Goal: Information Seeking & Learning: Learn about a topic

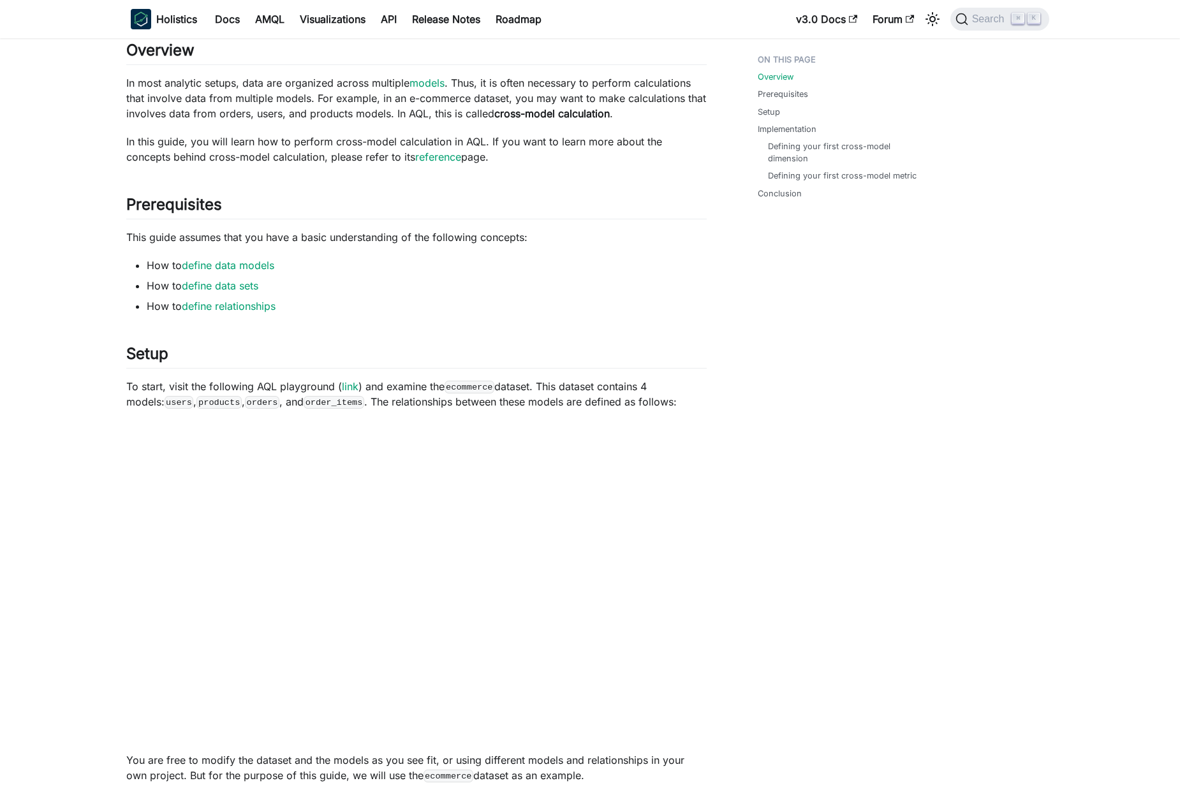
scroll to position [209, 0]
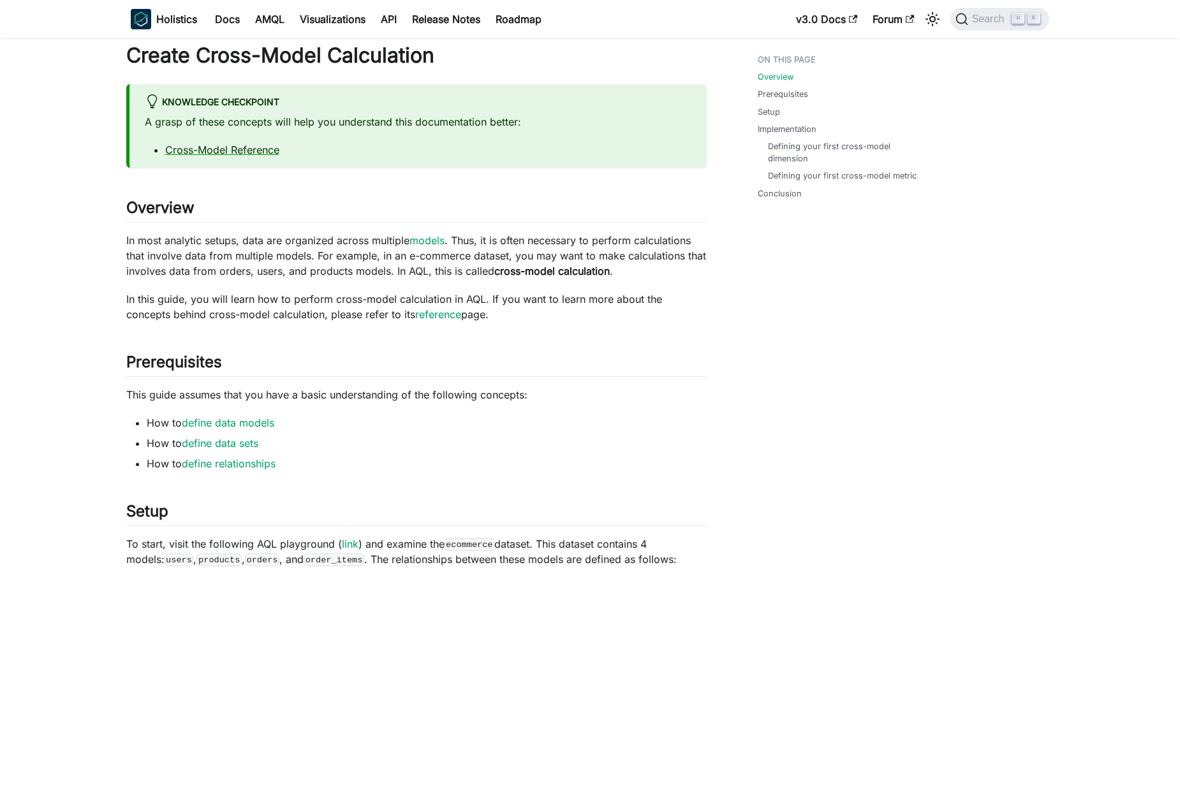
scroll to position [0, 0]
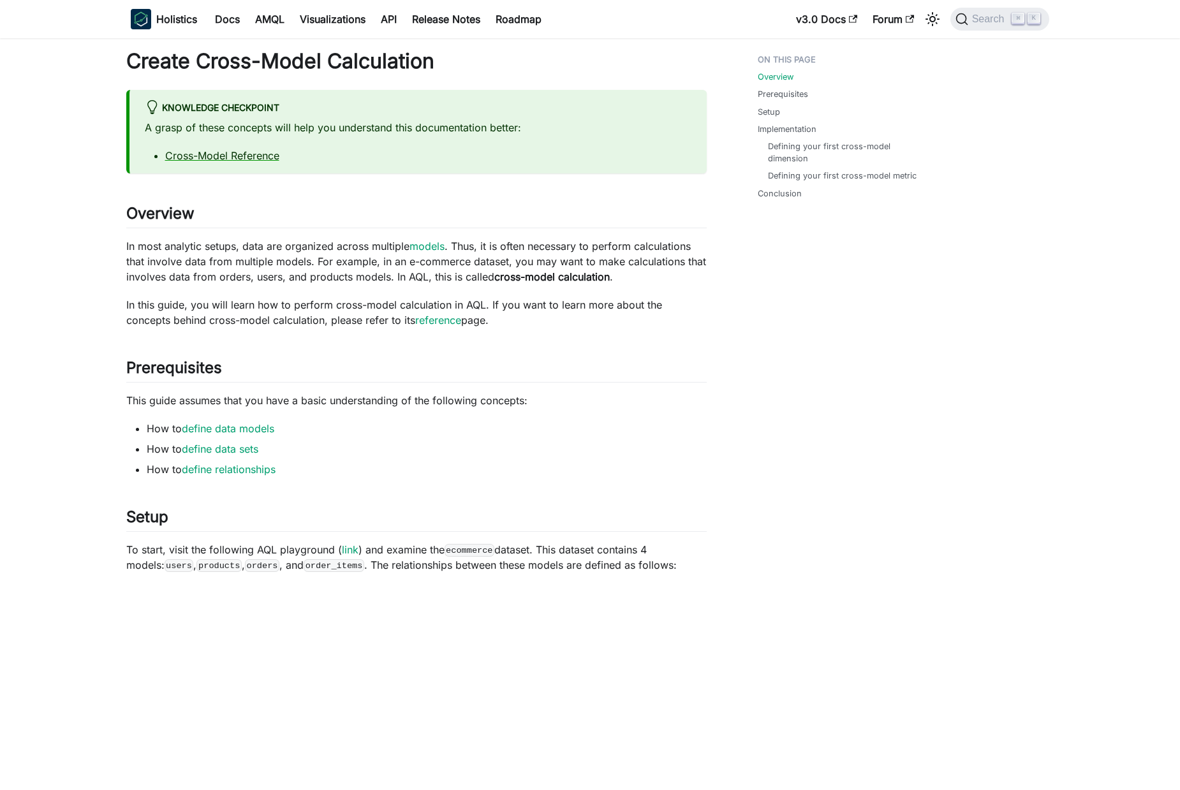
click at [131, 244] on p "In most analytic setups, data are organized across multiple models . Thus, it i…" at bounding box center [416, 262] width 581 height 46
drag, startPoint x: 131, startPoint y: 244, endPoint x: 338, endPoint y: 248, distance: 206.8
click at [349, 248] on p "In most analytic setups, data are organized across multiple models . Thus, it i…" at bounding box center [416, 262] width 581 height 46
click at [244, 253] on p "In most analytic setups, data are organized across multiple models . Thus, it i…" at bounding box center [416, 262] width 581 height 46
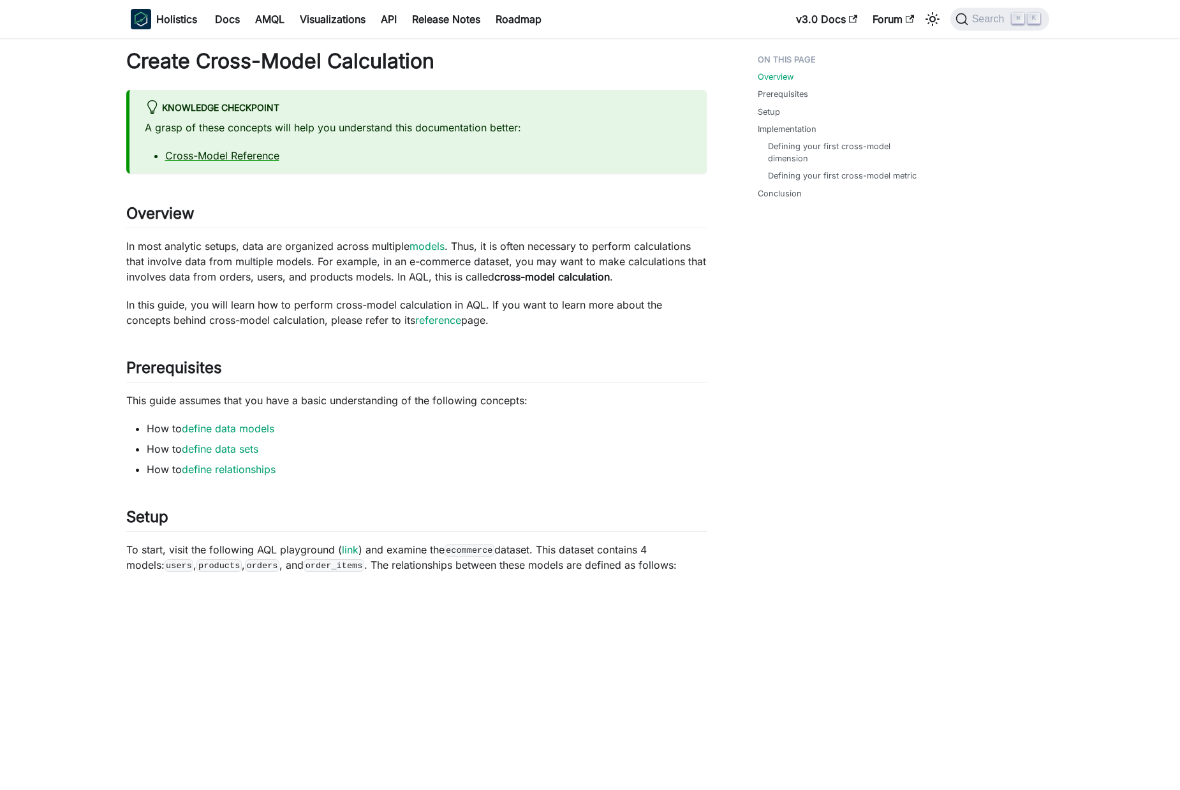
click at [145, 265] on p "In most analytic setups, data are organized across multiple models . Thus, it i…" at bounding box center [416, 262] width 581 height 46
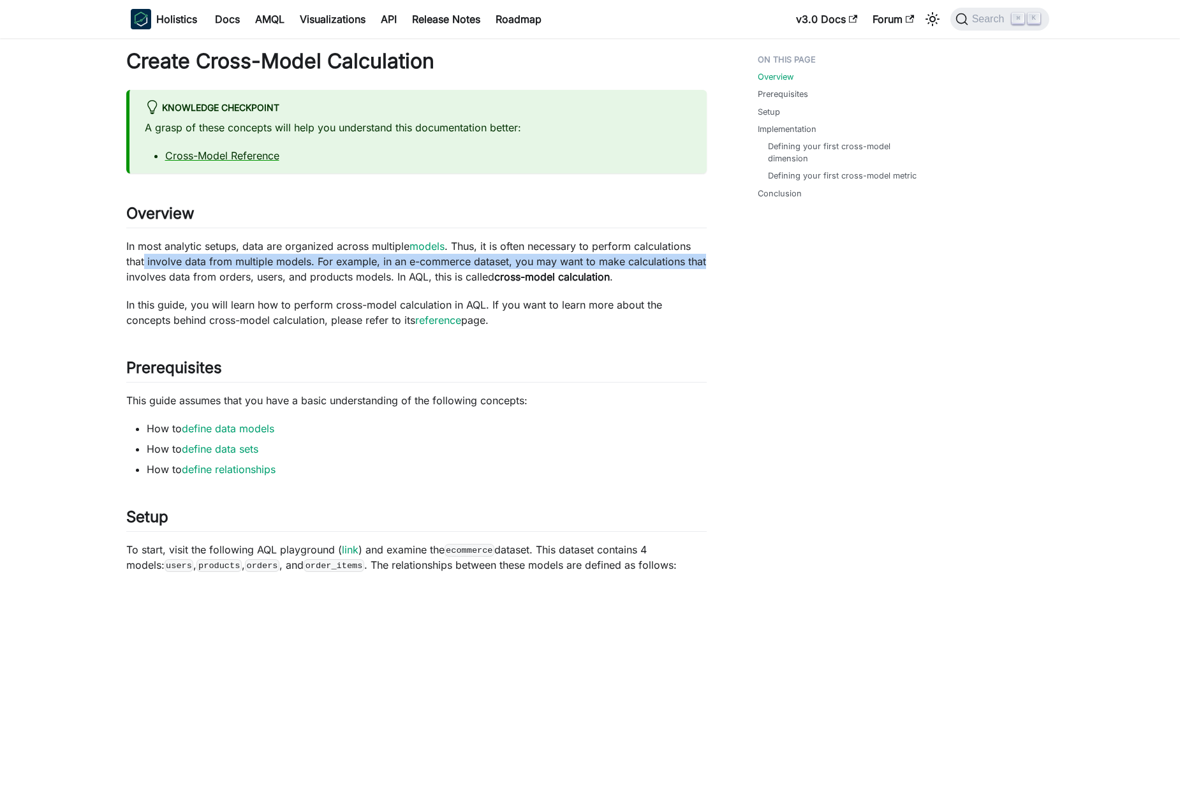
drag, startPoint x: 145, startPoint y: 265, endPoint x: 688, endPoint y: 255, distance: 543.0
click at [688, 255] on p "In most analytic setups, data are organized across multiple models . Thus, it i…" at bounding box center [416, 262] width 581 height 46
click at [346, 265] on p "In most analytic setups, data are organized across multiple models . Thus, it i…" at bounding box center [416, 262] width 581 height 46
drag, startPoint x: 346, startPoint y: 265, endPoint x: 700, endPoint y: 260, distance: 354.1
click at [700, 260] on p "In most analytic setups, data are organized across multiple models . Thus, it i…" at bounding box center [416, 262] width 581 height 46
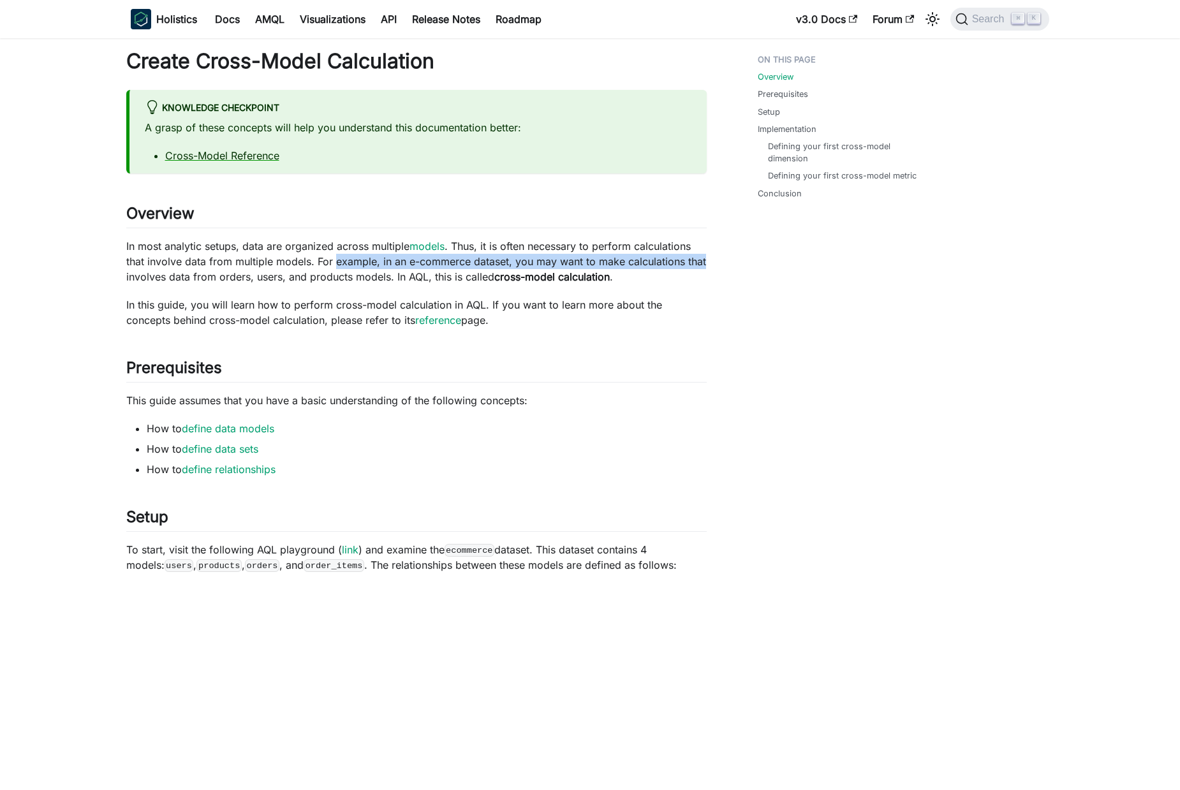
drag, startPoint x: 598, startPoint y: 263, endPoint x: 605, endPoint y: 264, distance: 7.7
click at [598, 264] on p "In most analytic setups, data are organized across multiple models . Thus, it i…" at bounding box center [416, 262] width 581 height 46
click at [685, 258] on p "In most analytic setups, data are organized across multiple models . Thus, it i…" at bounding box center [416, 262] width 581 height 46
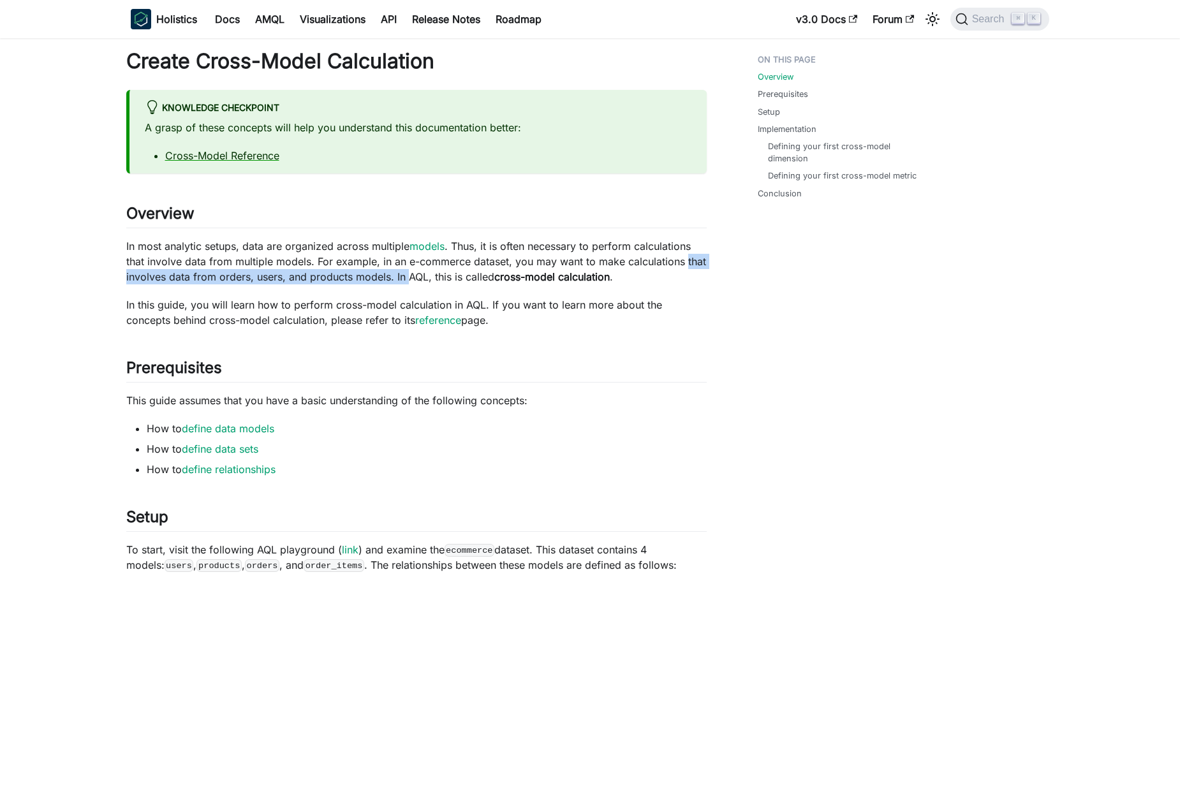
drag, startPoint x: 685, startPoint y: 258, endPoint x: 404, endPoint y: 271, distance: 281.6
click at [404, 271] on p "In most analytic setups, data are organized across multiple models . Thus, it i…" at bounding box center [416, 262] width 581 height 46
drag, startPoint x: 657, startPoint y: 264, endPoint x: 674, endPoint y: 262, distance: 17.3
click at [657, 264] on p "In most analytic setups, data are organized across multiple models . Thus, it i…" at bounding box center [416, 262] width 581 height 46
click at [694, 259] on p "In most analytic setups, data are organized across multiple models . Thus, it i…" at bounding box center [416, 262] width 581 height 46
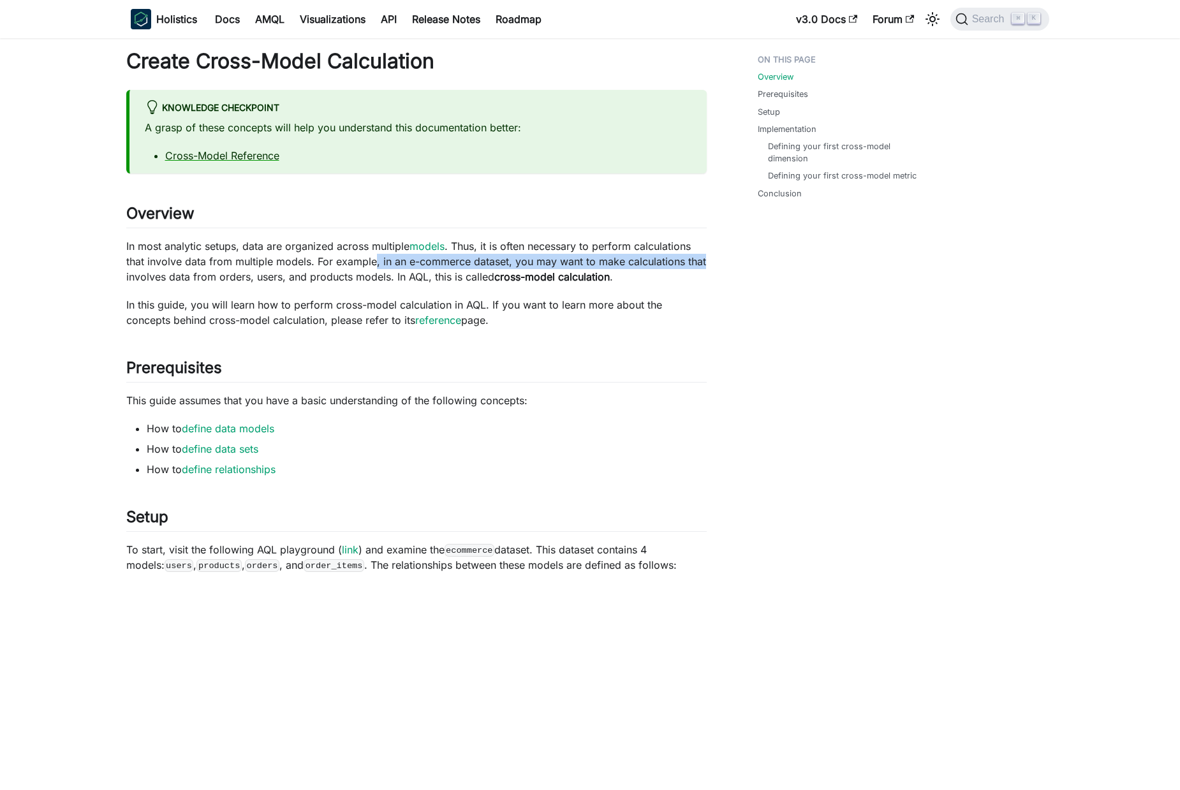
drag, startPoint x: 694, startPoint y: 259, endPoint x: 375, endPoint y: 266, distance: 319.1
click at [375, 266] on p "In most analytic setups, data are organized across multiple models . Thus, it i…" at bounding box center [416, 262] width 581 height 46
click at [148, 276] on p "In most analytic setups, data are organized across multiple models . Thus, it i…" at bounding box center [416, 262] width 581 height 46
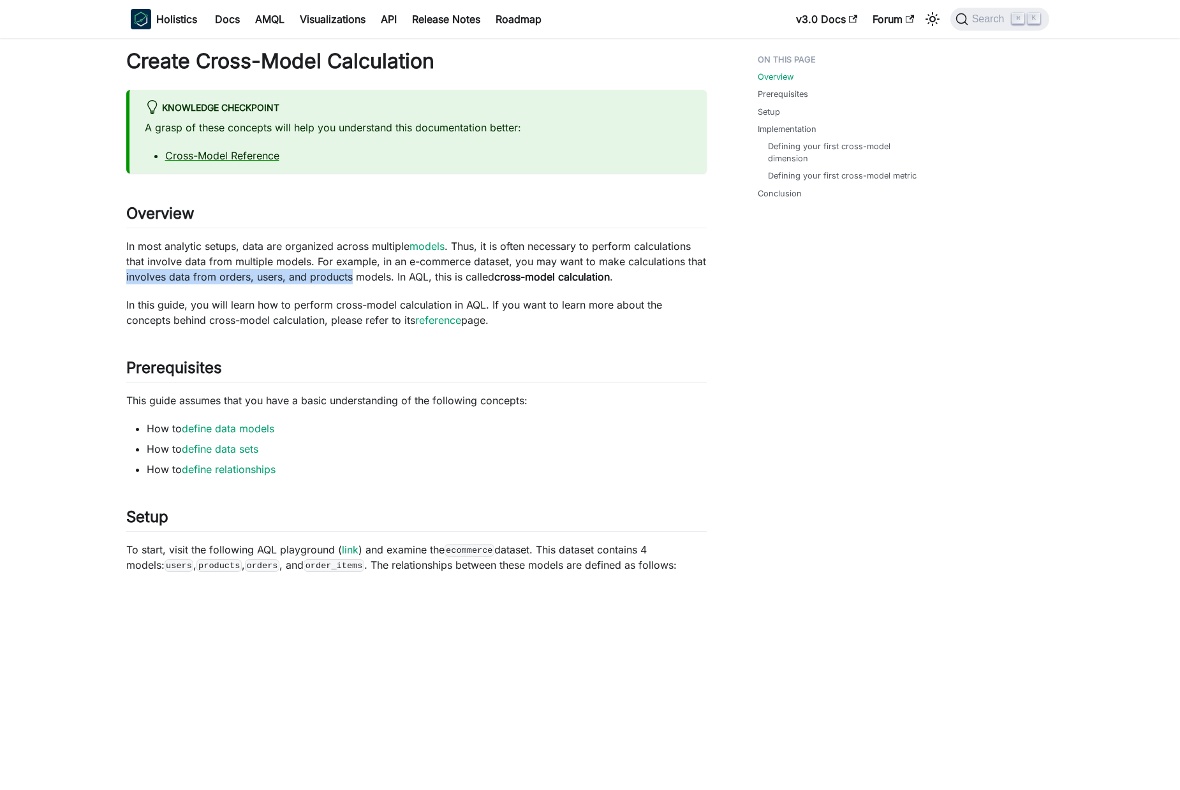
drag, startPoint x: 148, startPoint y: 276, endPoint x: 332, endPoint y: 276, distance: 183.7
click at [334, 276] on p "In most analytic setups, data are organized across multiple models . Thus, it i…" at bounding box center [416, 262] width 581 height 46
click at [269, 281] on p "In most analytic setups, data are organized across multiple models . Thus, it i…" at bounding box center [416, 262] width 581 height 46
click at [181, 281] on p "In most analytic setups, data are organized across multiple models . Thus, it i…" at bounding box center [416, 262] width 581 height 46
drag, startPoint x: 181, startPoint y: 281, endPoint x: 618, endPoint y: 273, distance: 437.7
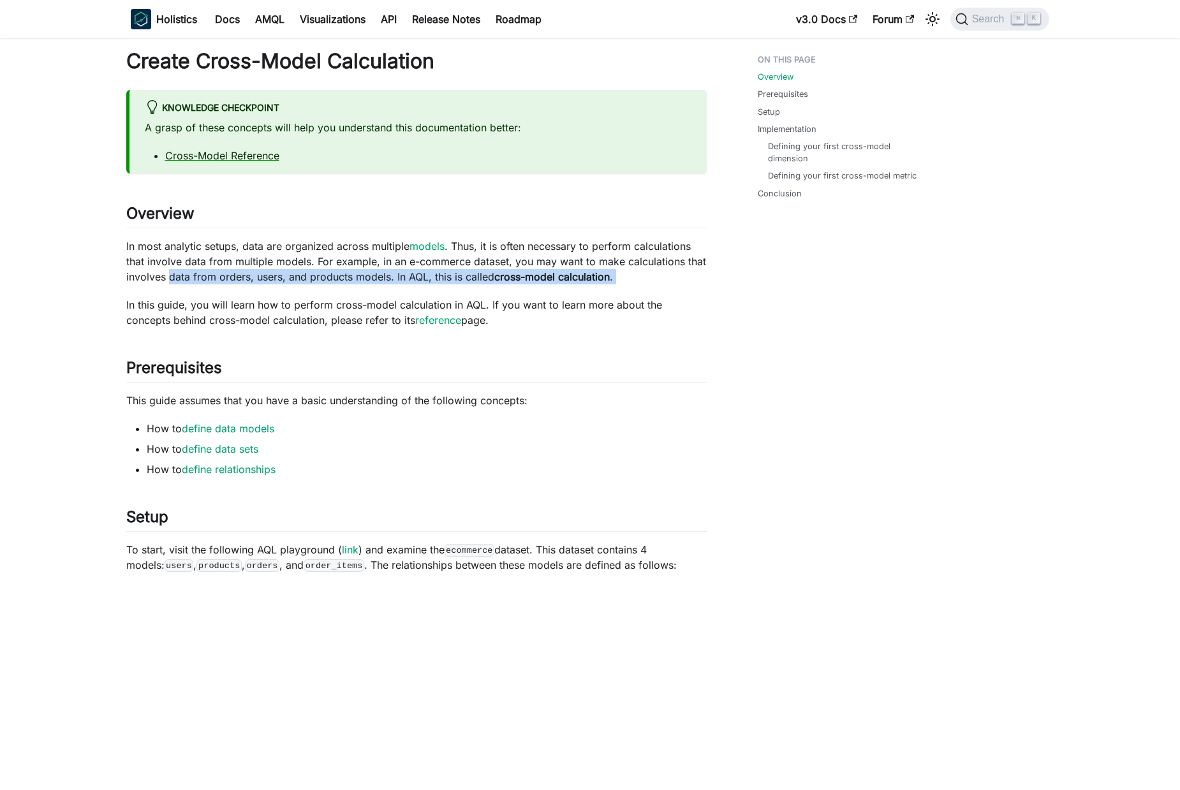
click at [618, 273] on p "In most analytic setups, data are organized across multiple models . Thus, it i…" at bounding box center [416, 262] width 581 height 46
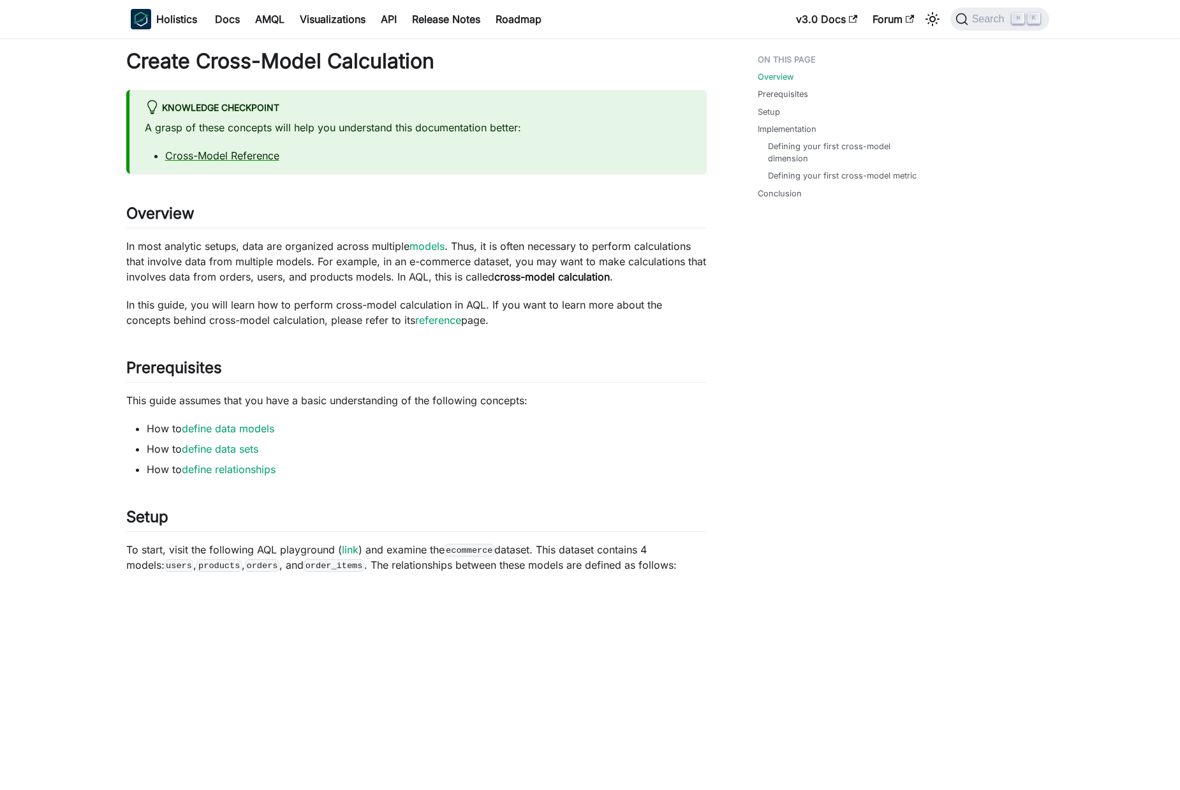
drag, startPoint x: 508, startPoint y: 274, endPoint x: 553, endPoint y: 275, distance: 44.7
click at [507, 274] on strong "cross-model calculation" at bounding box center [551, 277] width 115 height 13
click at [582, 274] on strong "cross-model calculation" at bounding box center [551, 277] width 115 height 13
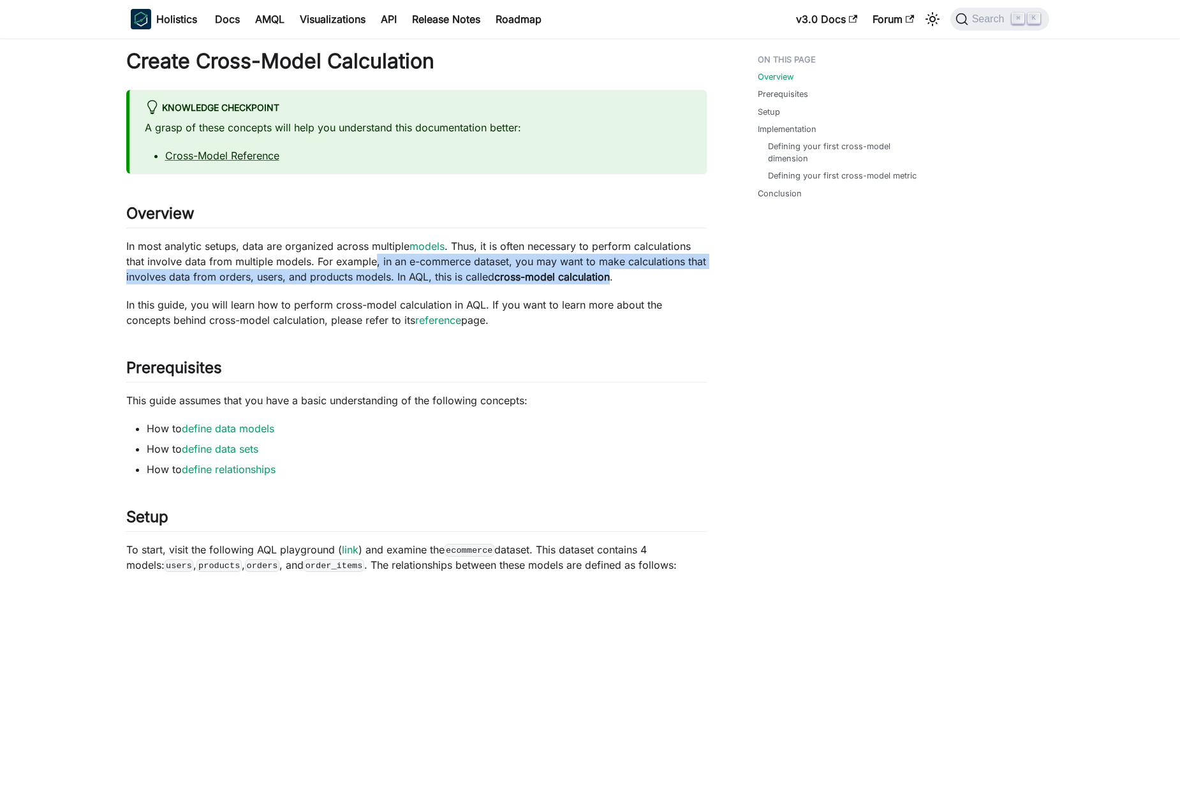
drag, startPoint x: 582, startPoint y: 274, endPoint x: 374, endPoint y: 268, distance: 208.7
click at [374, 268] on p "In most analytic setups, data are organized across multiple models . Thus, it i…" at bounding box center [416, 262] width 581 height 46
click at [415, 320] on link "reference" at bounding box center [438, 320] width 46 height 13
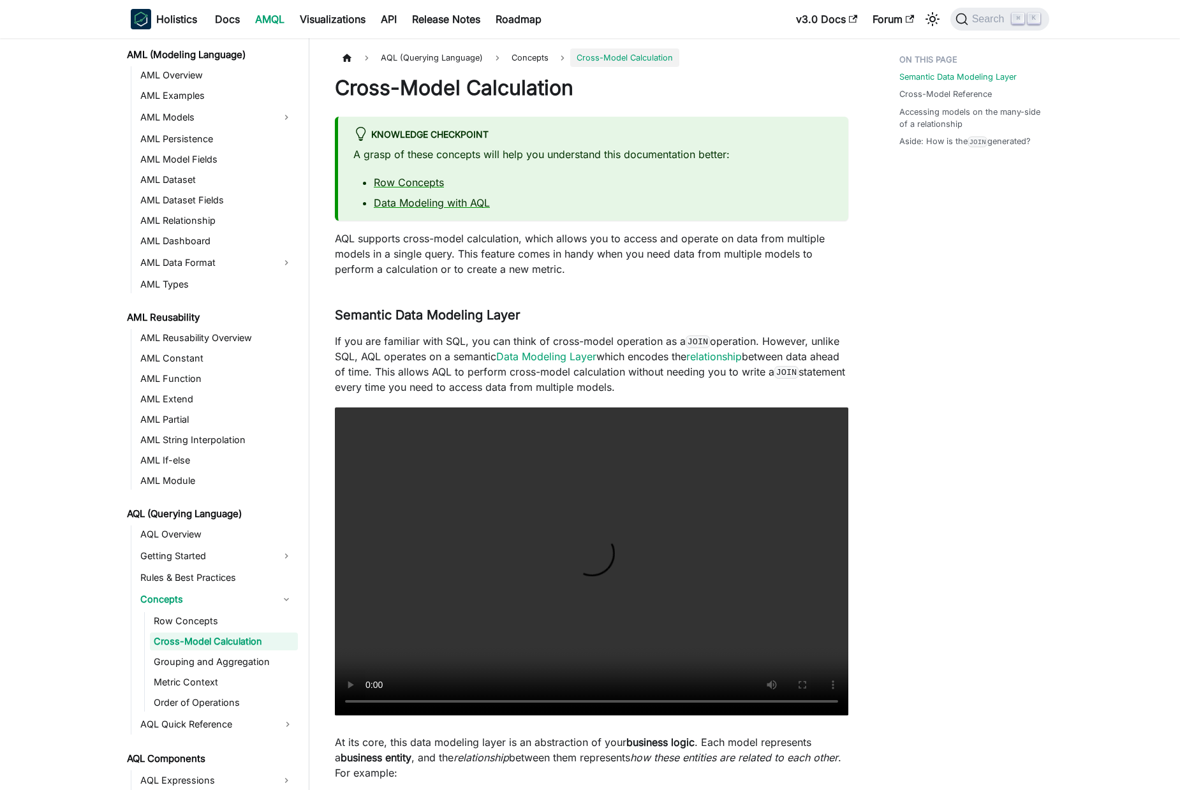
scroll to position [110, 0]
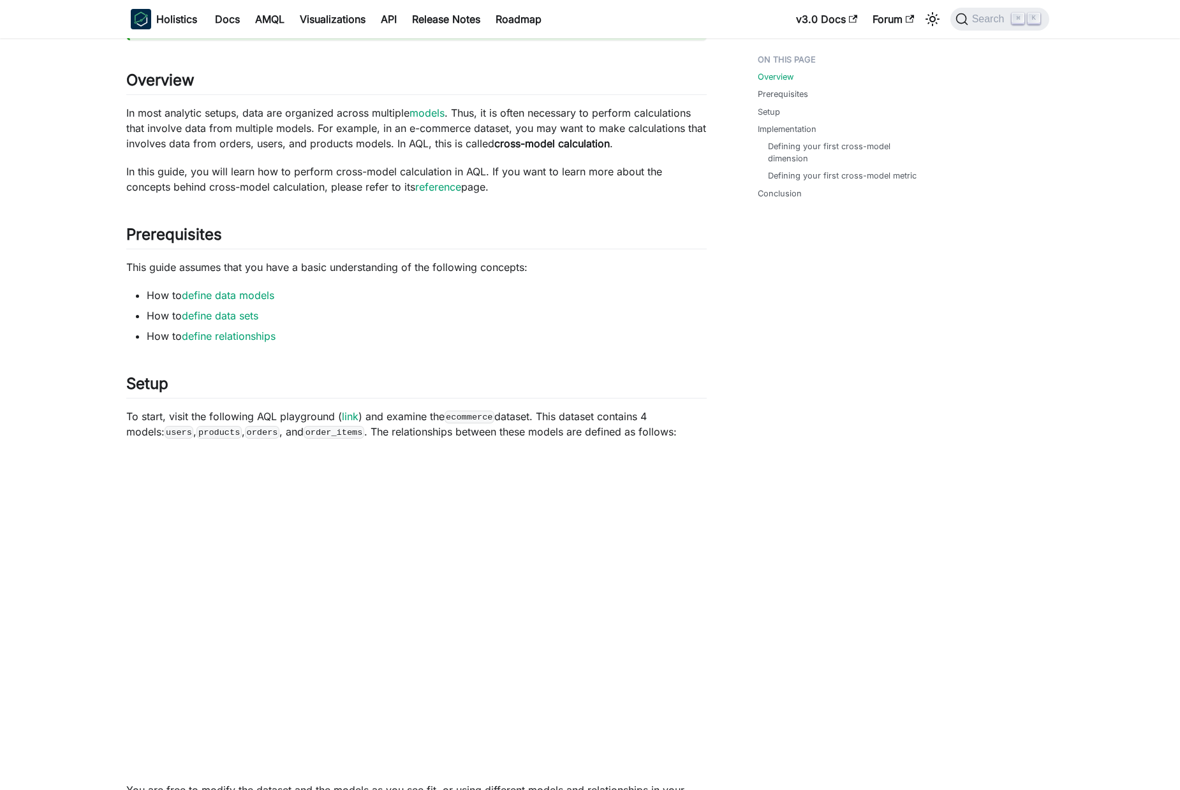
scroll to position [139, 0]
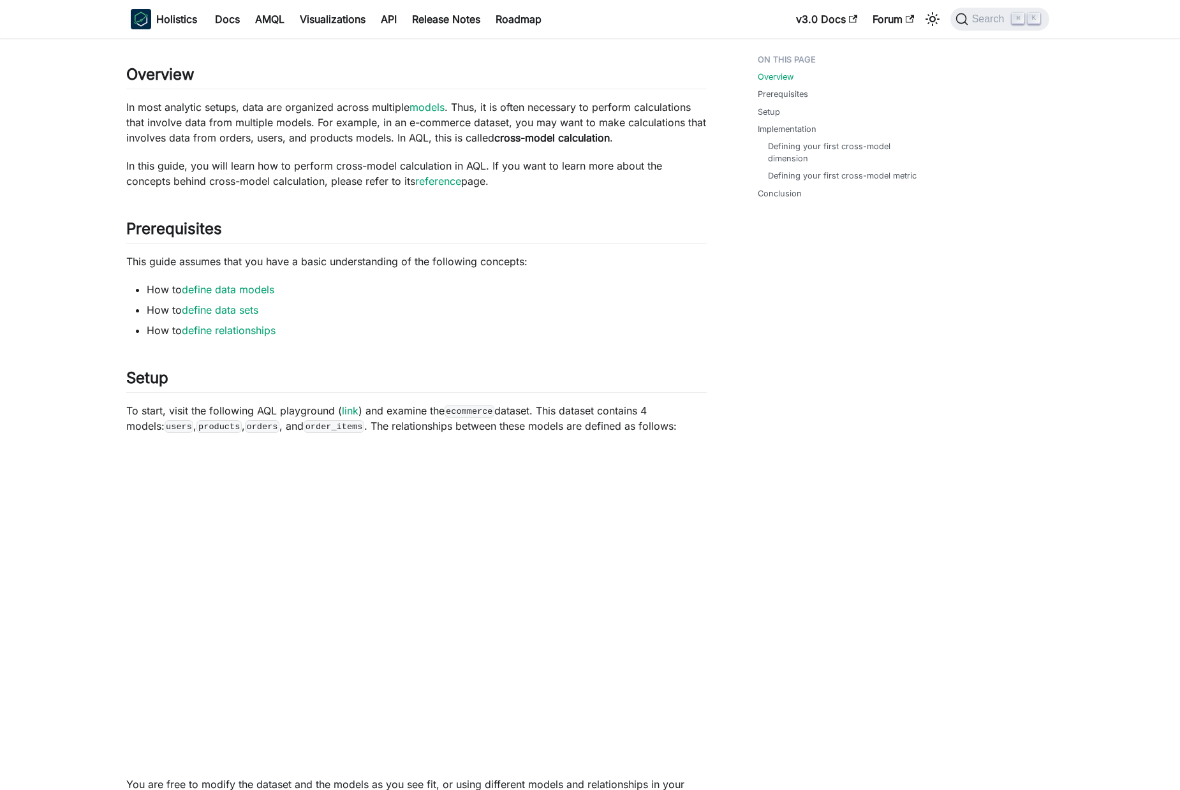
click at [129, 262] on p "This guide assumes that you have a basic understanding of the following concept…" at bounding box center [416, 261] width 581 height 15
drag, startPoint x: 129, startPoint y: 262, endPoint x: 524, endPoint y: 272, distance: 395.7
click at [413, 269] on p "This guide assumes that you have a basic understanding of the following concept…" at bounding box center [416, 261] width 581 height 15
click at [394, 262] on p "This guide assumes that you have a basic understanding of the following concept…" at bounding box center [416, 261] width 581 height 15
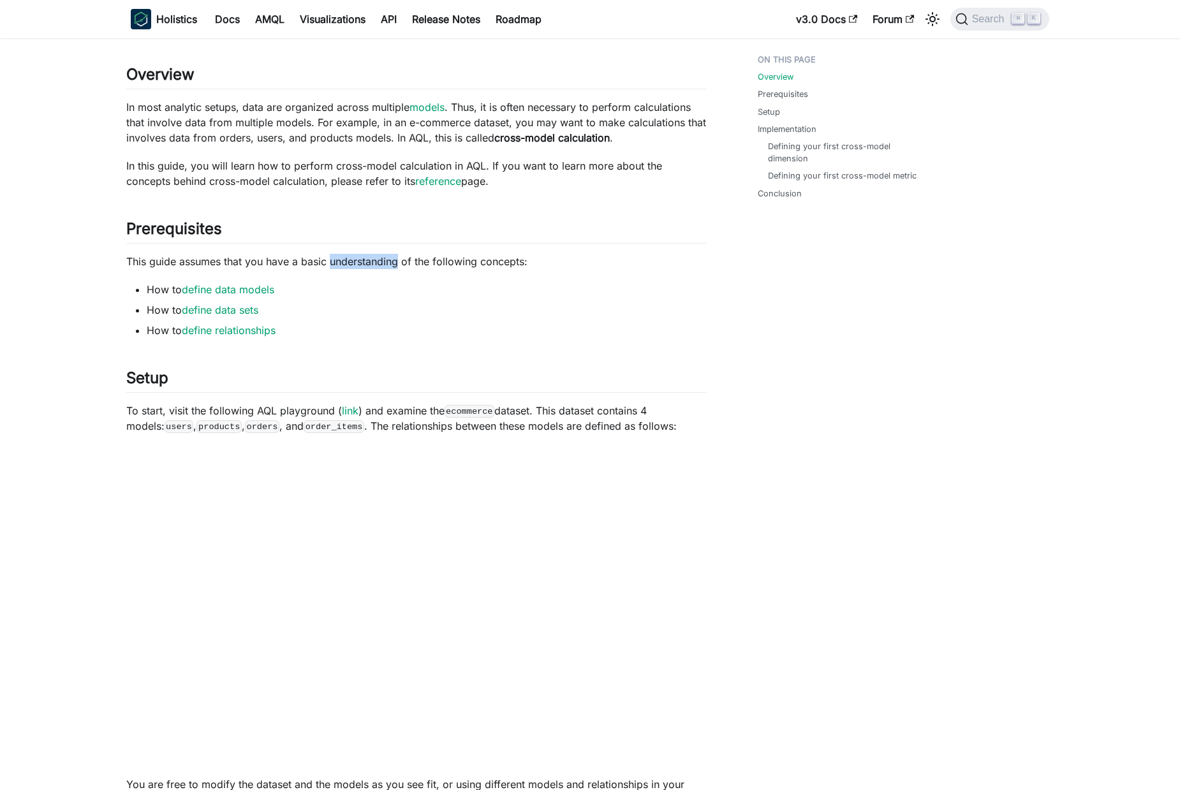
click at [394, 262] on p "This guide assumes that you have a basic understanding of the following concept…" at bounding box center [416, 261] width 581 height 15
click at [449, 262] on p "This guide assumes that you have a basic understanding of the following concept…" at bounding box center [416, 261] width 581 height 15
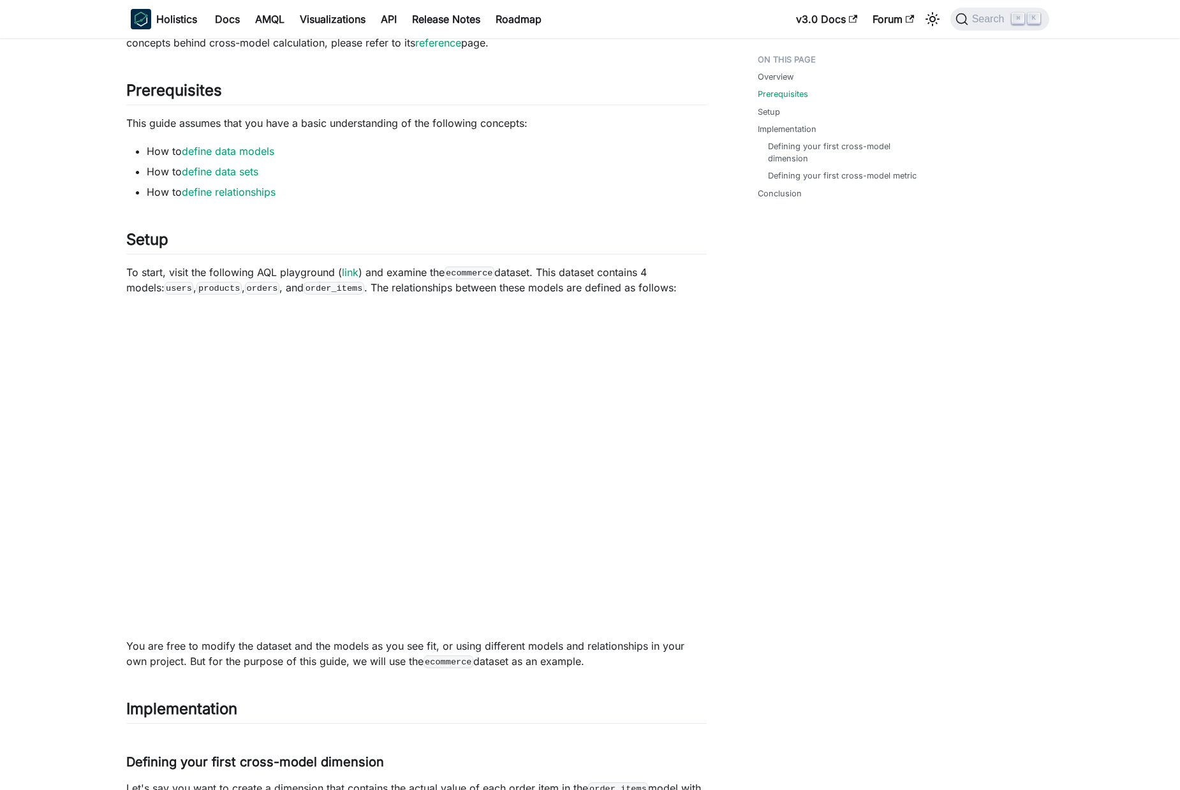
scroll to position [278, 0]
click at [372, 271] on p "To start, visit the following AQL playground ( link ) and examine the ecommerce…" at bounding box center [416, 279] width 581 height 31
drag, startPoint x: 372, startPoint y: 271, endPoint x: 686, endPoint y: 274, distance: 313.9
click at [686, 274] on p "To start, visit the following AQL playground ( link ) and examine the ecommerce…" at bounding box center [416, 279] width 581 height 31
click at [165, 281] on code "users" at bounding box center [179, 287] width 29 height 13
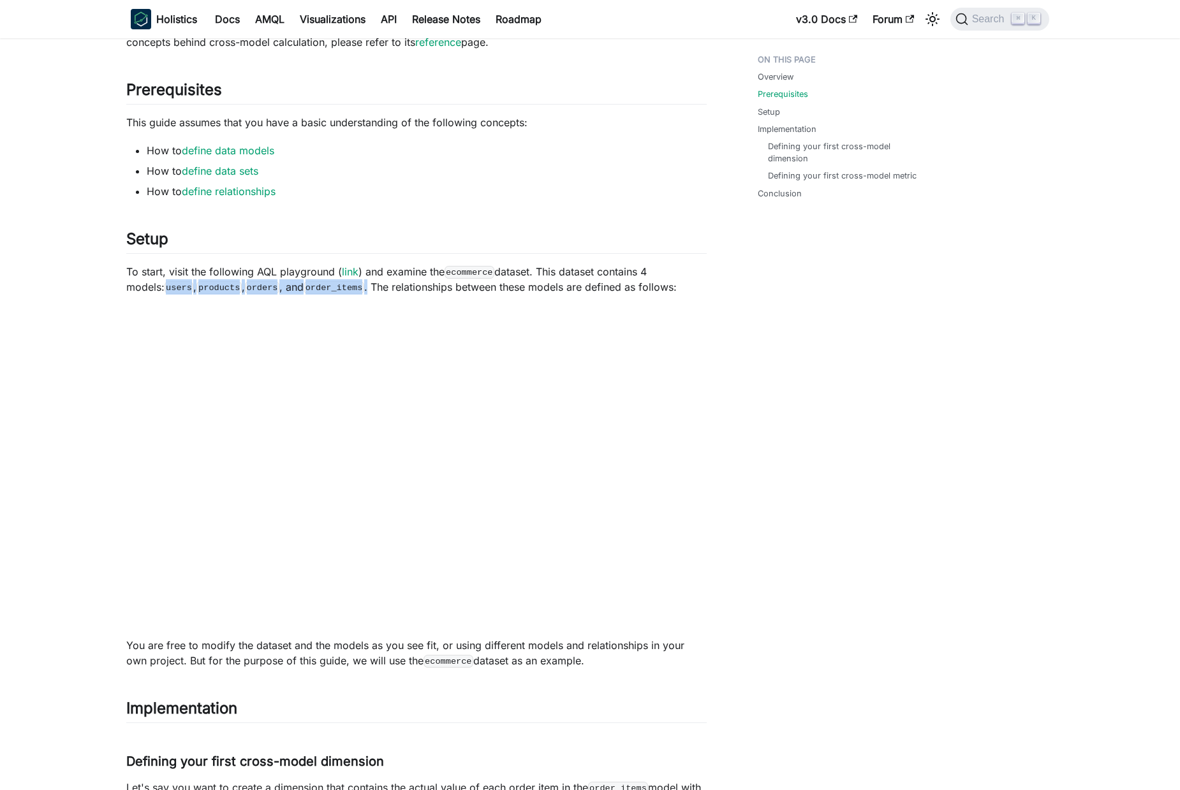
drag, startPoint x: 140, startPoint y: 280, endPoint x: 334, endPoint y: 281, distance: 194.6
click at [334, 281] on p "To start, visit the following AQL playground ( link ) and examine the ecommerce…" at bounding box center [416, 279] width 581 height 31
click at [337, 288] on p "To start, visit the following AQL playground ( link ) and examine the ecommerce…" at bounding box center [416, 279] width 581 height 31
drag, startPoint x: 337, startPoint y: 288, endPoint x: 619, endPoint y: 293, distance: 282.1
click at [619, 293] on p "To start, visit the following AQL playground ( link ) and examine the ecommerce…" at bounding box center [416, 279] width 581 height 31
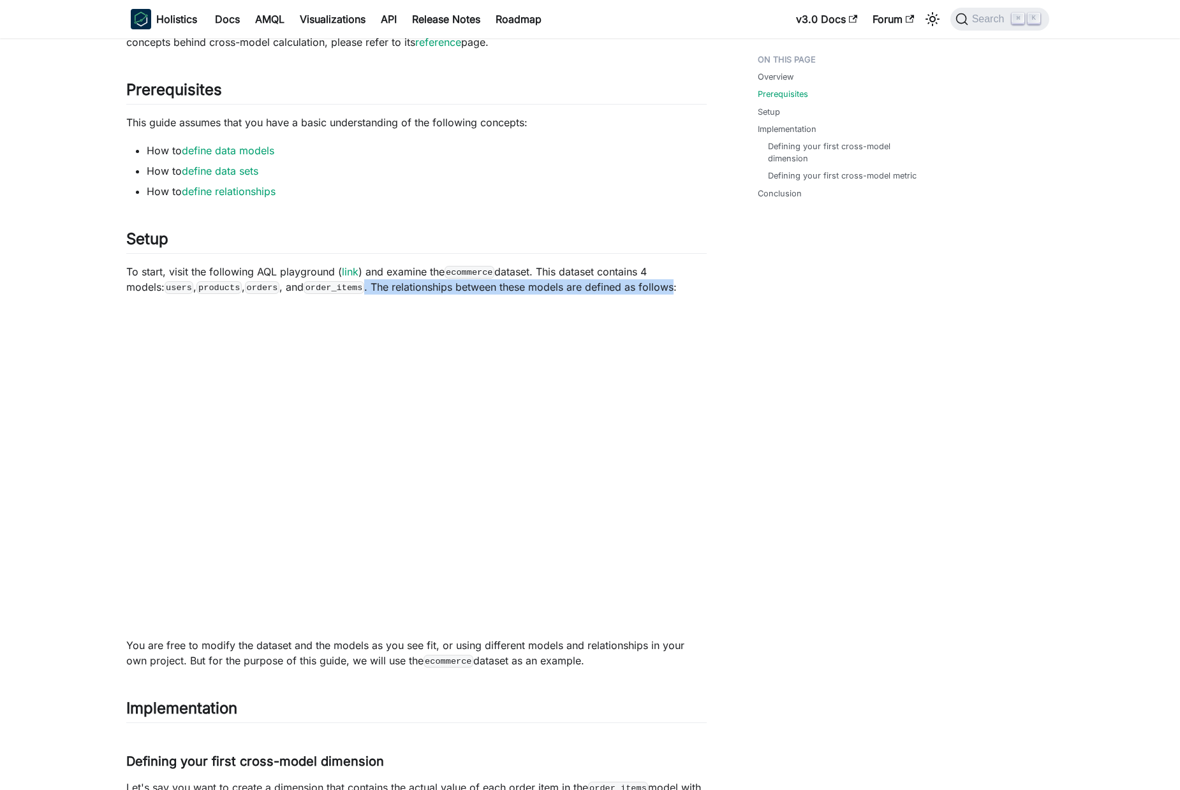
click at [574, 288] on p "To start, visit the following AQL playground ( link ) and examine the ecommerce…" at bounding box center [416, 279] width 581 height 31
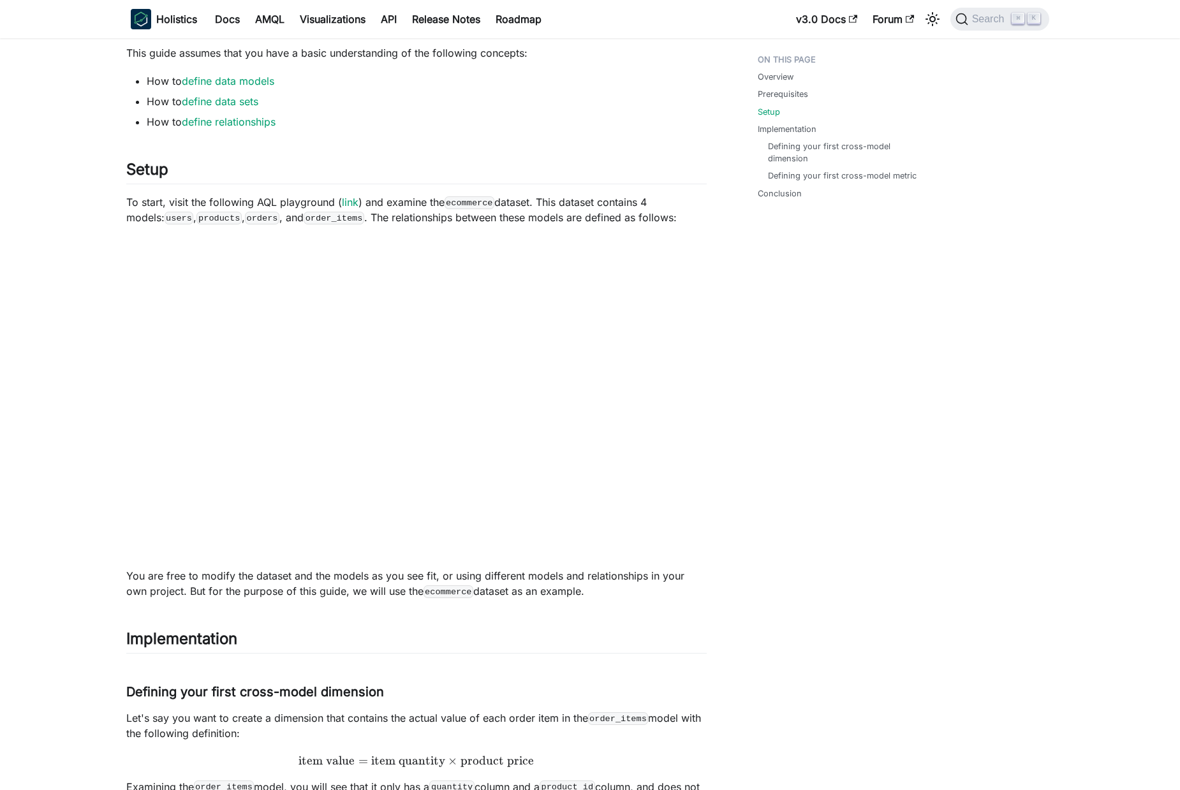
scroll to position [348, 0]
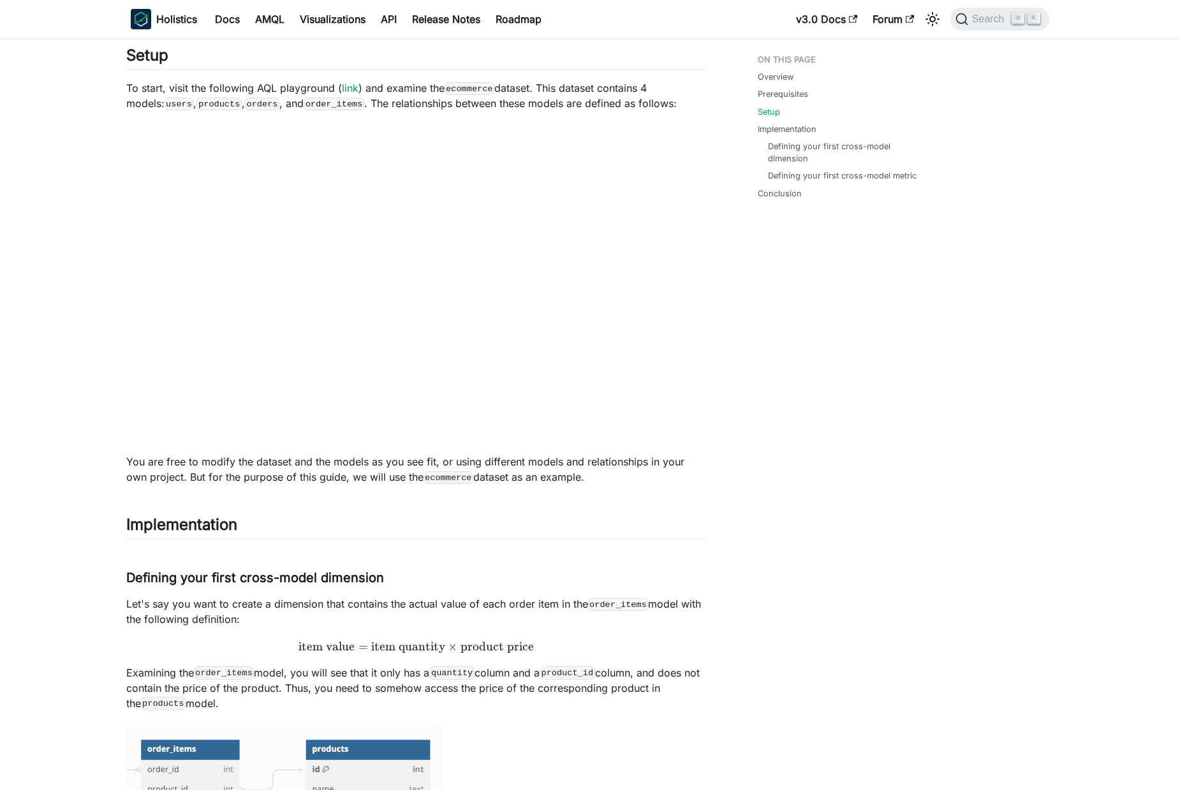
scroll to position [487, 0]
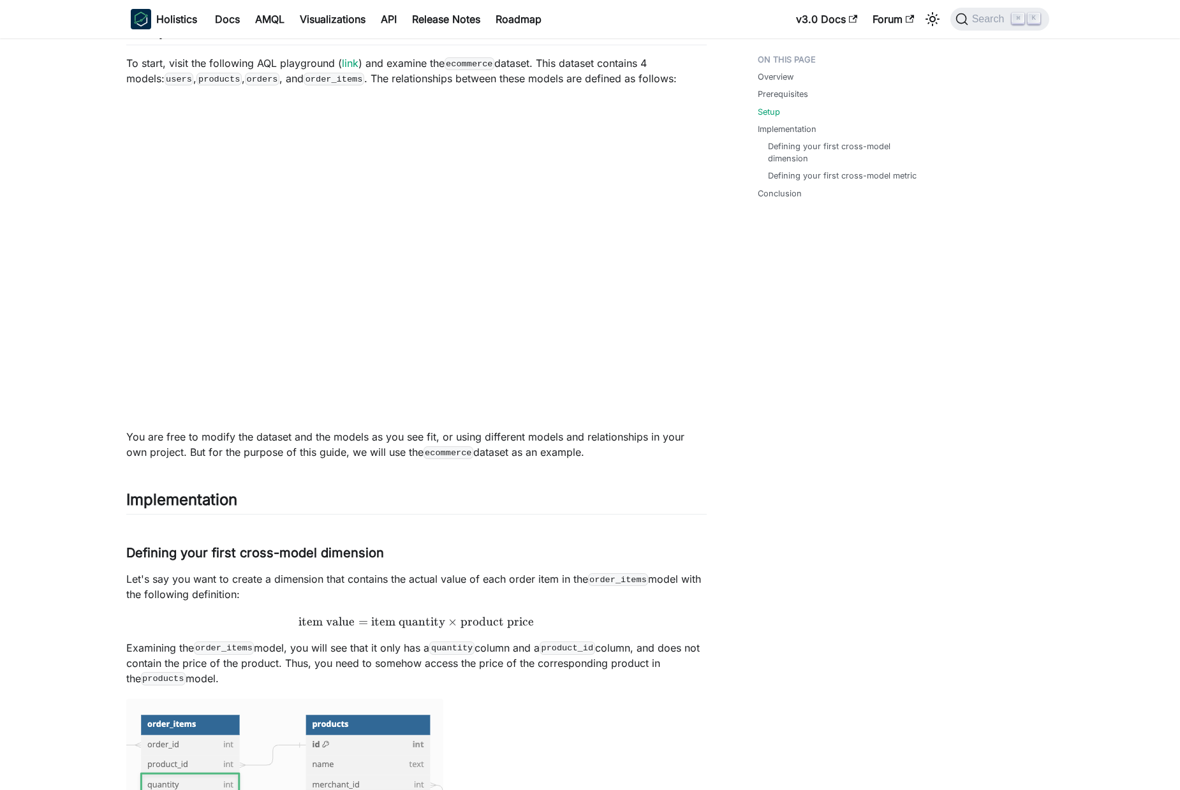
click at [147, 434] on p "You are free to modify the dataset and the models as you see fit, or using diff…" at bounding box center [416, 444] width 581 height 31
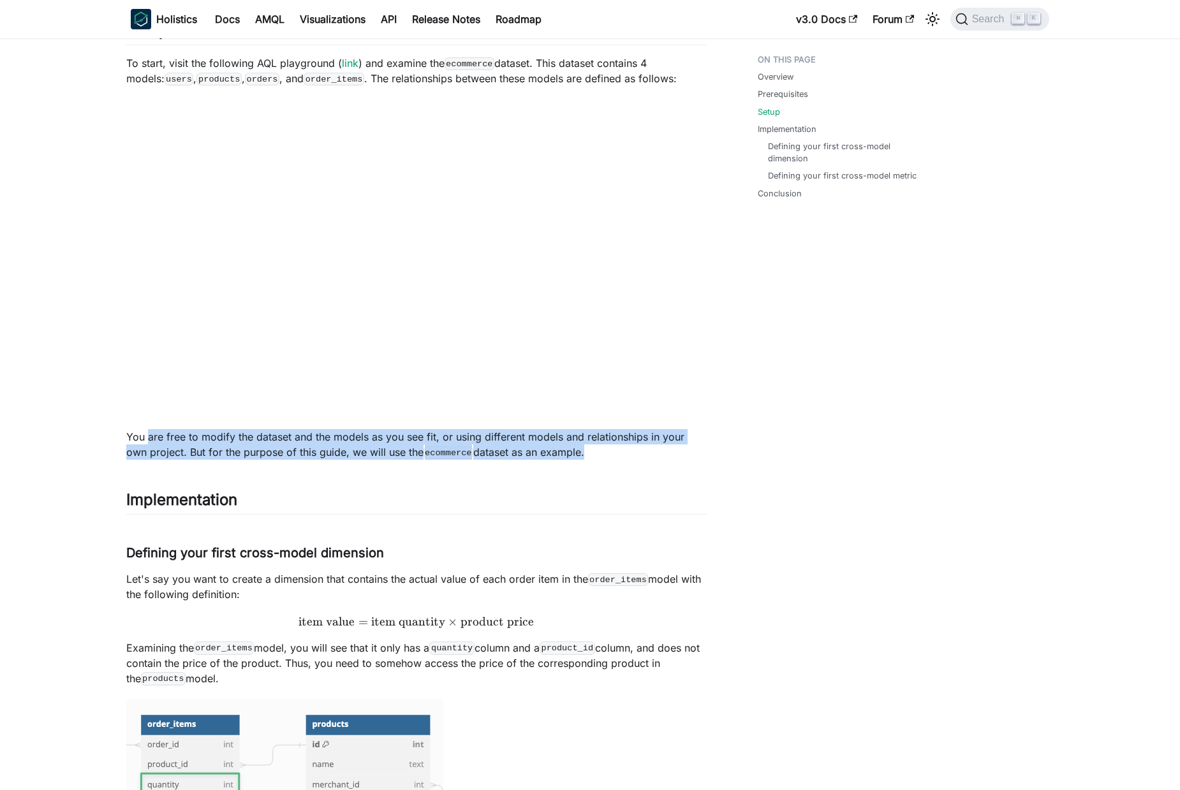
drag, startPoint x: 147, startPoint y: 434, endPoint x: 647, endPoint y: 449, distance: 499.8
click at [560, 449] on p "You are free to modify the dataset and the models as you see fit, or using diff…" at bounding box center [416, 444] width 581 height 31
click at [683, 448] on p "You are free to modify the dataset and the models as you see fit, or using diff…" at bounding box center [416, 444] width 581 height 31
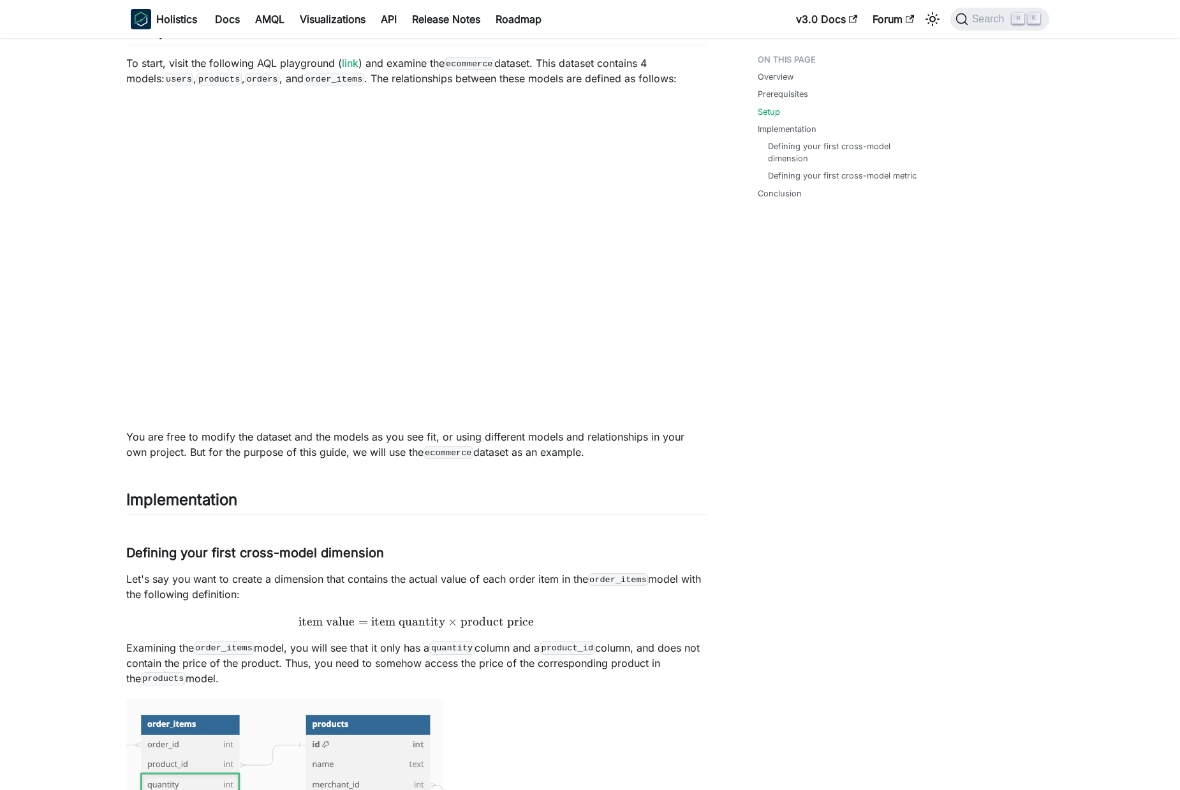
click at [147, 454] on p "You are free to modify the dataset and the models as you see fit, or using diff…" at bounding box center [416, 444] width 581 height 31
drag, startPoint x: 147, startPoint y: 454, endPoint x: 540, endPoint y: 450, distance: 393.7
click at [543, 449] on p "You are free to modify the dataset and the models as you see fit, or using diff…" at bounding box center [416, 444] width 581 height 31
click at [133, 433] on p "You are free to modify the dataset and the models as you see fit, or using diff…" at bounding box center [416, 444] width 581 height 31
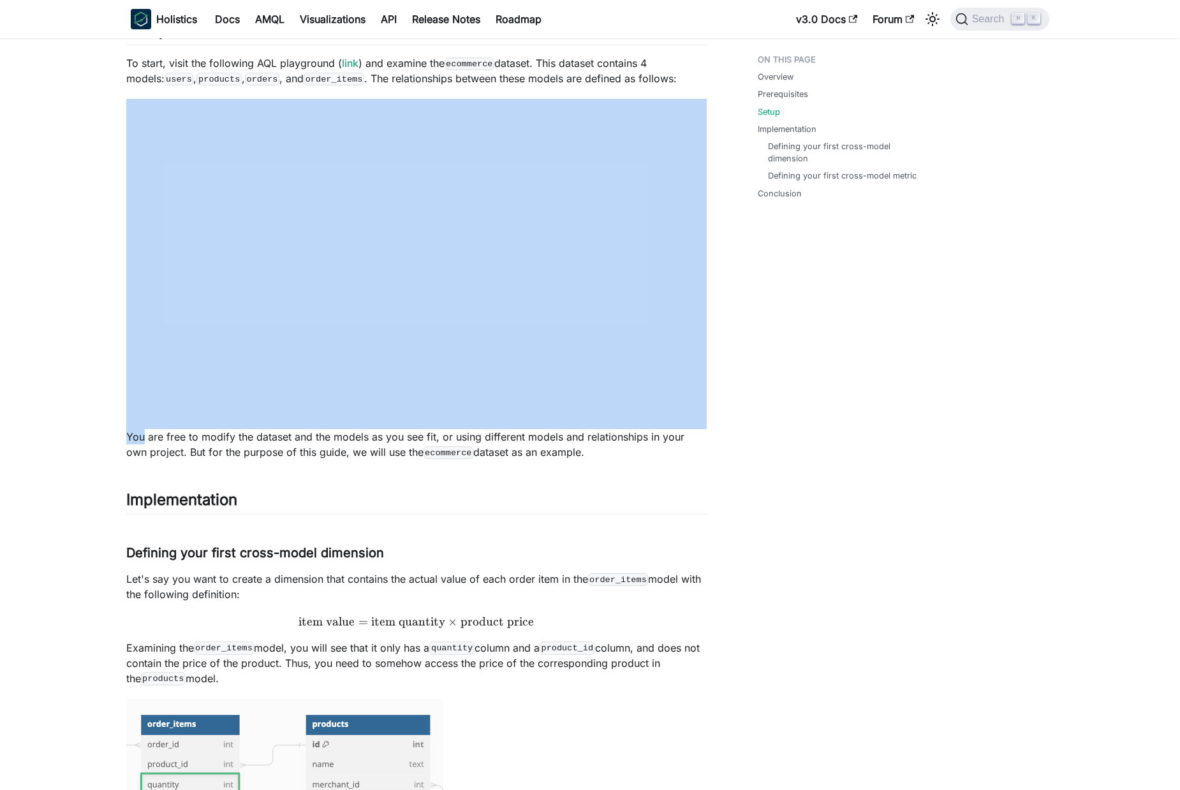
drag, startPoint x: 133, startPoint y: 433, endPoint x: 577, endPoint y: 428, distance: 444.1
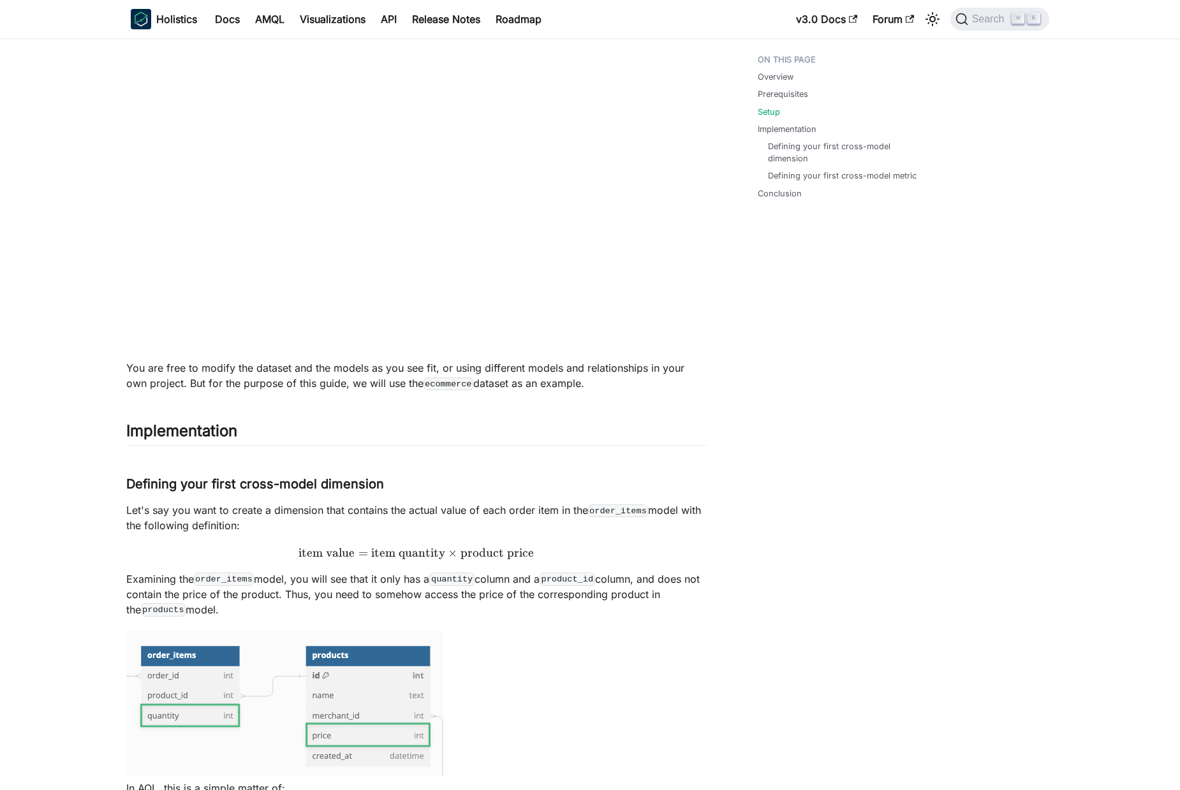
scroll to position [556, 0]
click at [193, 362] on p "You are free to modify the dataset and the models as you see fit, or using diff…" at bounding box center [416, 375] width 581 height 31
drag, startPoint x: 193, startPoint y: 362, endPoint x: 672, endPoint y: 360, distance: 479.1
click at [672, 360] on p "You are free to modify the dataset and the models as you see fit, or using diff…" at bounding box center [416, 375] width 581 height 31
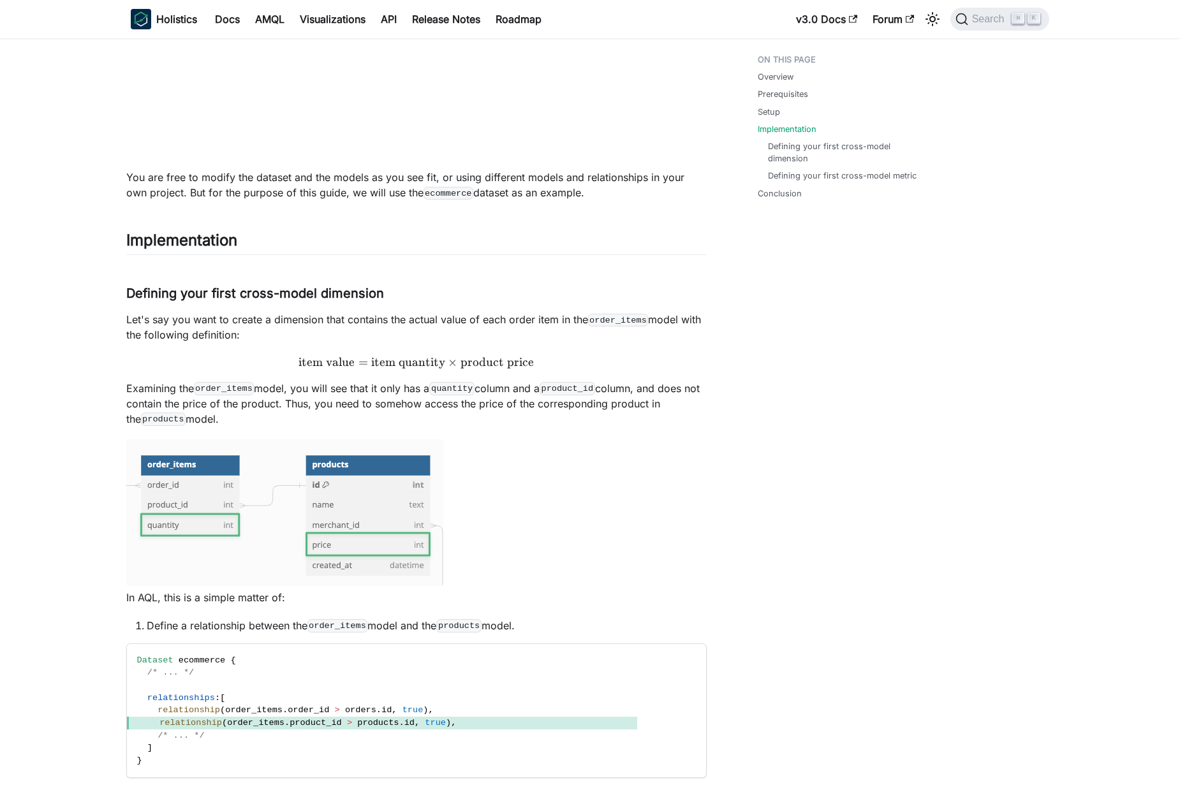
scroll to position [748, 0]
click at [140, 316] on p "Let's say you want to create a dimension that contains the actual value of each…" at bounding box center [416, 326] width 581 height 31
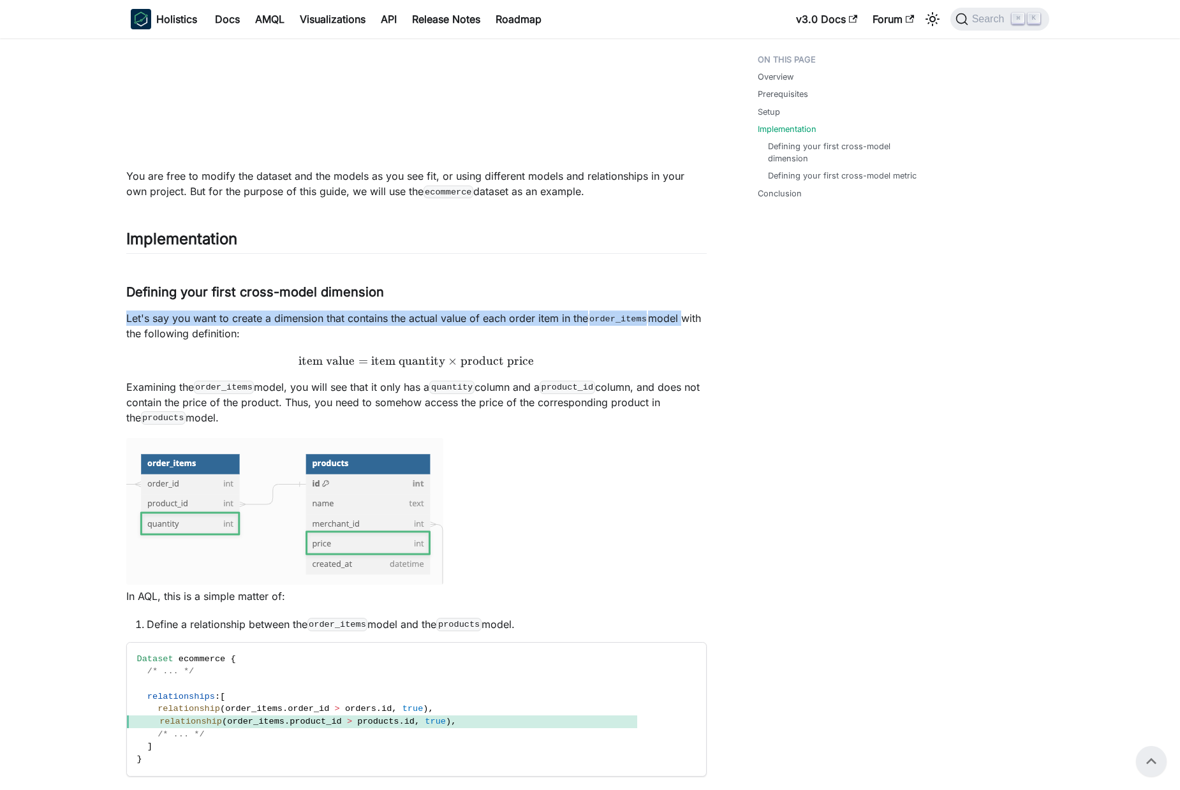
drag, startPoint x: 140, startPoint y: 316, endPoint x: 670, endPoint y: 313, distance: 530.2
click at [670, 313] on p "Let's say you want to create a dimension that contains the actual value of each…" at bounding box center [416, 326] width 581 height 31
click at [495, 312] on p "Let's say you want to create a dimension that contains the actual value of each…" at bounding box center [416, 326] width 581 height 31
click at [242, 322] on p "Let's say you want to create a dimension that contains the actual value of each…" at bounding box center [416, 326] width 581 height 31
drag, startPoint x: 242, startPoint y: 322, endPoint x: 689, endPoint y: 319, distance: 446.6
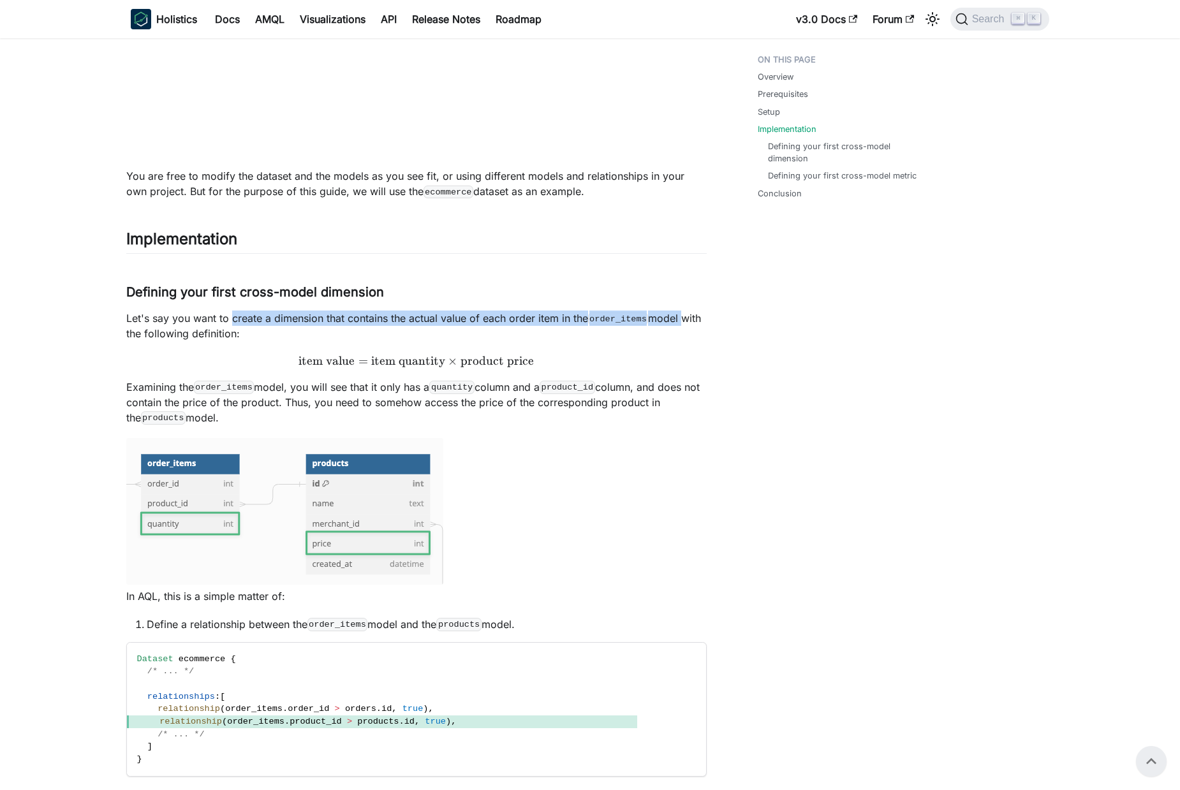
click at [689, 319] on p "Let's say you want to create a dimension that contains the actual value of each…" at bounding box center [416, 326] width 581 height 31
click at [497, 320] on p "Let's say you want to create a dimension that contains the actual value of each…" at bounding box center [416, 326] width 581 height 31
click at [352, 316] on p "Let's say you want to create a dimension that contains the actual value of each…" at bounding box center [416, 326] width 581 height 31
drag, startPoint x: 352, startPoint y: 316, endPoint x: 678, endPoint y: 318, distance: 326.0
click at [678, 318] on p "Let's say you want to create a dimension that contains the actual value of each…" at bounding box center [416, 326] width 581 height 31
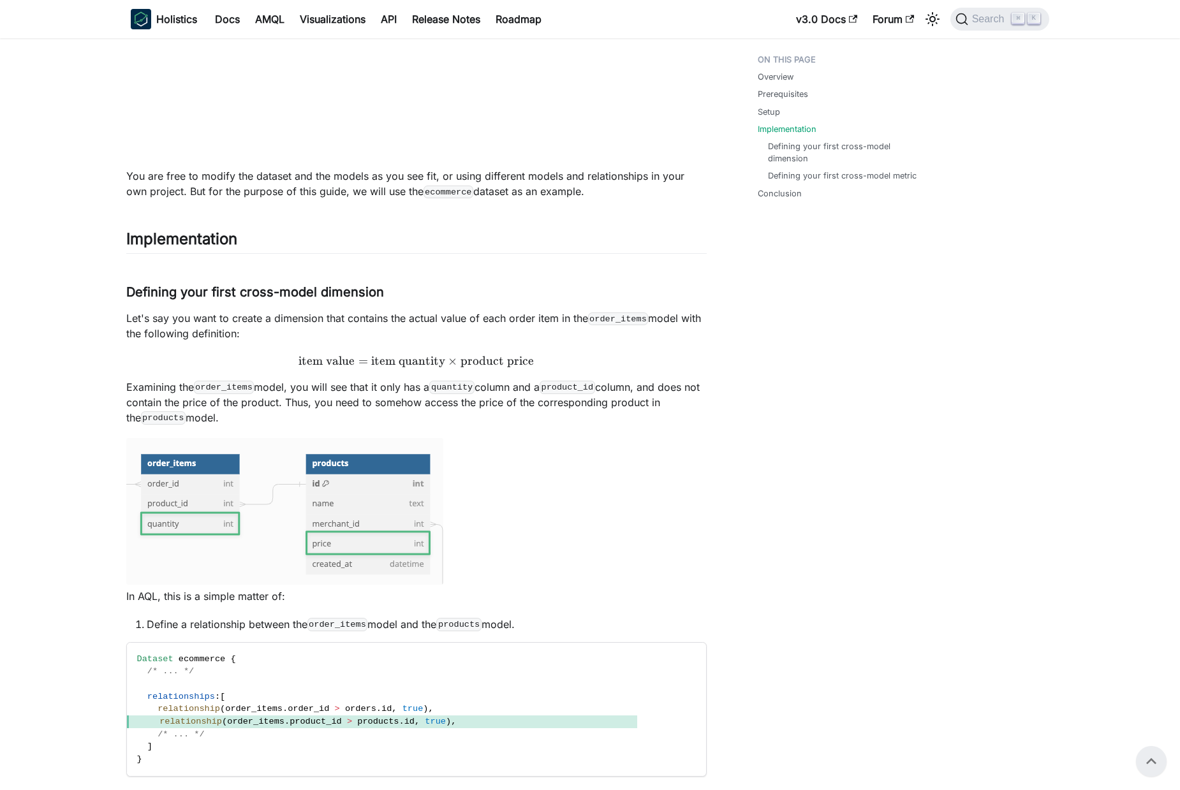
click at [128, 332] on p "Let's say you want to create a dimension that contains the actual value of each…" at bounding box center [416, 326] width 581 height 31
drag, startPoint x: 128, startPoint y: 332, endPoint x: 215, endPoint y: 329, distance: 86.8
click at [215, 329] on p "Let's say you want to create a dimension that contains the actual value of each…" at bounding box center [416, 326] width 581 height 31
click at [389, 317] on p "Let's say you want to create a dimension that contains the actual value of each…" at bounding box center [416, 326] width 581 height 31
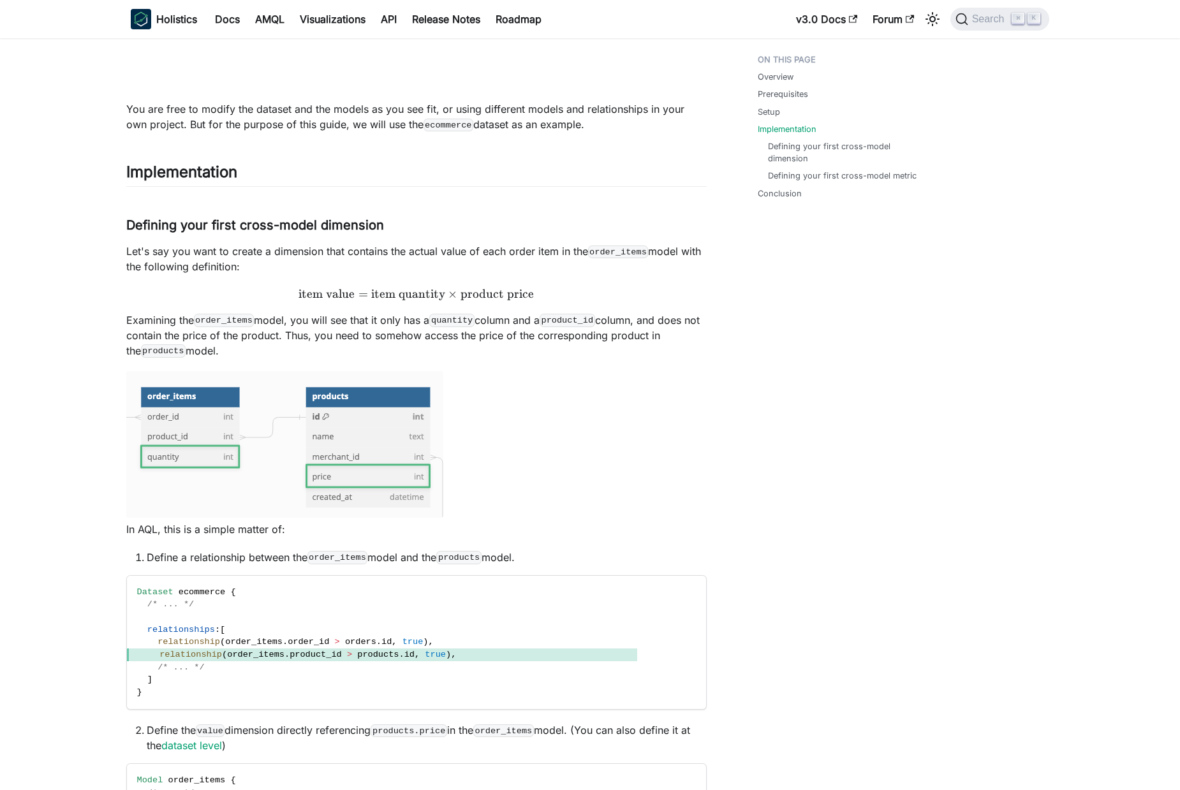
scroll to position [817, 0]
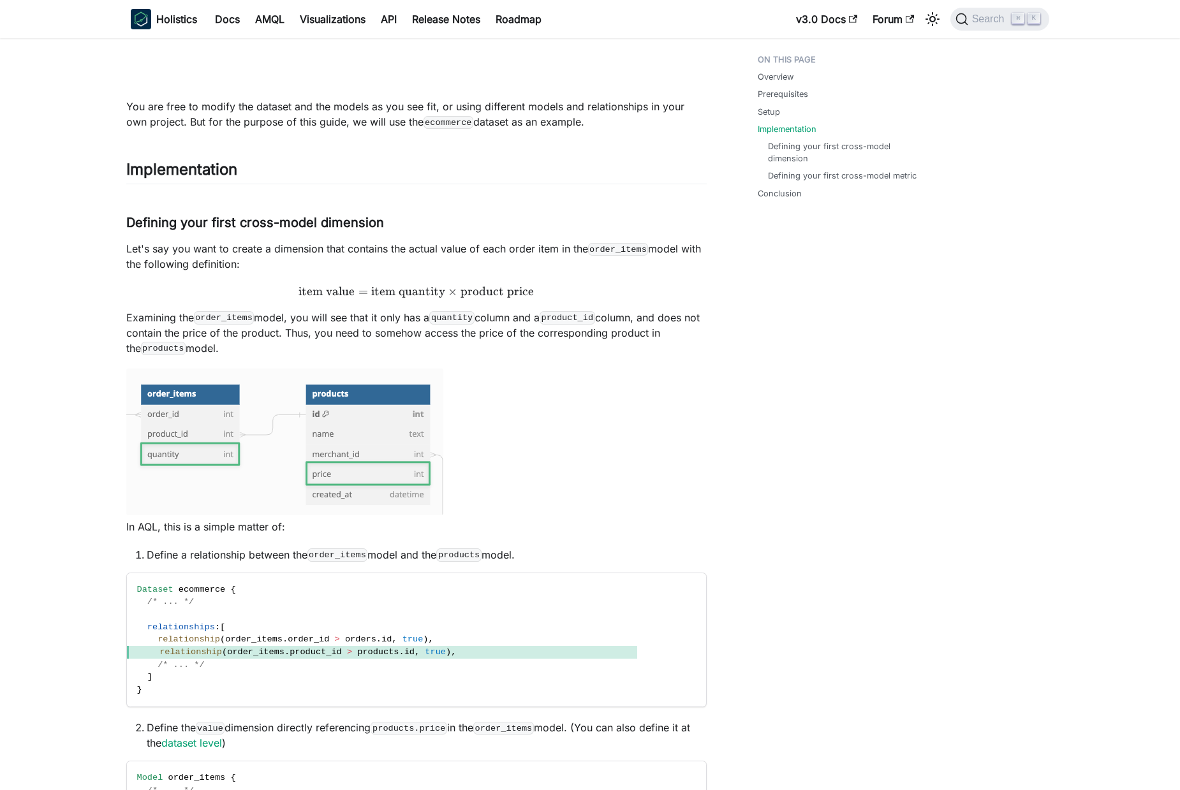
click at [143, 313] on p "Examining the order_items model, you will see that it only has a quantity colum…" at bounding box center [416, 333] width 581 height 46
drag, startPoint x: 143, startPoint y: 313, endPoint x: 679, endPoint y: 313, distance: 535.9
click at [679, 313] on p "Examining the order_items model, you will see that it only has a quantity colum…" at bounding box center [416, 333] width 581 height 46
click at [489, 316] on p "Examining the order_items model, you will see that it only has a quantity colum…" at bounding box center [416, 333] width 581 height 46
click at [342, 322] on p "Examining the order_items model, you will see that it only has a quantity colum…" at bounding box center [416, 333] width 581 height 46
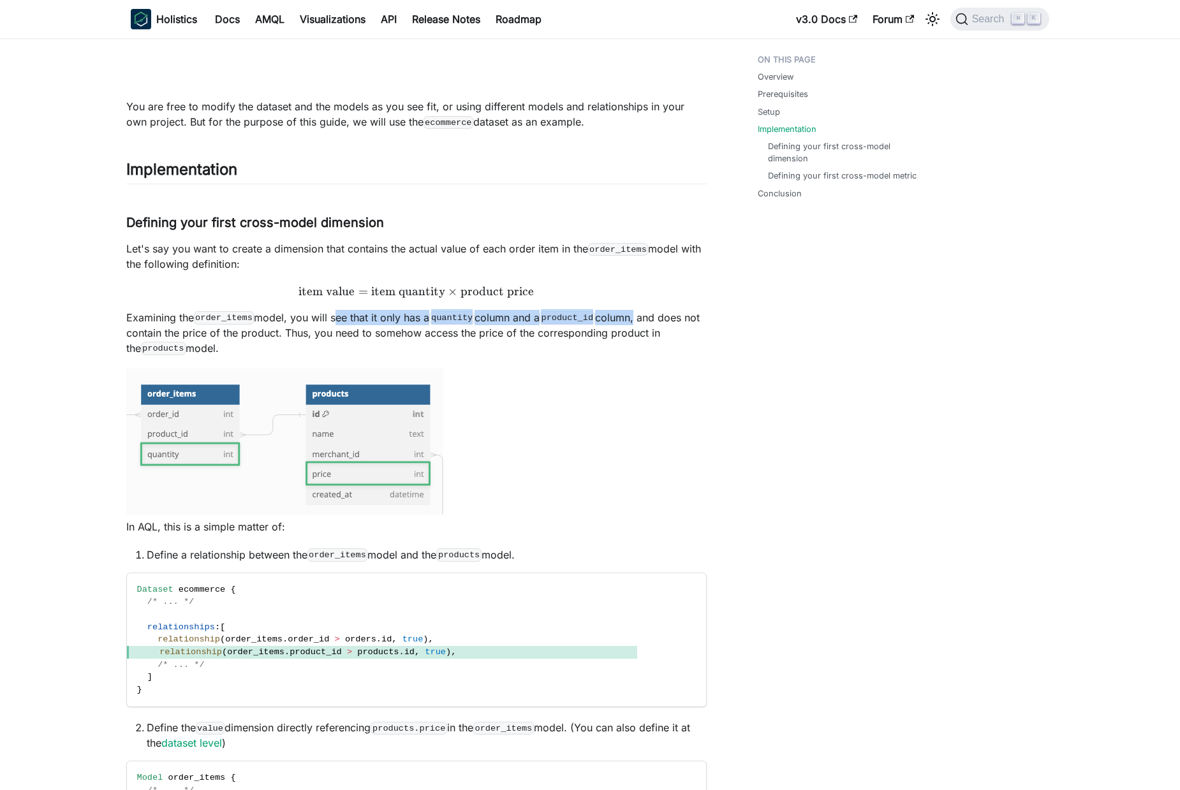
drag, startPoint x: 342, startPoint y: 322, endPoint x: 619, endPoint y: 313, distance: 277.1
click at [619, 313] on p "Examining the order_items model, you will see that it only has a quantity colum…" at bounding box center [416, 333] width 581 height 46
click at [676, 316] on p "Examining the order_items model, you will see that it only has a quantity colum…" at bounding box center [416, 333] width 581 height 46
click at [690, 318] on p "Examining the order_items model, you will see that it only has a quantity colum…" at bounding box center [416, 333] width 581 height 46
drag, startPoint x: 690, startPoint y: 318, endPoint x: 384, endPoint y: 315, distance: 306.3
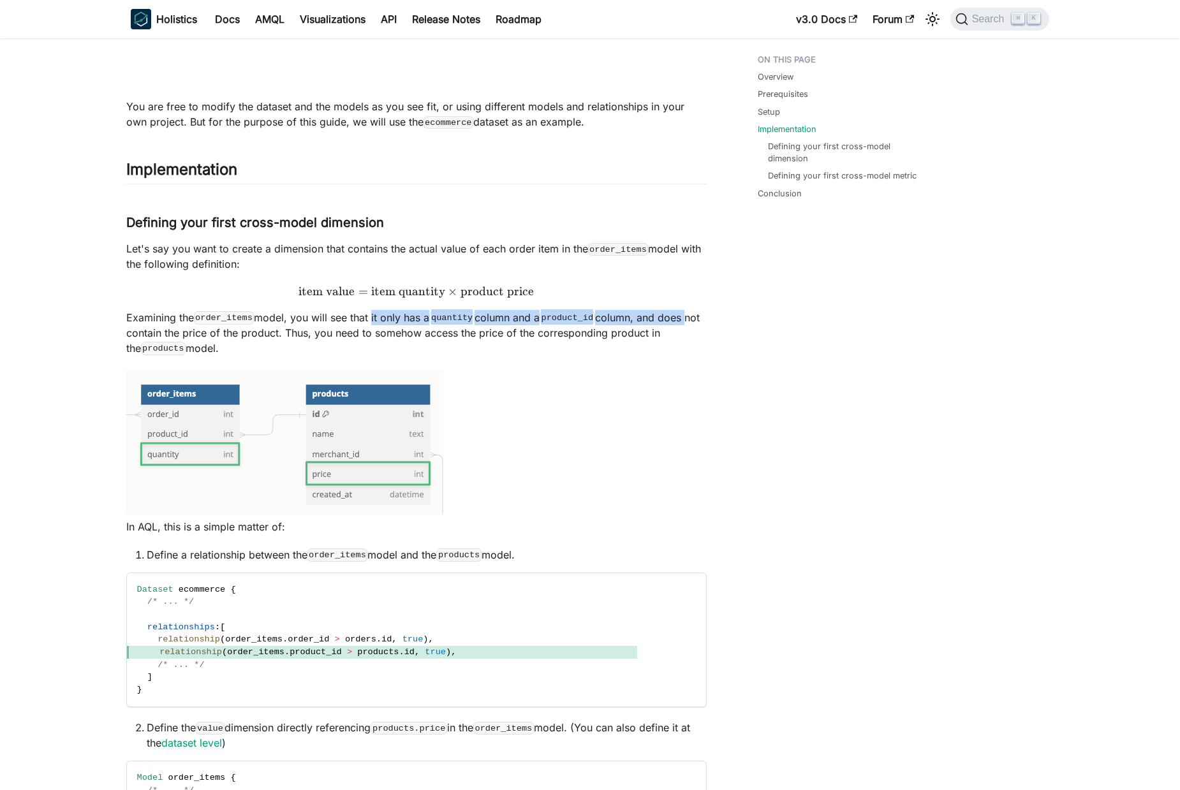
click at [375, 314] on p "Examining the order_items model, you will see that it only has a quantity colum…" at bounding box center [416, 333] width 581 height 46
click at [509, 315] on p "Examining the order_items model, you will see that it only has a quantity colum…" at bounding box center [416, 333] width 581 height 46
click at [155, 335] on p "Examining the order_items model, you will see that it only has a quantity colum…" at bounding box center [416, 333] width 581 height 46
drag, startPoint x: 155, startPoint y: 335, endPoint x: 279, endPoint y: 334, distance: 123.8
click at [279, 334] on p "Examining the order_items model, you will see that it only has a quantity colum…" at bounding box center [416, 333] width 581 height 46
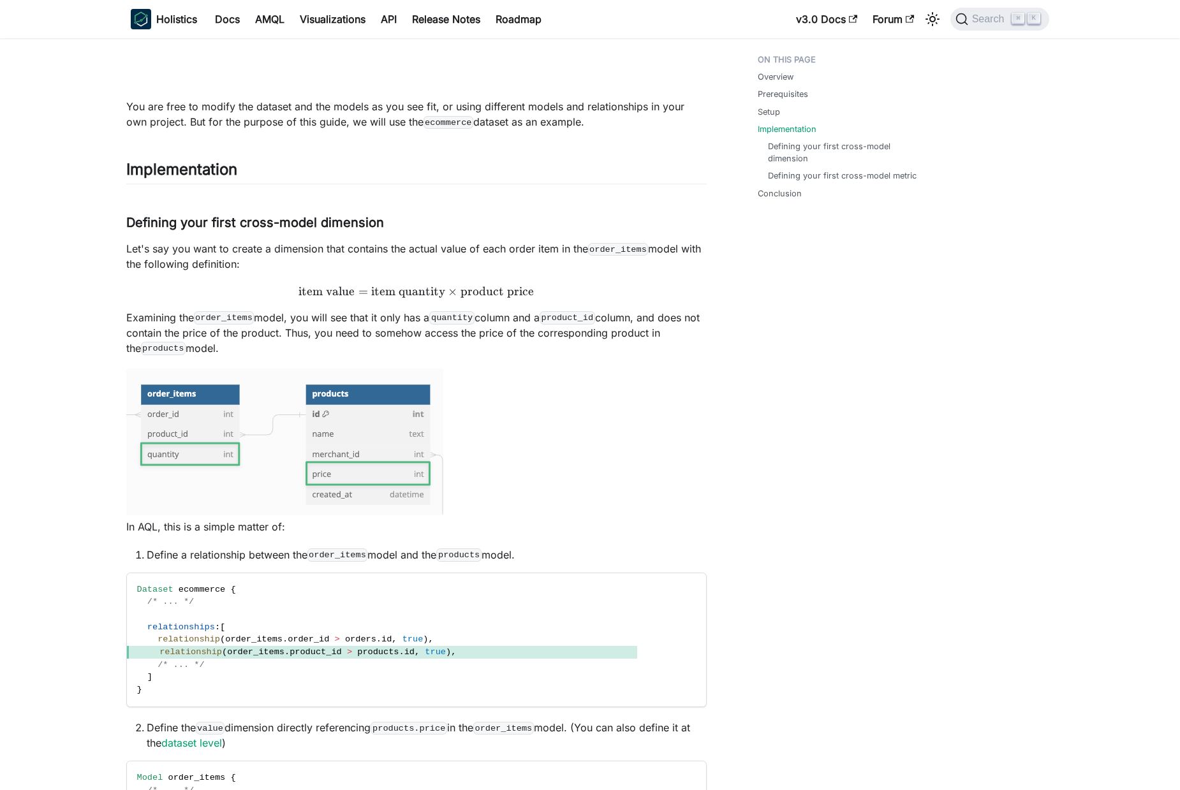
click at [343, 336] on p "Examining the order_items model, you will see that it only has a quantity colum…" at bounding box center [416, 333] width 581 height 46
click at [298, 332] on p "Examining the order_items model, you will see that it only has a quantity colum…" at bounding box center [416, 333] width 581 height 46
drag, startPoint x: 298, startPoint y: 332, endPoint x: 707, endPoint y: 338, distance: 409.0
click at [656, 336] on p "Examining the order_items model, you will see that it only has a quantity colum…" at bounding box center [416, 333] width 581 height 46
click at [707, 338] on article "On this page Create Cross-Model Calculation Knowledge Checkpoint A grasp of the…" at bounding box center [416, 616] width 601 height 2770
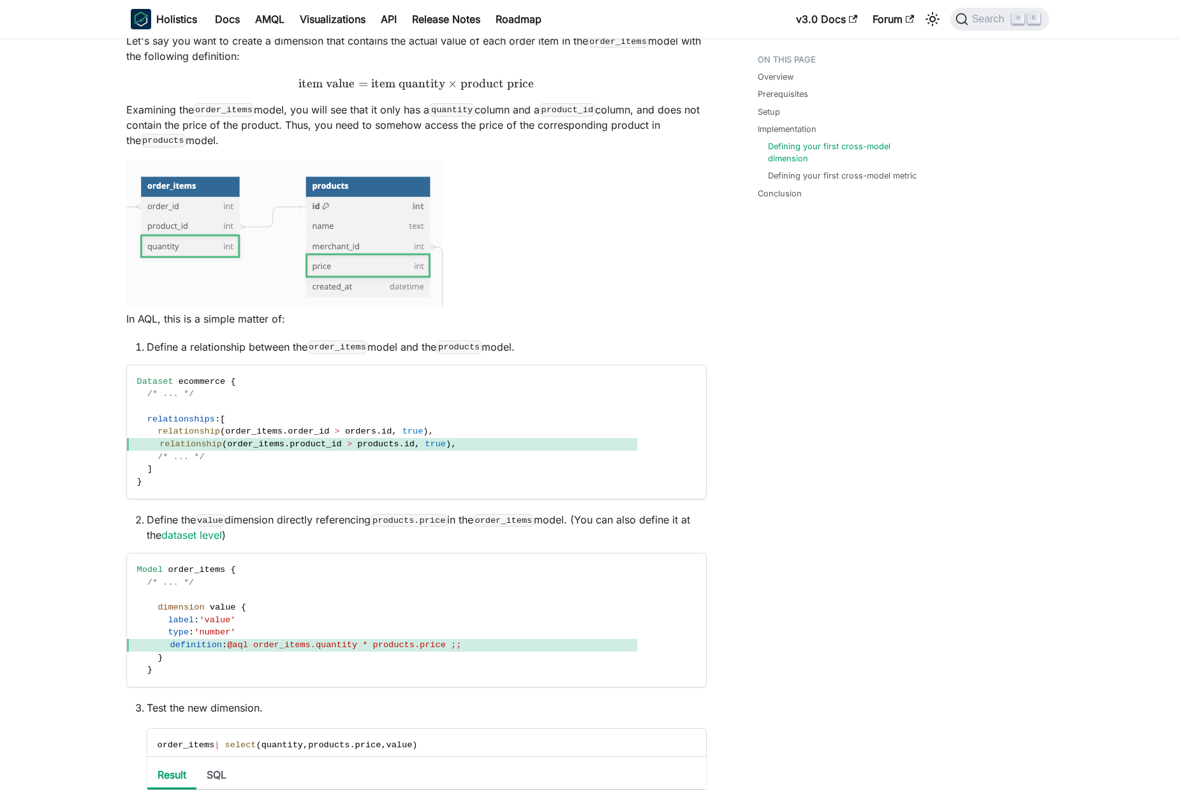
scroll to position [1026, 0]
click at [147, 345] on li "Define a relationship between the order_items model and the products model." at bounding box center [427, 346] width 560 height 15
drag, startPoint x: 146, startPoint y: 345, endPoint x: 513, endPoint y: 344, distance: 366.9
click at [534, 341] on li "Define a relationship between the order_items model and the products model." at bounding box center [427, 346] width 560 height 15
click at [443, 351] on li "Define a relationship between the order_items model and the products model." at bounding box center [427, 346] width 560 height 15
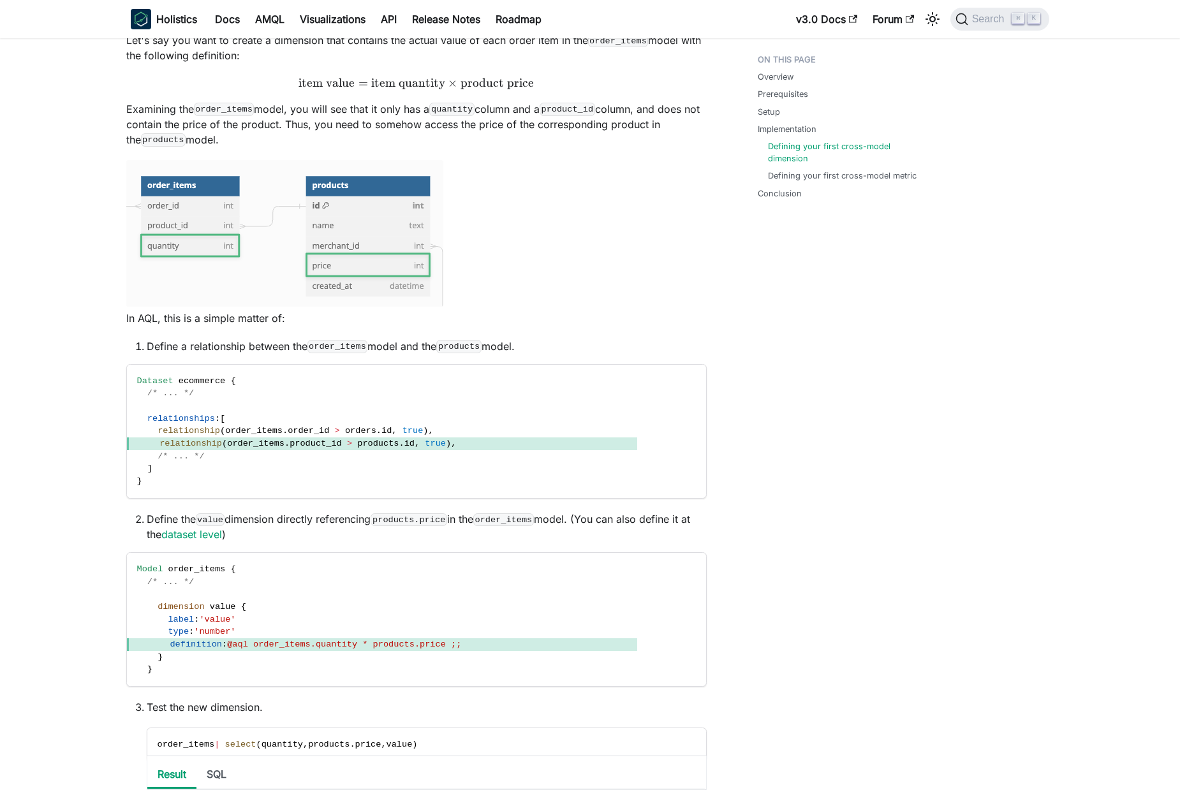
click at [155, 341] on li "Define a relationship between the order_items model and the products model." at bounding box center [427, 346] width 560 height 15
drag, startPoint x: 155, startPoint y: 341, endPoint x: 515, endPoint y: 341, distance: 359.8
click at [516, 341] on li "Define a relationship between the order_items model and the products model." at bounding box center [427, 346] width 560 height 15
click at [380, 348] on li "Define a relationship between the order_items model and the products model." at bounding box center [427, 346] width 560 height 15
click at [158, 342] on li "Define a relationship between the order_items model and the products model." at bounding box center [427, 346] width 560 height 15
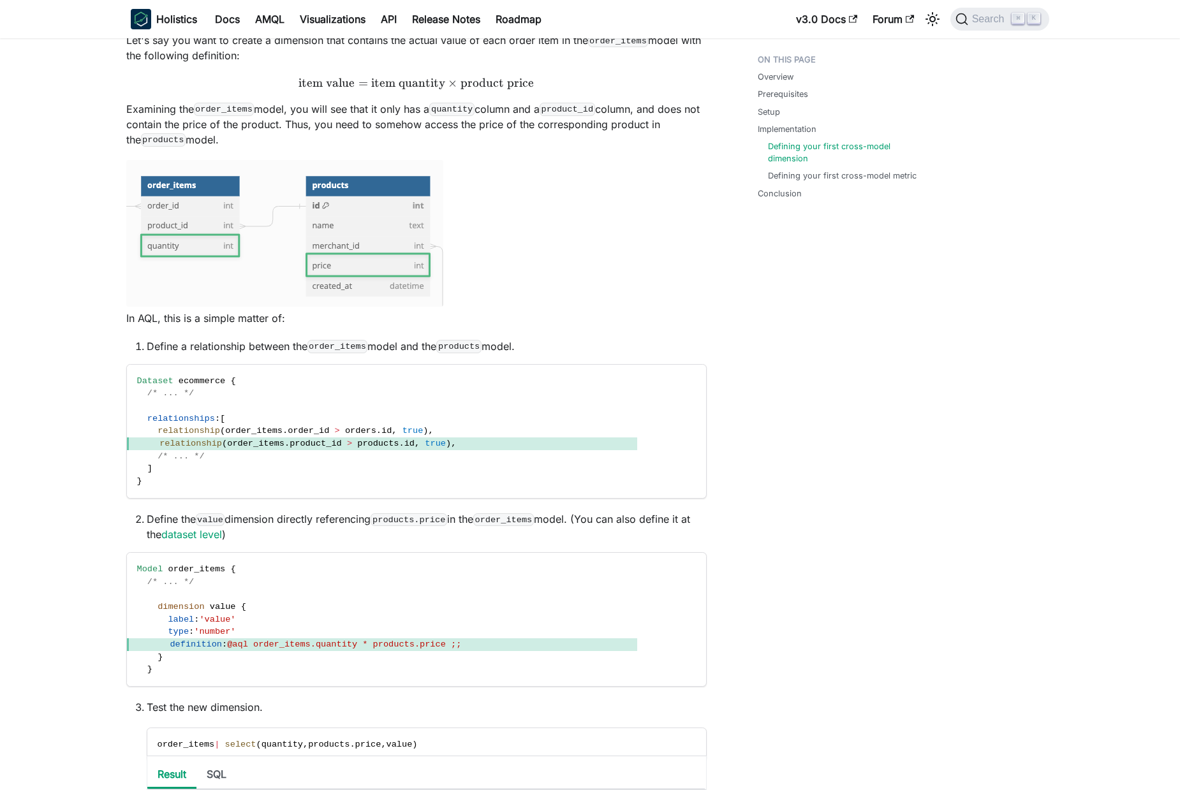
drag, startPoint x: 158, startPoint y: 342, endPoint x: 489, endPoint y: 344, distance: 331.1
click at [526, 341] on li "Define a relationship between the order_items model and the products model." at bounding box center [427, 346] width 560 height 15
click at [406, 353] on li "Define a relationship between the order_items model and the products model." at bounding box center [427, 346] width 560 height 15
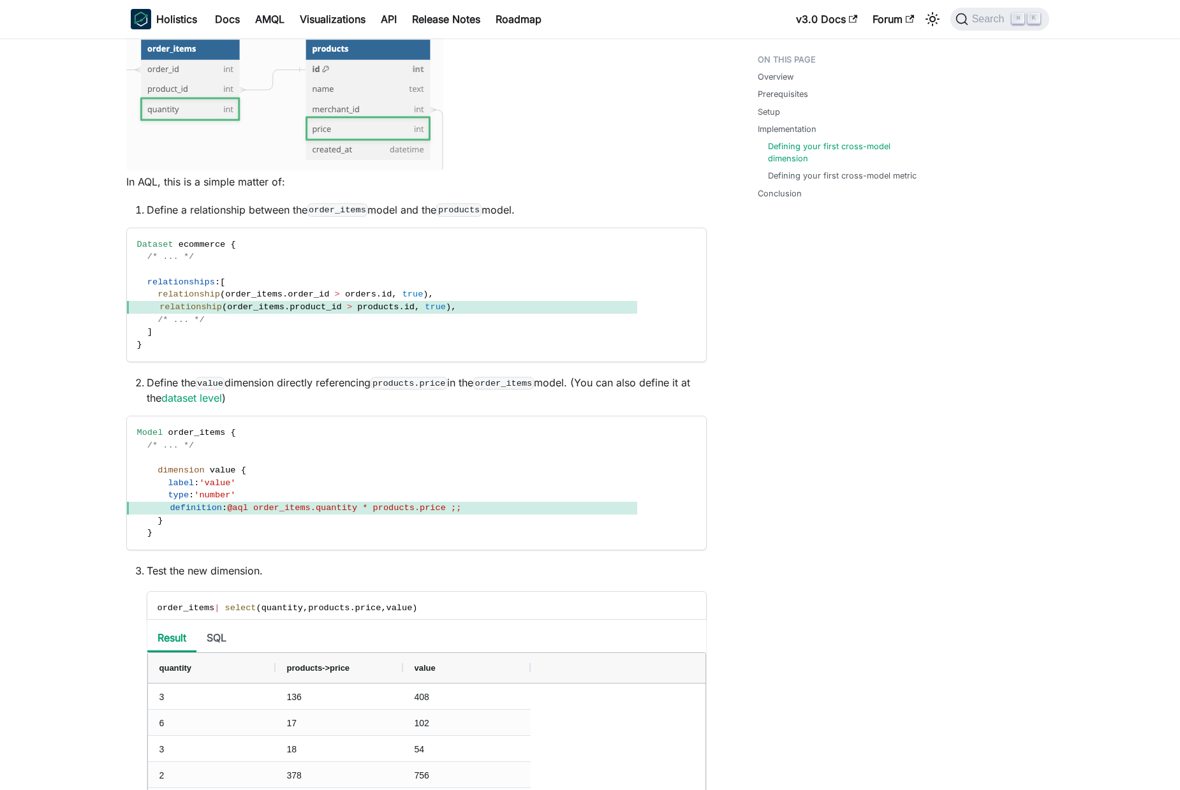
scroll to position [1165, 0]
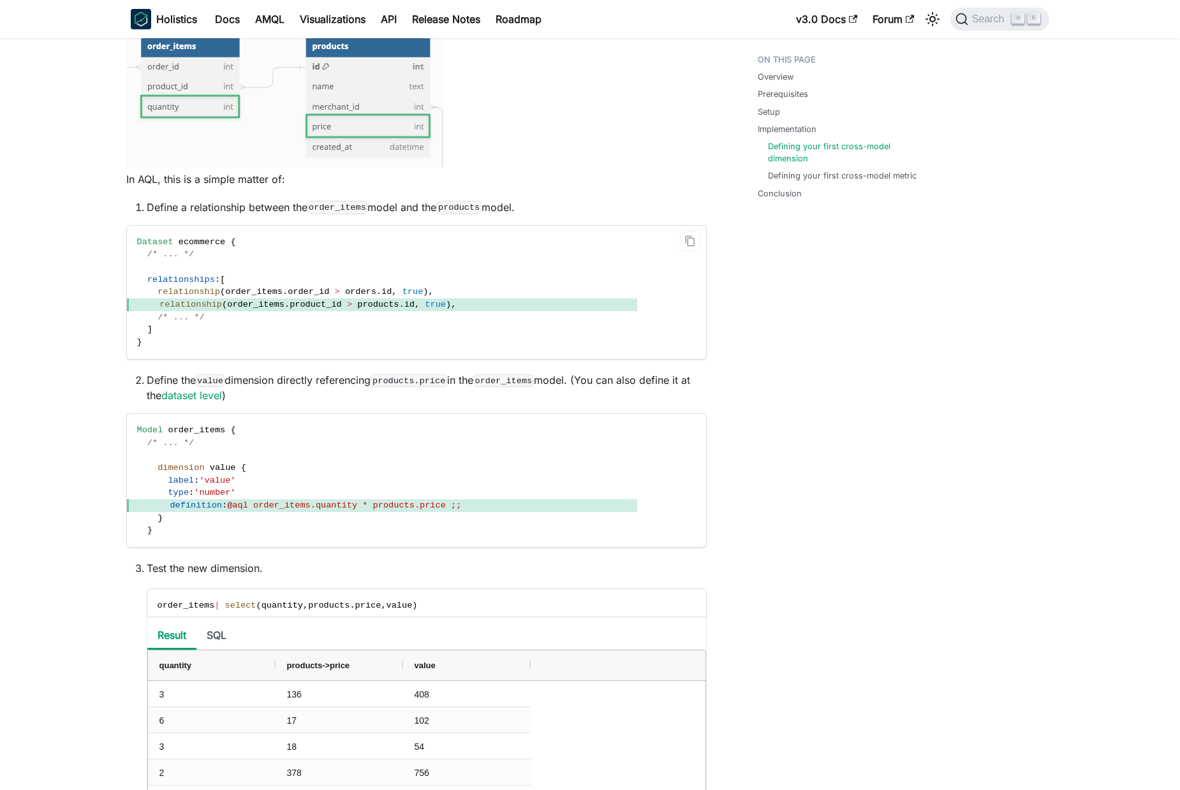
click at [162, 302] on span "relationship" at bounding box center [191, 305] width 63 height 10
drag, startPoint x: 162, startPoint y: 302, endPoint x: 465, endPoint y: 308, distance: 303.1
click at [465, 308] on span "relationship ( order_items . product_id > products . id , true ) ," at bounding box center [382, 305] width 510 height 13
click at [548, 308] on span "relationship ( order_items . product_id > products . id , true ) ," at bounding box center [382, 305] width 510 height 13
click at [399, 306] on span "products" at bounding box center [377, 305] width 41 height 10
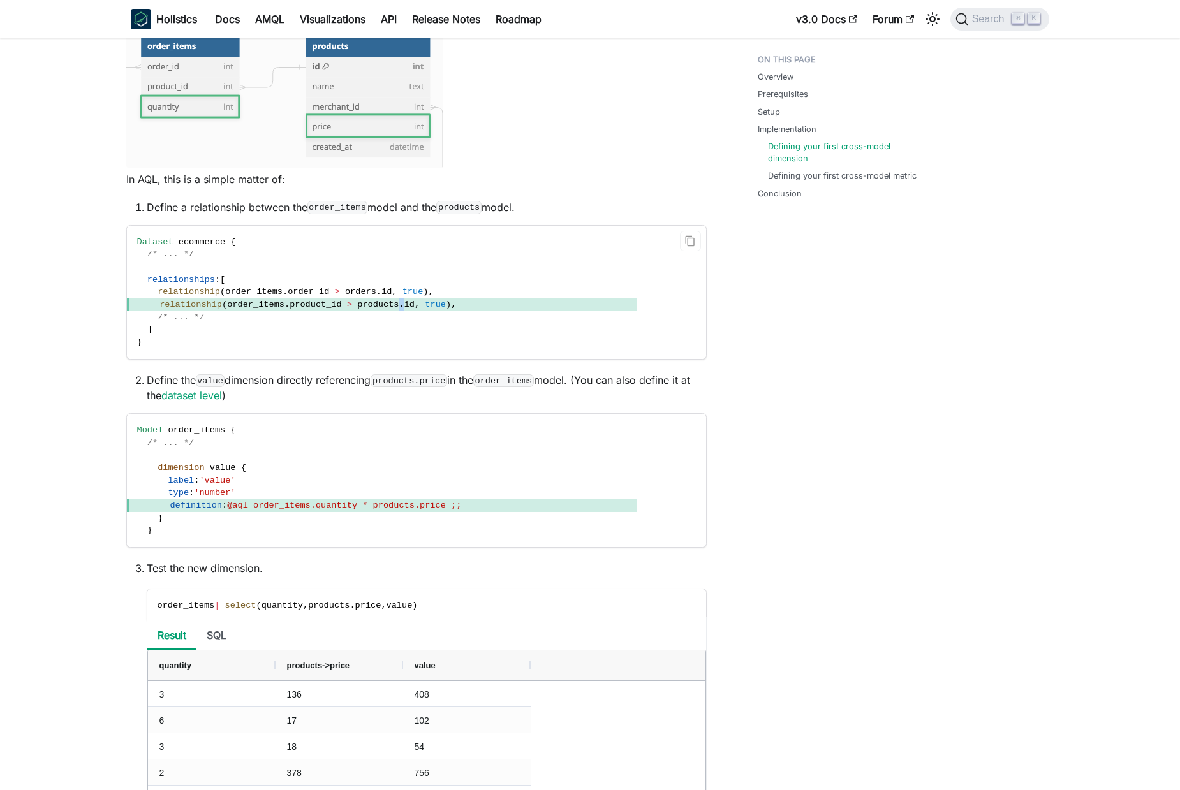
click at [399, 306] on span "products" at bounding box center [377, 305] width 41 height 10
click at [460, 309] on span "relationship ( order_items . product_id > products . id , true ) ," at bounding box center [382, 305] width 510 height 13
click at [179, 300] on span "relationship" at bounding box center [191, 305] width 63 height 10
drag, startPoint x: 179, startPoint y: 300, endPoint x: 454, endPoint y: 299, distance: 275.0
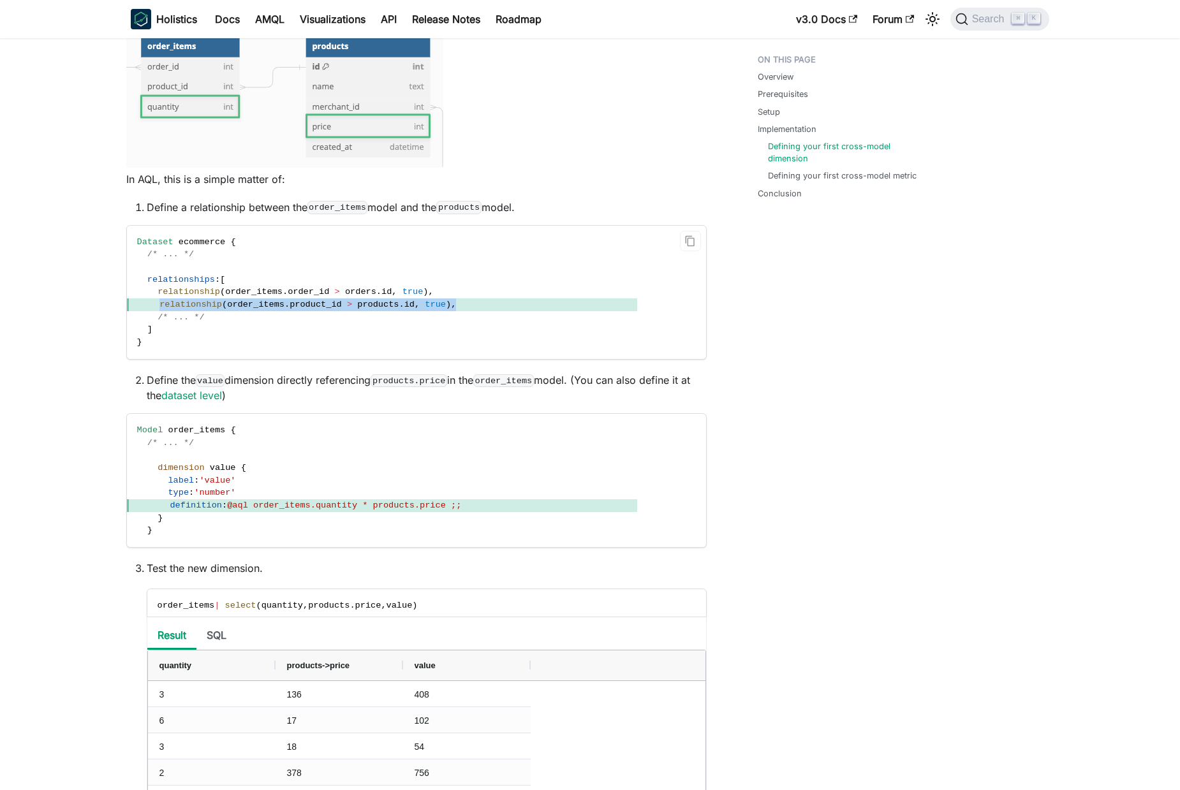
click at [454, 299] on span "relationship ( order_items . product_id > products . id , true ) ," at bounding box center [382, 305] width 510 height 13
click at [366, 305] on span "products" at bounding box center [377, 305] width 41 height 10
click at [427, 302] on span "true" at bounding box center [435, 305] width 21 height 10
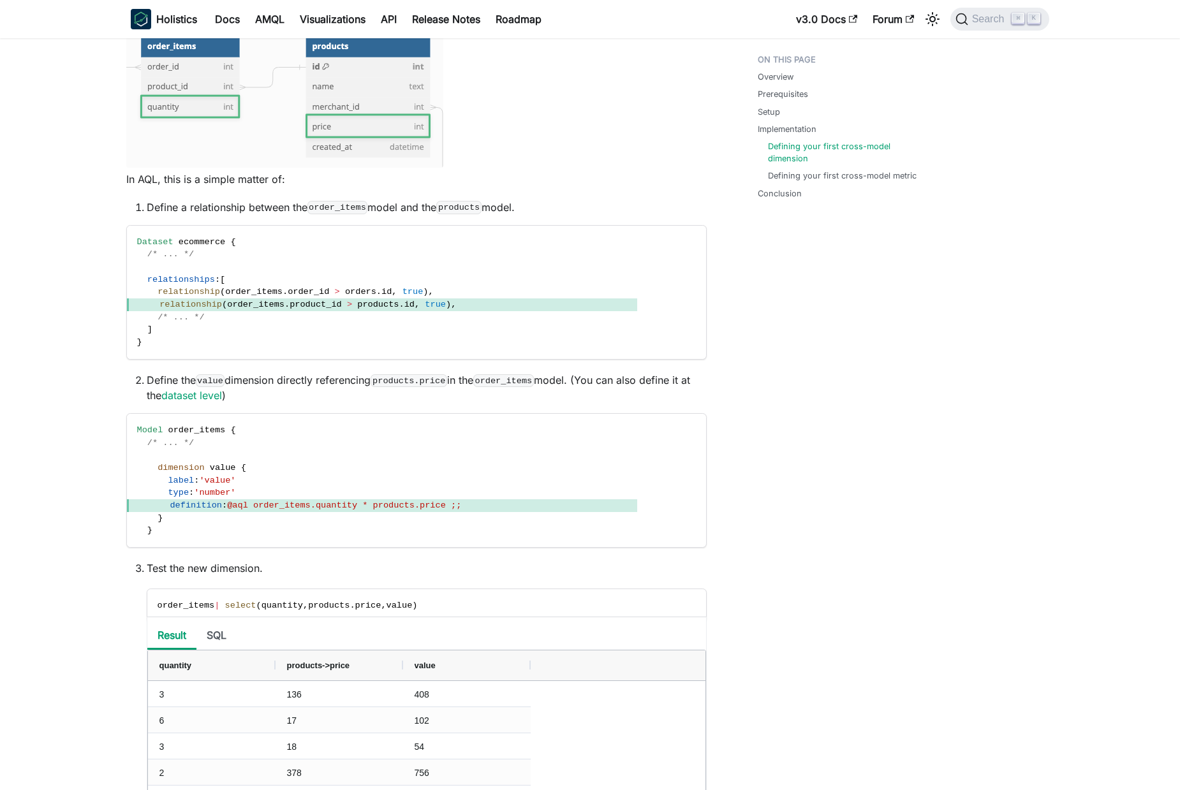
click at [345, 203] on code "order_items" at bounding box center [338, 207] width 61 height 13
drag, startPoint x: 345, startPoint y: 203, endPoint x: 445, endPoint y: 205, distance: 100.2
click at [345, 203] on code "order_items" at bounding box center [338, 207] width 61 height 13
click at [479, 207] on code "products" at bounding box center [458, 207] width 45 height 13
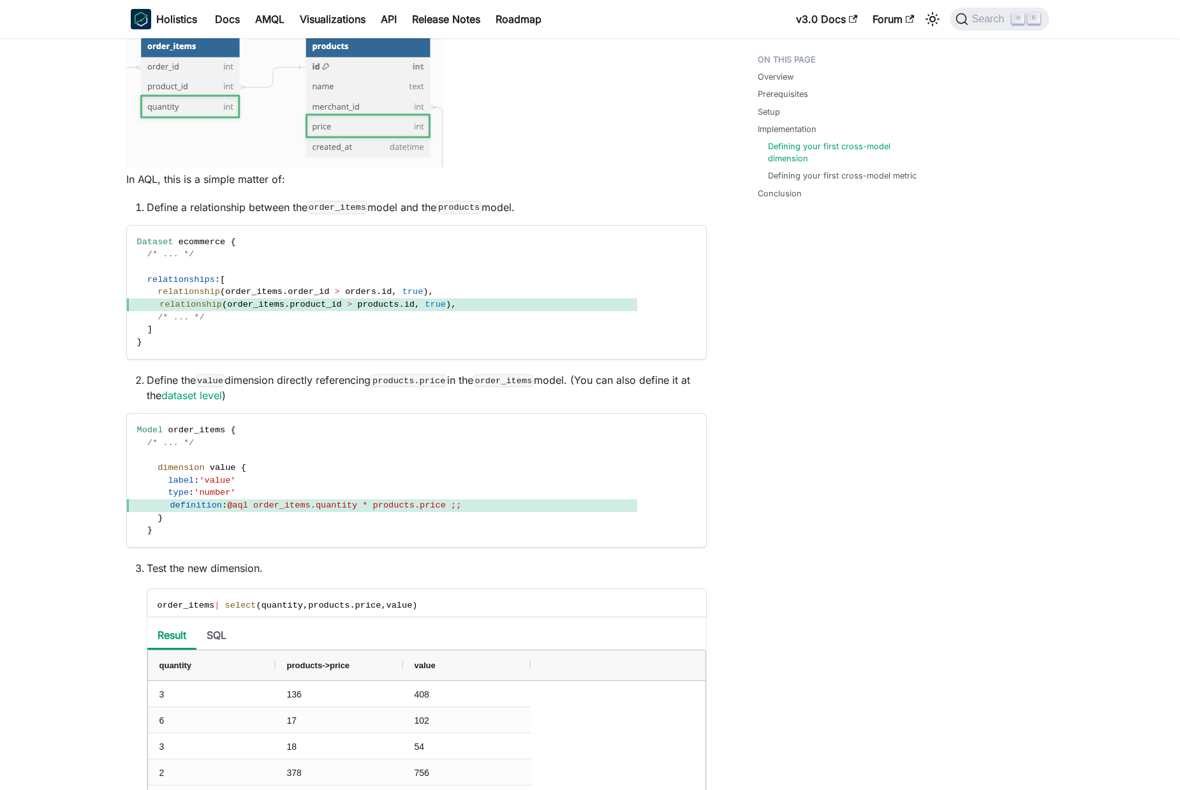
click at [842, 311] on div "Overview Prerequisites Setup Implementation Defining your first cross-model dim…" at bounding box center [837, 301] width 211 height 2836
click at [202, 300] on span "relationship" at bounding box center [191, 305] width 63 height 10
click at [316, 296] on span "order_id" at bounding box center [308, 292] width 41 height 10
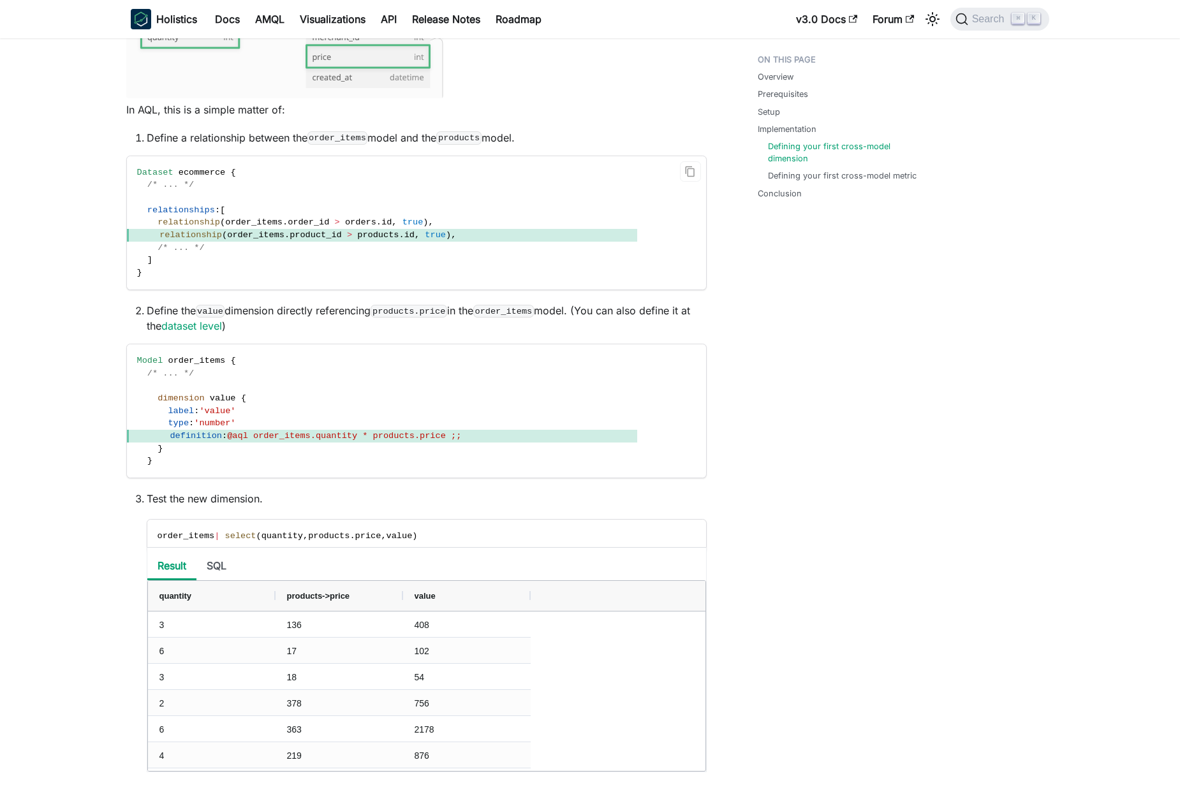
scroll to position [1235, 0]
click at [160, 310] on li "Define the value dimension directly referencing products.price in the order_ite…" at bounding box center [427, 318] width 560 height 31
drag, startPoint x: 160, startPoint y: 310, endPoint x: 667, endPoint y: 303, distance: 506.6
click at [667, 303] on li "Define the value dimension directly referencing products.price in the order_ite…" at bounding box center [427, 318] width 560 height 31
click at [534, 312] on code "order_items" at bounding box center [503, 311] width 61 height 13
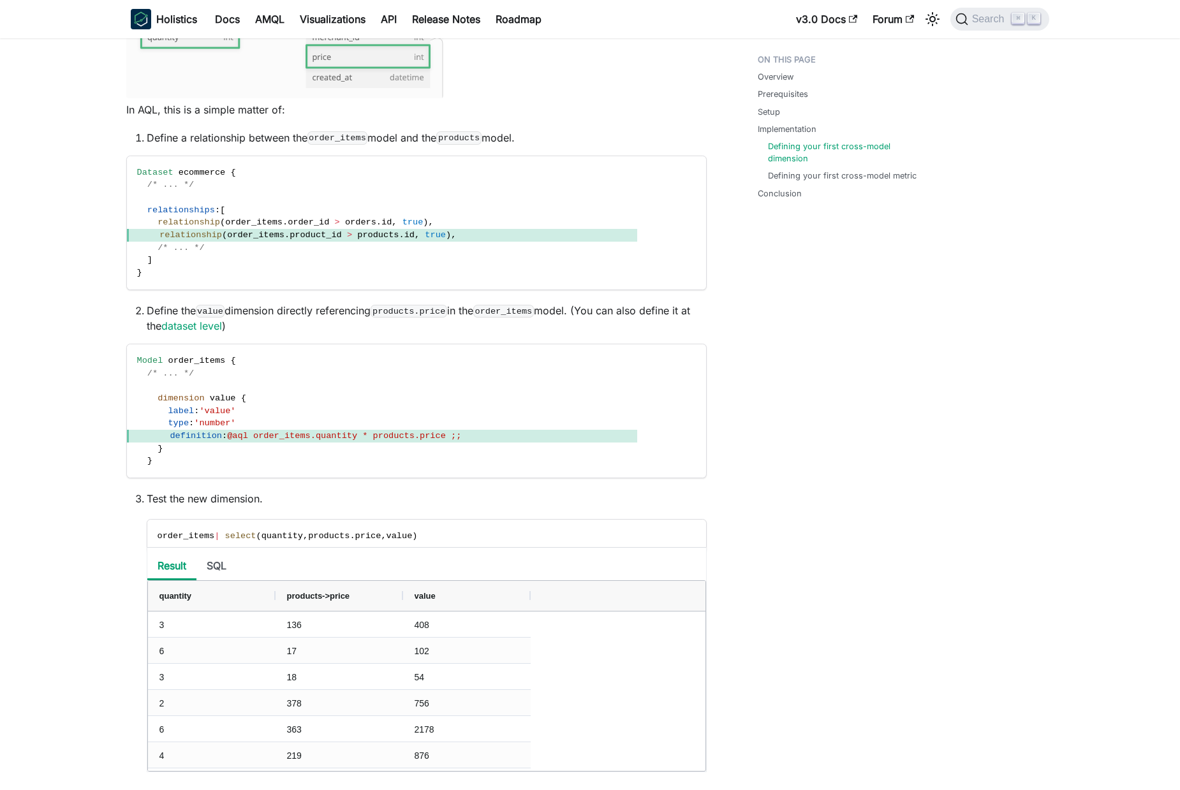
click at [156, 306] on li "Define the value dimension directly referencing products.price in the order_ite…" at bounding box center [427, 318] width 560 height 31
drag, startPoint x: 156, startPoint y: 306, endPoint x: 636, endPoint y: 306, distance: 480.4
click at [636, 306] on li "Define the value dimension directly referencing products.price in the order_ite…" at bounding box center [427, 318] width 560 height 31
click at [160, 311] on li "Define the value dimension directly referencing products.price in the order_ite…" at bounding box center [427, 318] width 560 height 31
drag, startPoint x: 160, startPoint y: 311, endPoint x: 675, endPoint y: 315, distance: 515.5
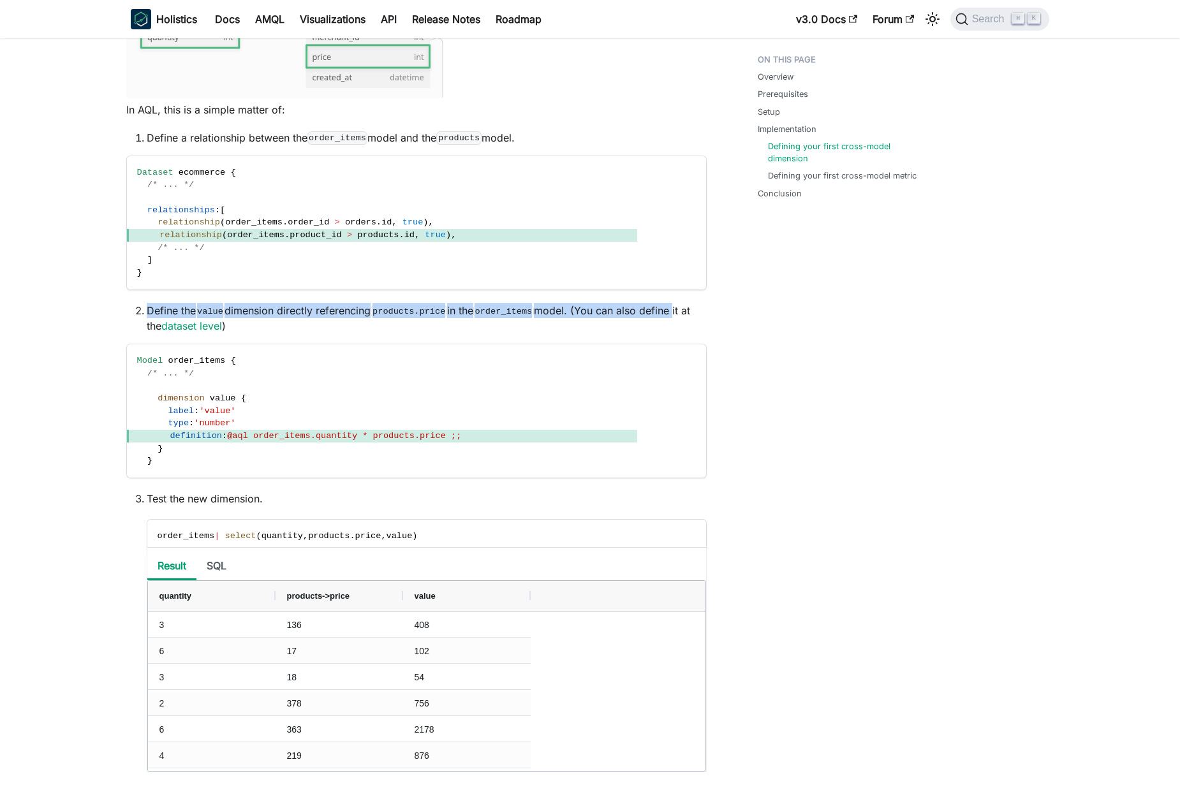
click at [675, 315] on li "Define the value dimension directly referencing products.price in the order_ite…" at bounding box center [427, 318] width 560 height 31
click at [571, 316] on li "Define the value dimension directly referencing products.price in the order_ite…" at bounding box center [427, 318] width 560 height 31
click at [41, 267] on main "On this page Create Cross-Model Calculation Knowledge Checkpoint A grasp of the…" at bounding box center [580, 237] width 1161 height 2867
click at [723, 395] on div "On this page Create Cross-Model Calculation Knowledge Checkpoint A grasp of the…" at bounding box center [417, 232] width 632 height 2836
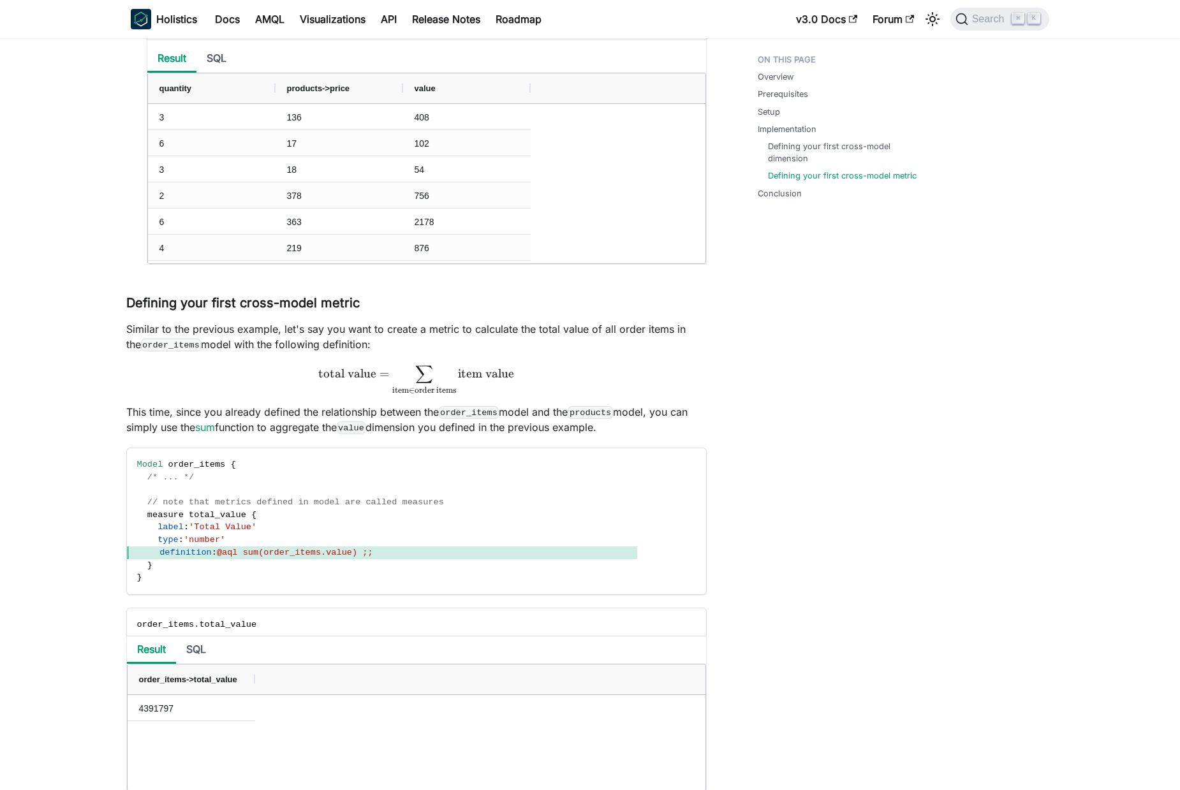
scroll to position [1778, 0]
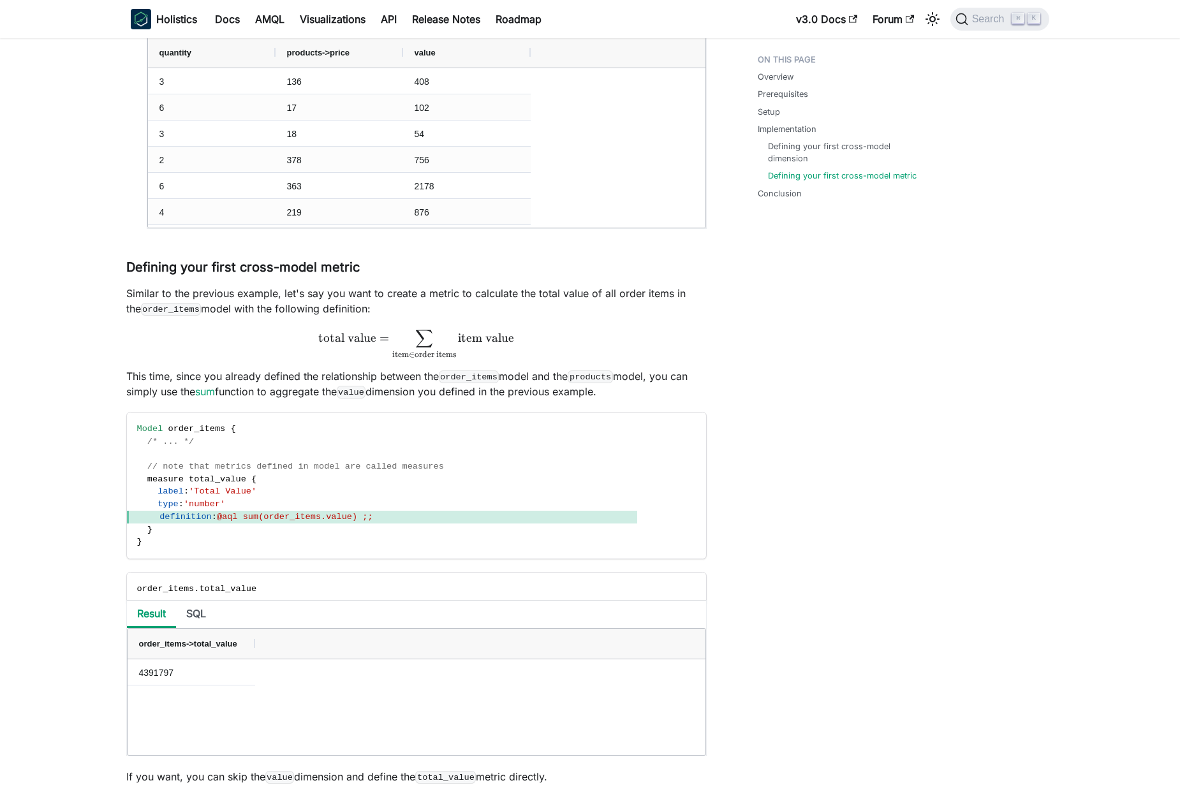
click at [684, 290] on p "Similar to the previous example, let's say you want to create a metric to calcu…" at bounding box center [416, 301] width 581 height 31
drag, startPoint x: 684, startPoint y: 290, endPoint x: 357, endPoint y: 285, distance: 327.3
click at [371, 288] on p "Similar to the previous example, let's say you want to create a metric to calcu…" at bounding box center [416, 301] width 581 height 31
click at [147, 307] on code "order_items" at bounding box center [171, 309] width 61 height 13
drag, startPoint x: 147, startPoint y: 307, endPoint x: 361, endPoint y: 305, distance: 213.7
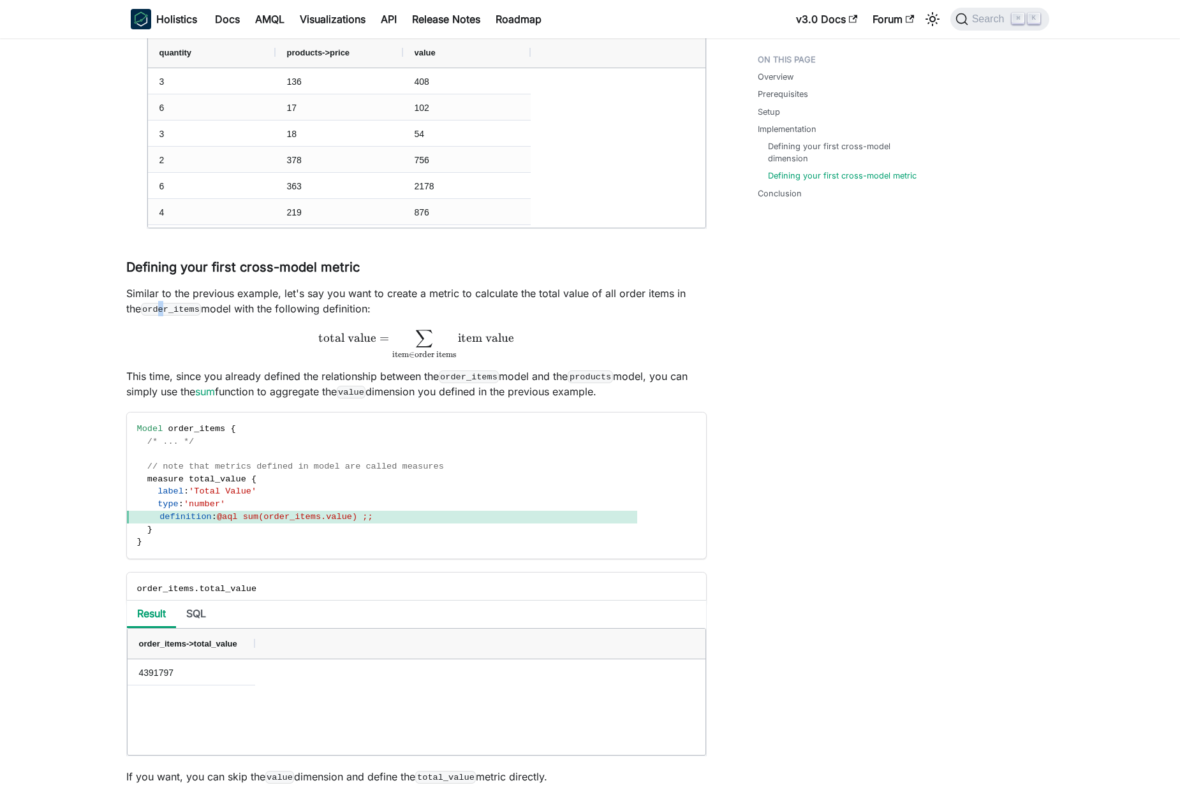
click at [361, 305] on p "Similar to the previous example, let's say you want to create a metric to calcu…" at bounding box center [416, 301] width 581 height 31
click at [262, 311] on p "Similar to the previous example, let's say you want to create a metric to calcu…" at bounding box center [416, 301] width 581 height 31
click at [328, 304] on p "Similar to the previous example, let's say you want to create a metric to calcu…" at bounding box center [416, 301] width 581 height 31
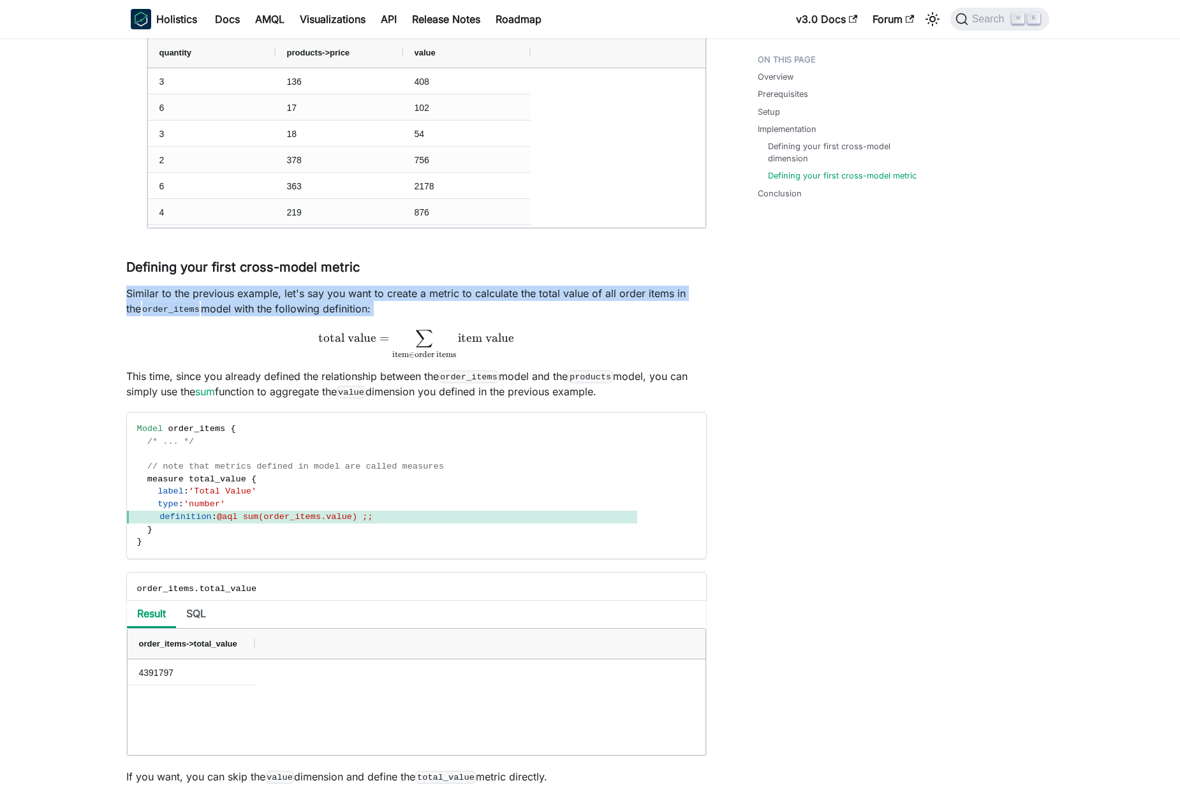
click at [328, 304] on p "Similar to the previous example, let's say you want to create a metric to calcu…" at bounding box center [416, 301] width 581 height 31
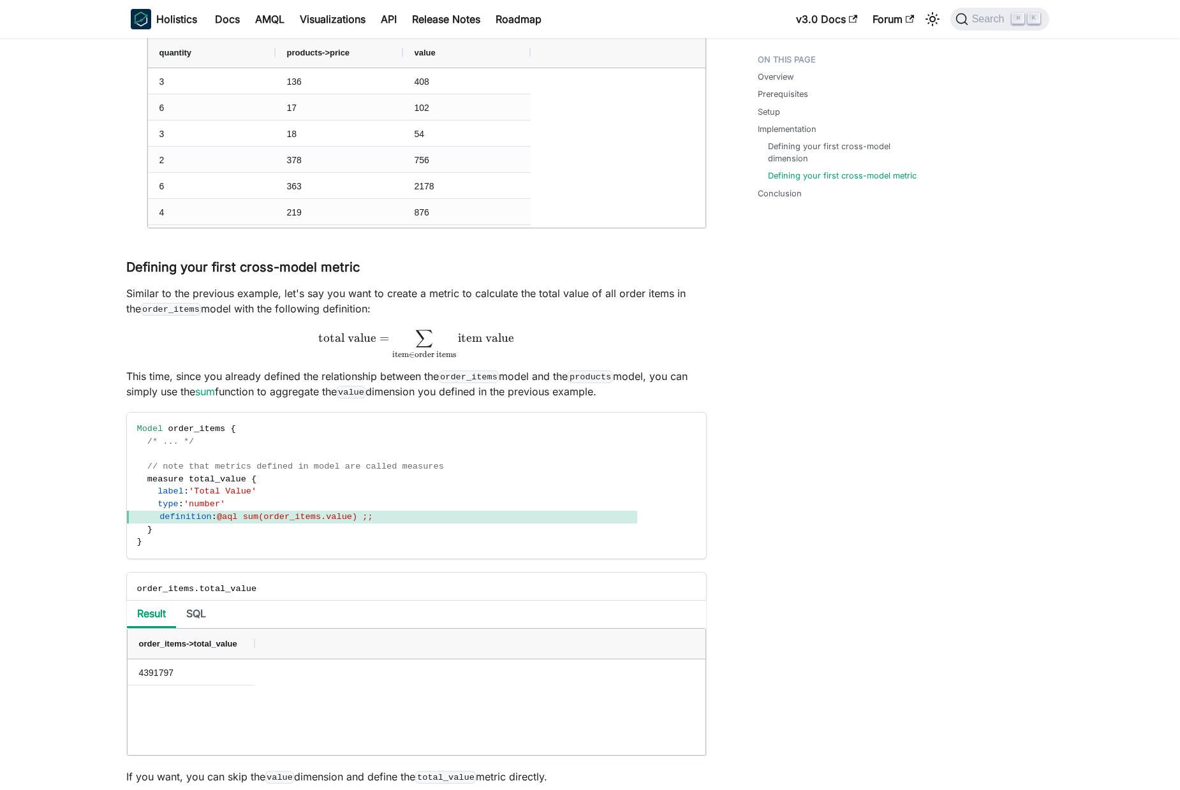
click at [131, 374] on p "This time, since you already defined the relationship between the order_items m…" at bounding box center [416, 384] width 581 height 31
drag, startPoint x: 131, startPoint y: 374, endPoint x: 288, endPoint y: 372, distance: 157.6
click at [232, 373] on p "This time, since you already defined the relationship between the order_items m…" at bounding box center [416, 384] width 581 height 31
drag, startPoint x: 454, startPoint y: 372, endPoint x: 466, endPoint y: 372, distance: 12.1
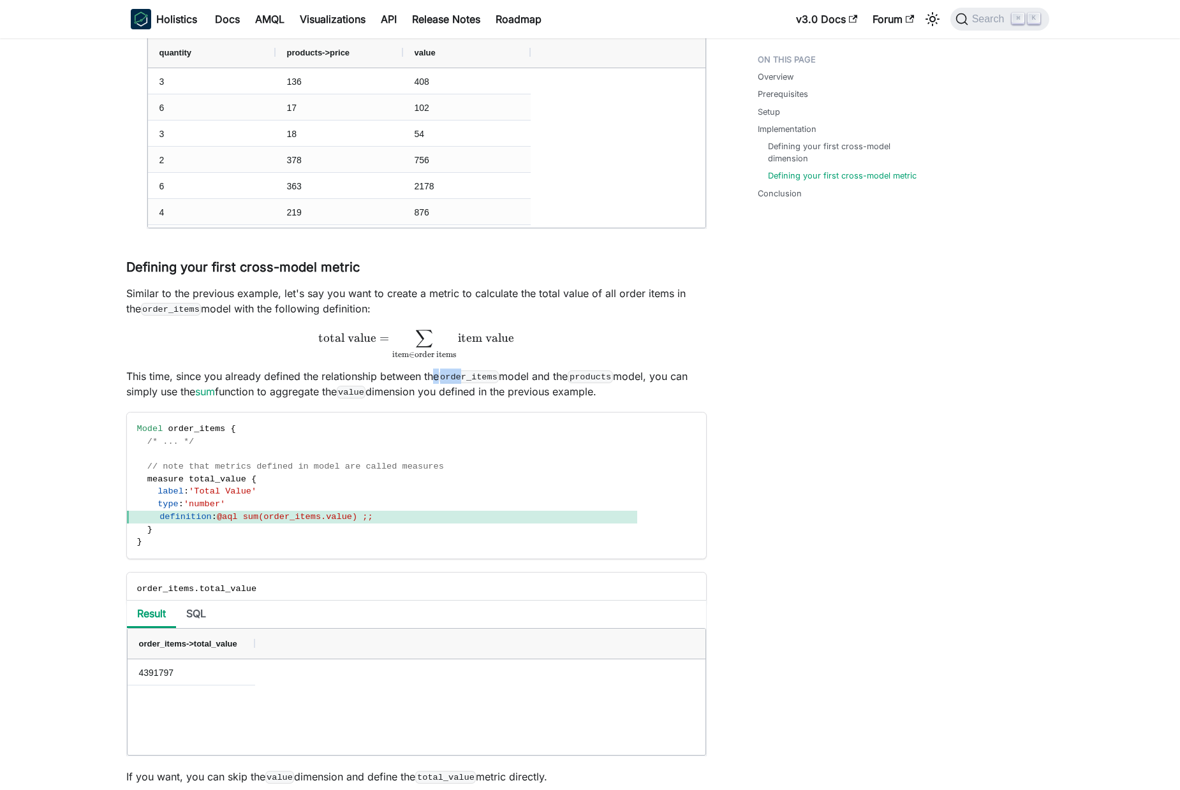
click at [466, 372] on p "This time, since you already defined the relationship between the order_items m…" at bounding box center [416, 384] width 581 height 31
drag, startPoint x: 292, startPoint y: 376, endPoint x: 167, endPoint y: 374, distance: 124.4
click at [290, 376] on p "This time, since you already defined the relationship between the order_items m…" at bounding box center [416, 384] width 581 height 31
drag, startPoint x: 165, startPoint y: 373, endPoint x: 198, endPoint y: 375, distance: 33.8
click at [196, 374] on p "This time, since you already defined the relationship between the order_items m…" at bounding box center [416, 384] width 581 height 31
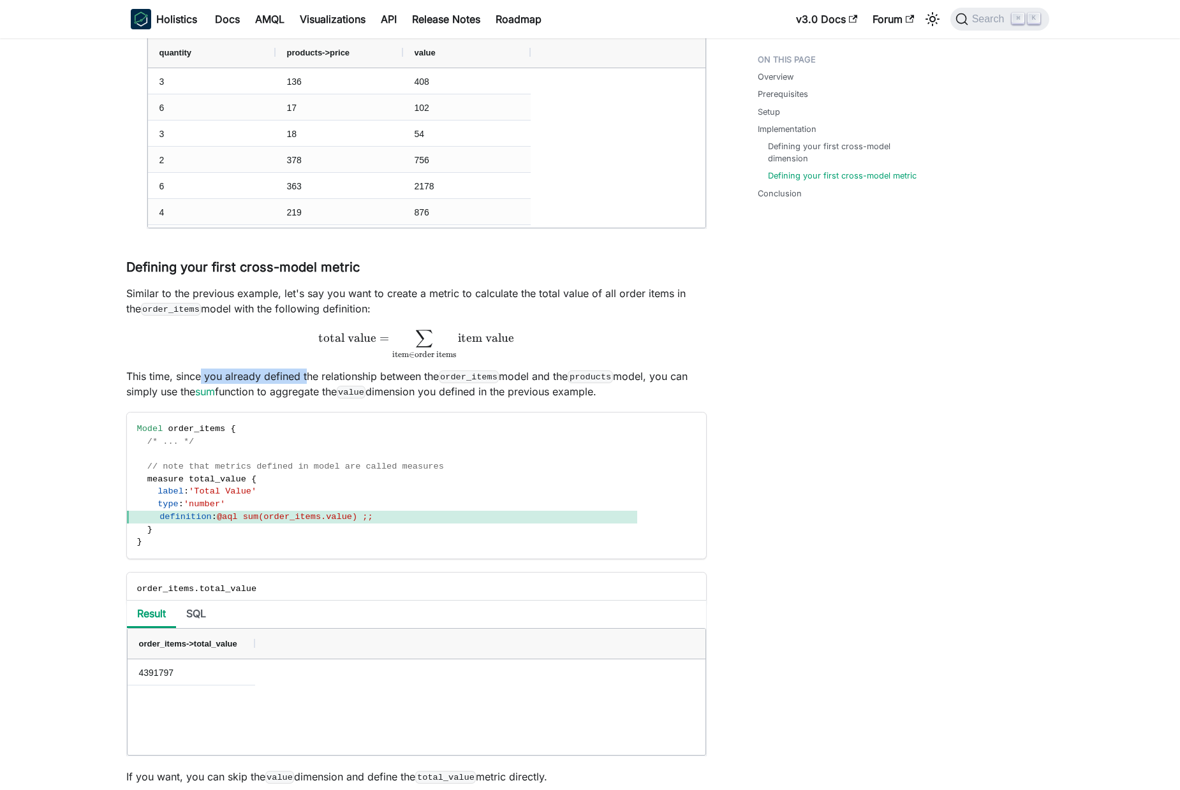
drag, startPoint x: 209, startPoint y: 376, endPoint x: 399, endPoint y: 373, distance: 190.2
click at [308, 375] on p "This time, since you already defined the relationship between the order_items m…" at bounding box center [416, 384] width 581 height 31
click at [408, 373] on p "This time, since you already defined the relationship between the order_items m…" at bounding box center [416, 384] width 581 height 31
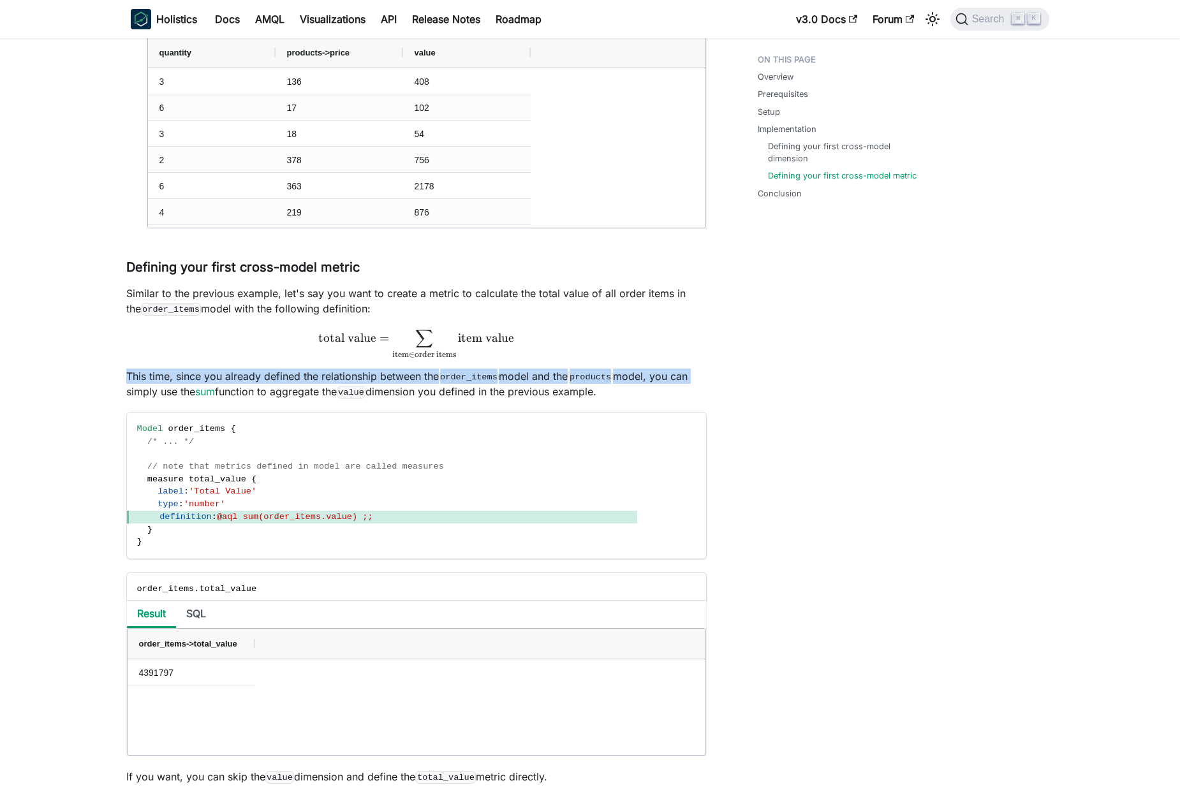
drag, startPoint x: 222, startPoint y: 367, endPoint x: 699, endPoint y: 375, distance: 477.3
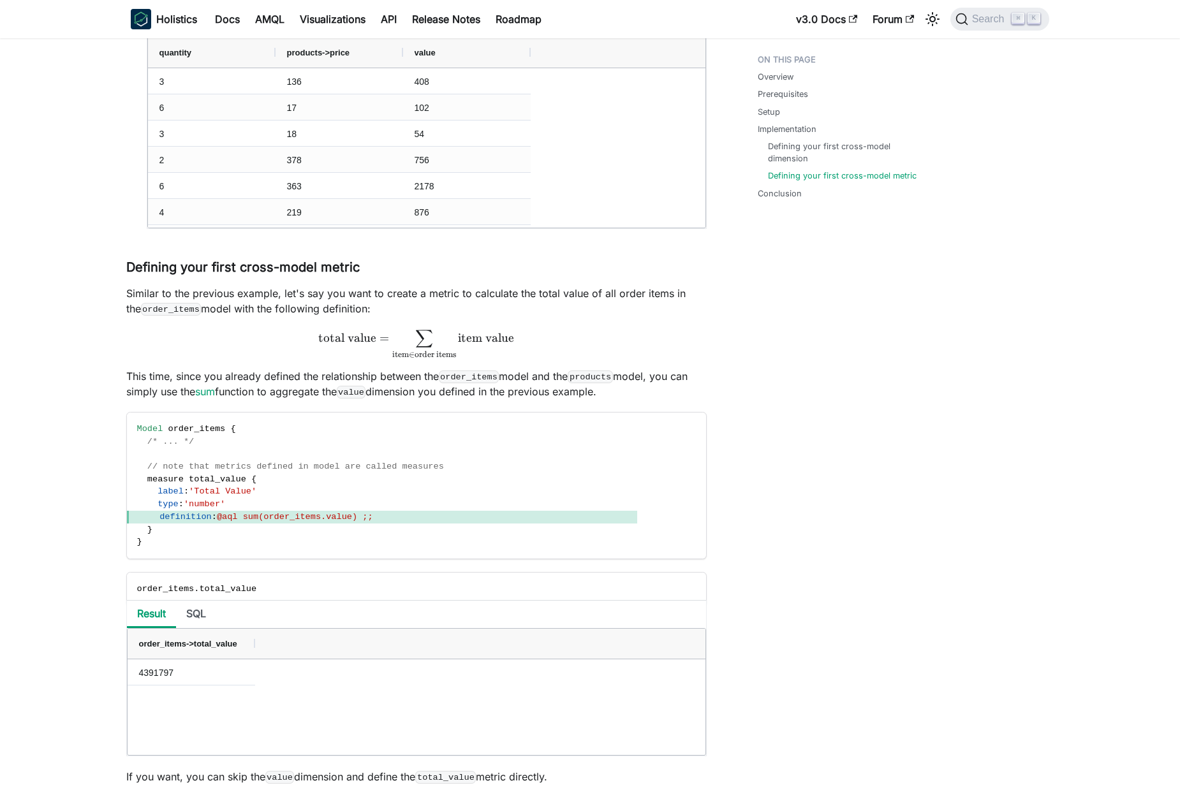
click at [126, 393] on p "This time, since you already defined the relationship between the order_items m…" at bounding box center [416, 384] width 581 height 31
drag, startPoint x: 126, startPoint y: 393, endPoint x: 520, endPoint y: 392, distance: 394.3
click at [518, 392] on p "This time, since you already defined the relationship between the order_items m…" at bounding box center [416, 384] width 581 height 31
click at [565, 393] on p "This time, since you already defined the relationship between the order_items m…" at bounding box center [416, 384] width 581 height 31
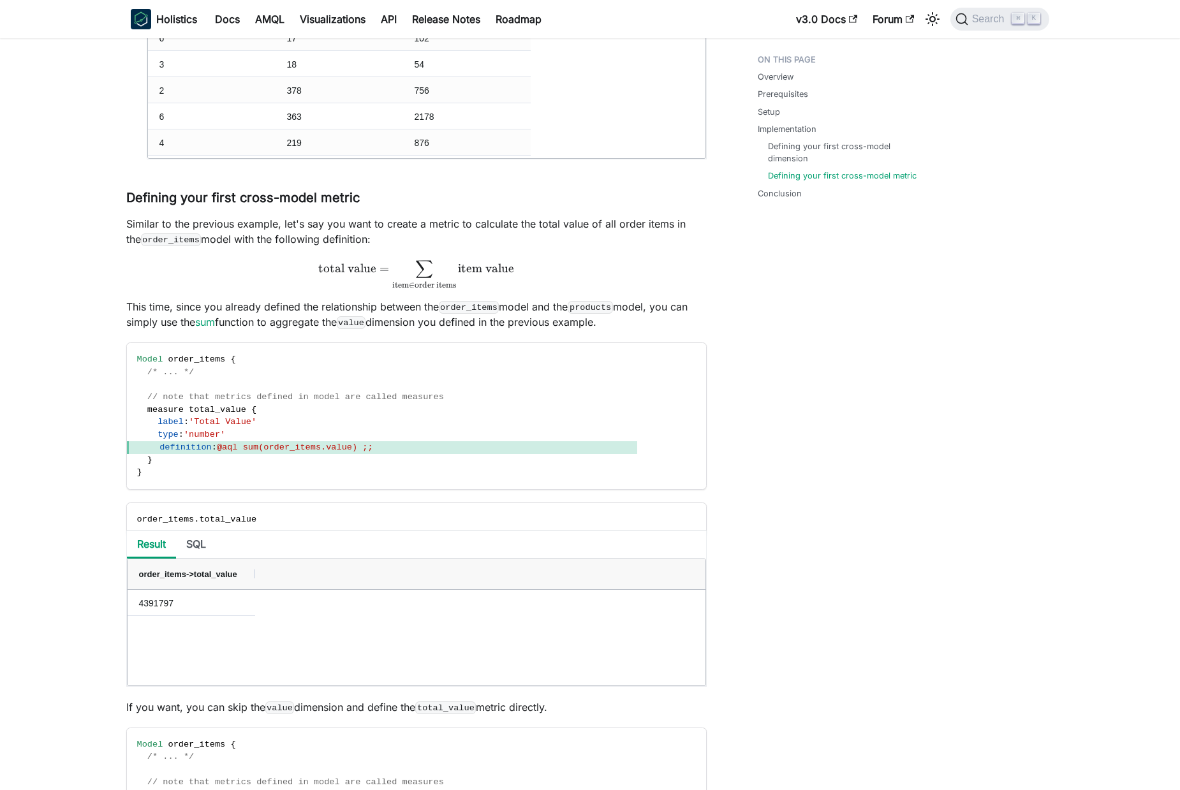
scroll to position [1848, 0]
click at [581, 322] on p "This time, since you already defined the relationship between the order_items m…" at bounding box center [416, 314] width 581 height 31
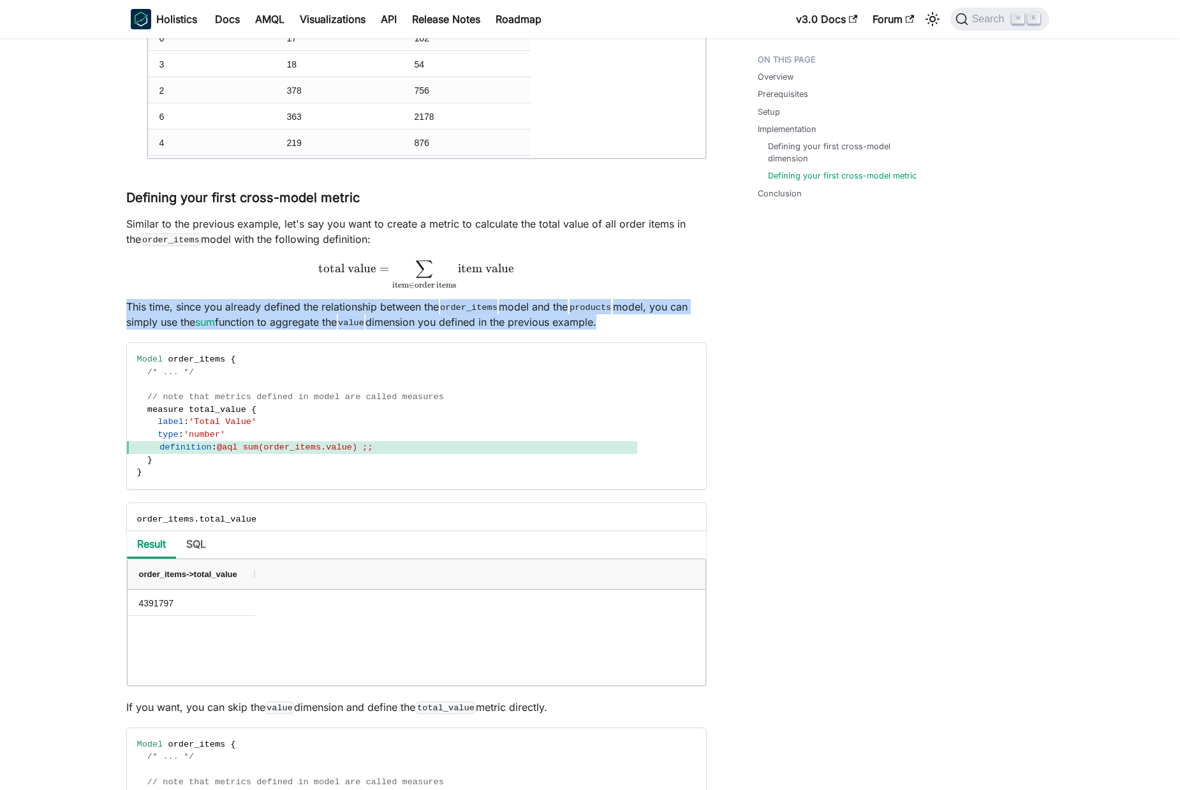
drag, startPoint x: 581, startPoint y: 322, endPoint x: 126, endPoint y: 296, distance: 455.0
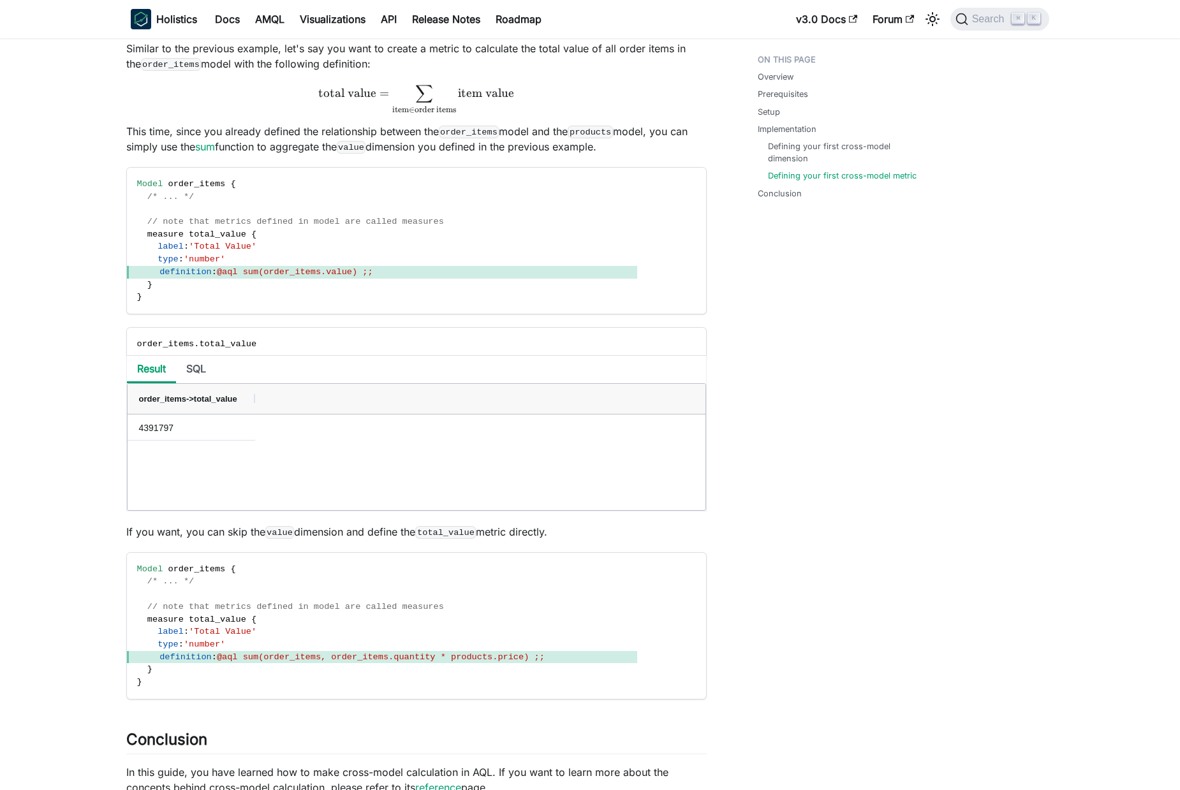
scroll to position [2057, 0]
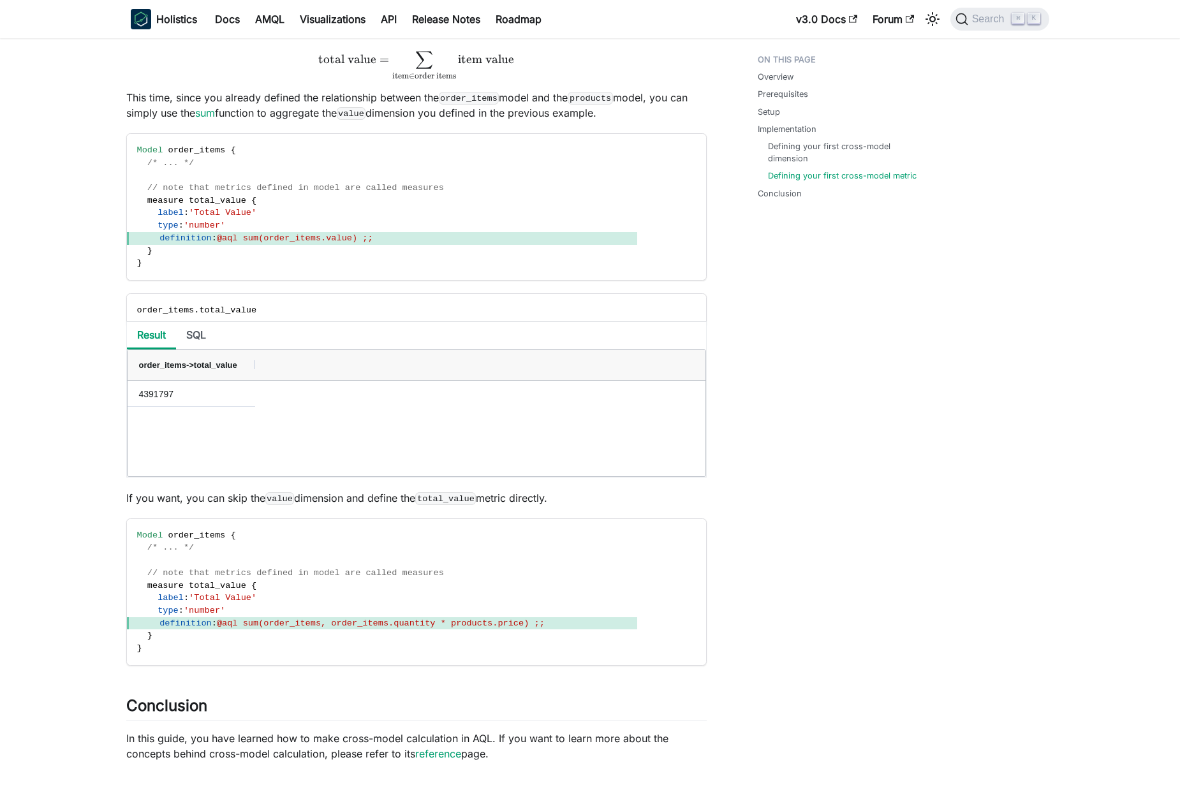
click at [138, 500] on p "If you want, you can skip the value dimension and define the total_value metric…" at bounding box center [416, 498] width 581 height 15
drag, startPoint x: 147, startPoint y: 500, endPoint x: 546, endPoint y: 491, distance: 398.9
click at [556, 491] on p "If you want, you can skip the value dimension and define the total_value metric…" at bounding box center [416, 498] width 581 height 15
click at [462, 497] on code "total_value" at bounding box center [445, 499] width 61 height 13
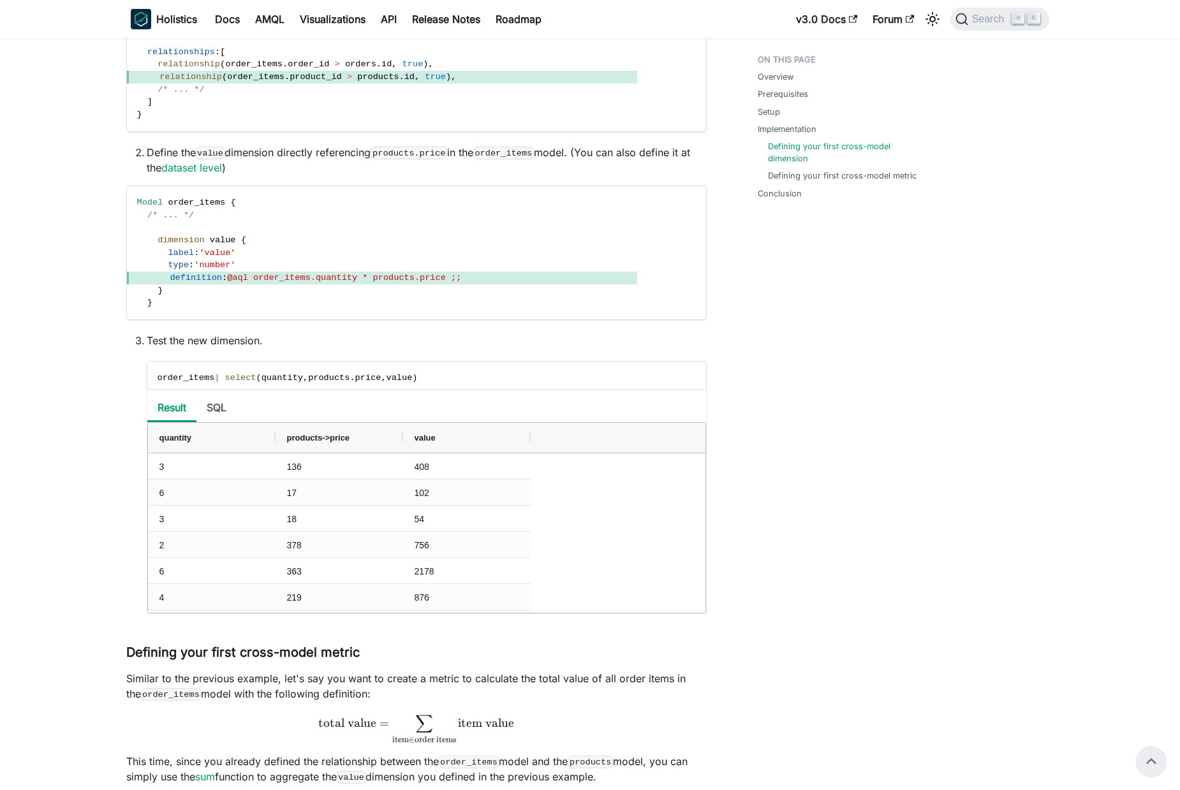
scroll to position [1349, 0]
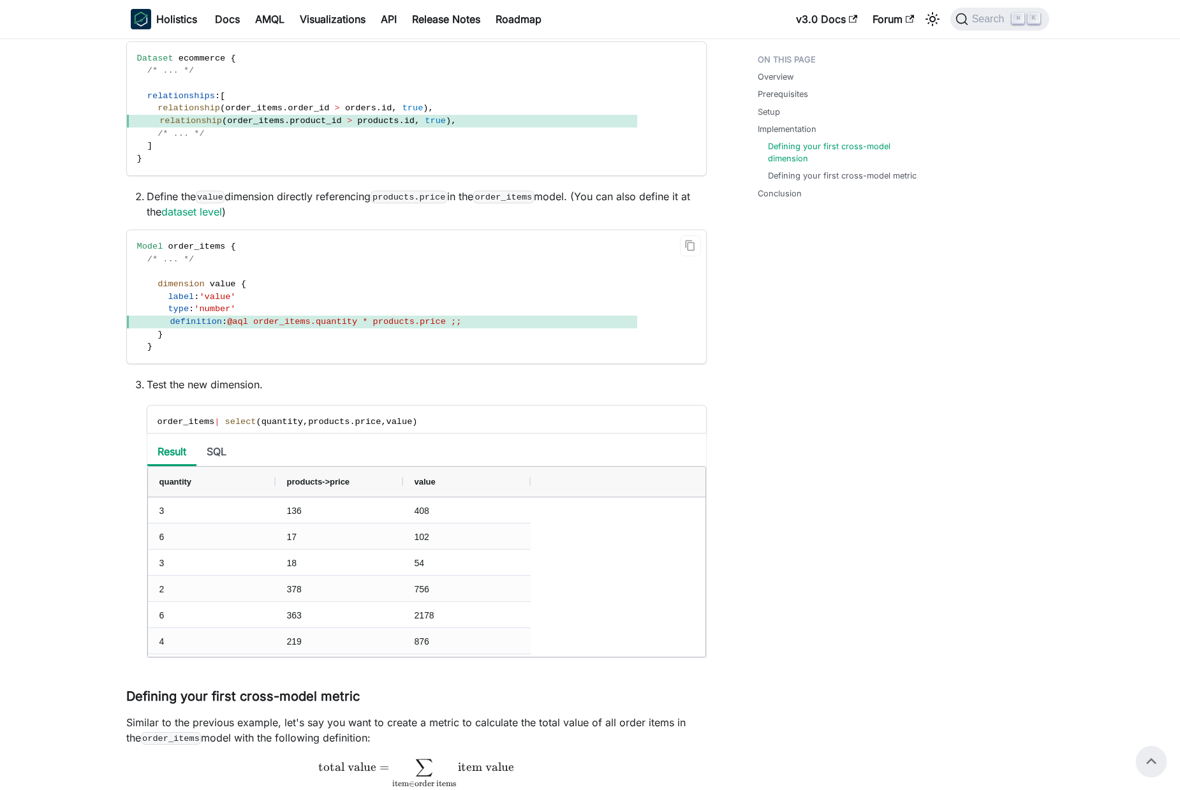
click at [279, 323] on span "@aql order_items.quantity * products.price ;;" at bounding box center [344, 322] width 234 height 10
drag, startPoint x: 279, startPoint y: 323, endPoint x: 430, endPoint y: 322, distance: 150.6
click at [430, 322] on span "@aql order_items.quantity * products.price ;;" at bounding box center [344, 322] width 234 height 10
click at [444, 320] on span "@aql order_items.quantity * products.price ;;" at bounding box center [344, 322] width 234 height 10
drag, startPoint x: 444, startPoint y: 320, endPoint x: 281, endPoint y: 326, distance: 162.8
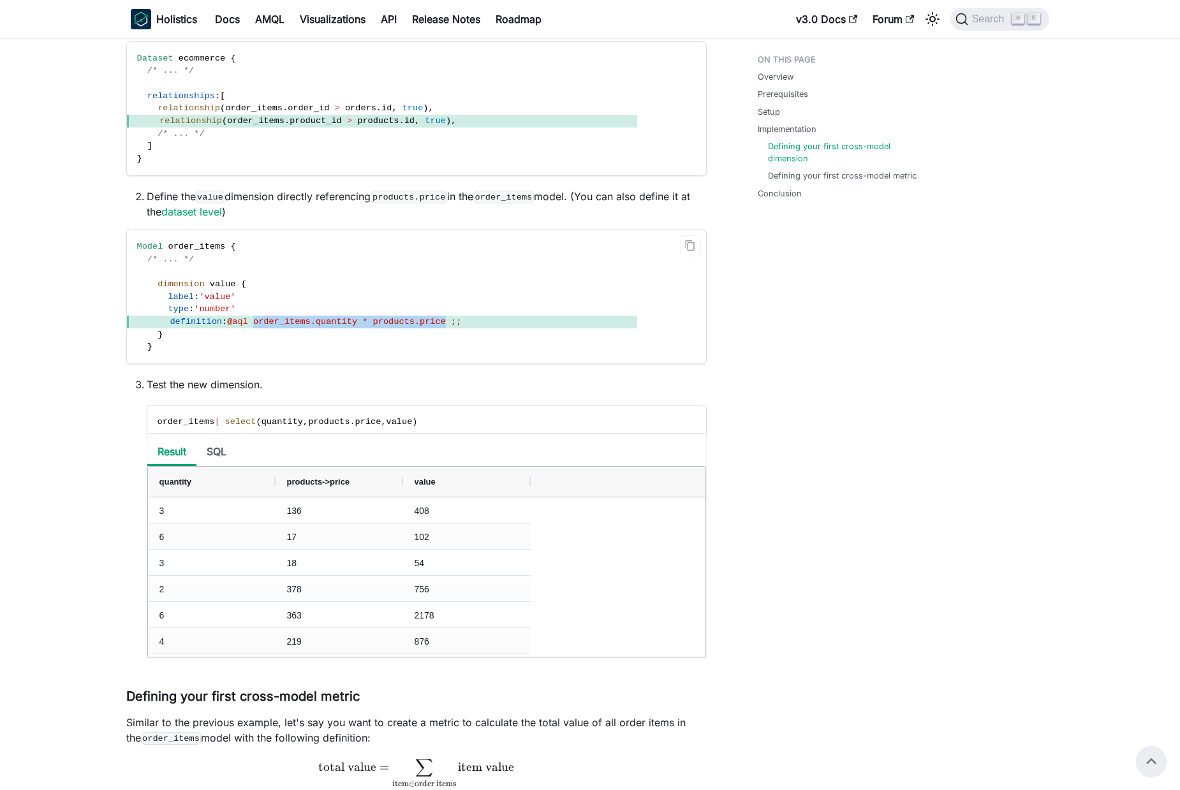
click at [281, 326] on span "@aql order_items.quantity * products.price ;;" at bounding box center [344, 322] width 234 height 10
click at [173, 299] on span "label" at bounding box center [181, 297] width 26 height 10
drag, startPoint x: 173, startPoint y: 299, endPoint x: 254, endPoint y: 322, distance: 84.0
click at [254, 322] on code "Model order_items { /* ... */ dimension value { label : 'value' type : 'number'…" at bounding box center [382, 296] width 510 height 133
click at [317, 311] on code "Model order_items { /* ... */ dimension value { label : 'value' type : 'number'…" at bounding box center [382, 296] width 510 height 133
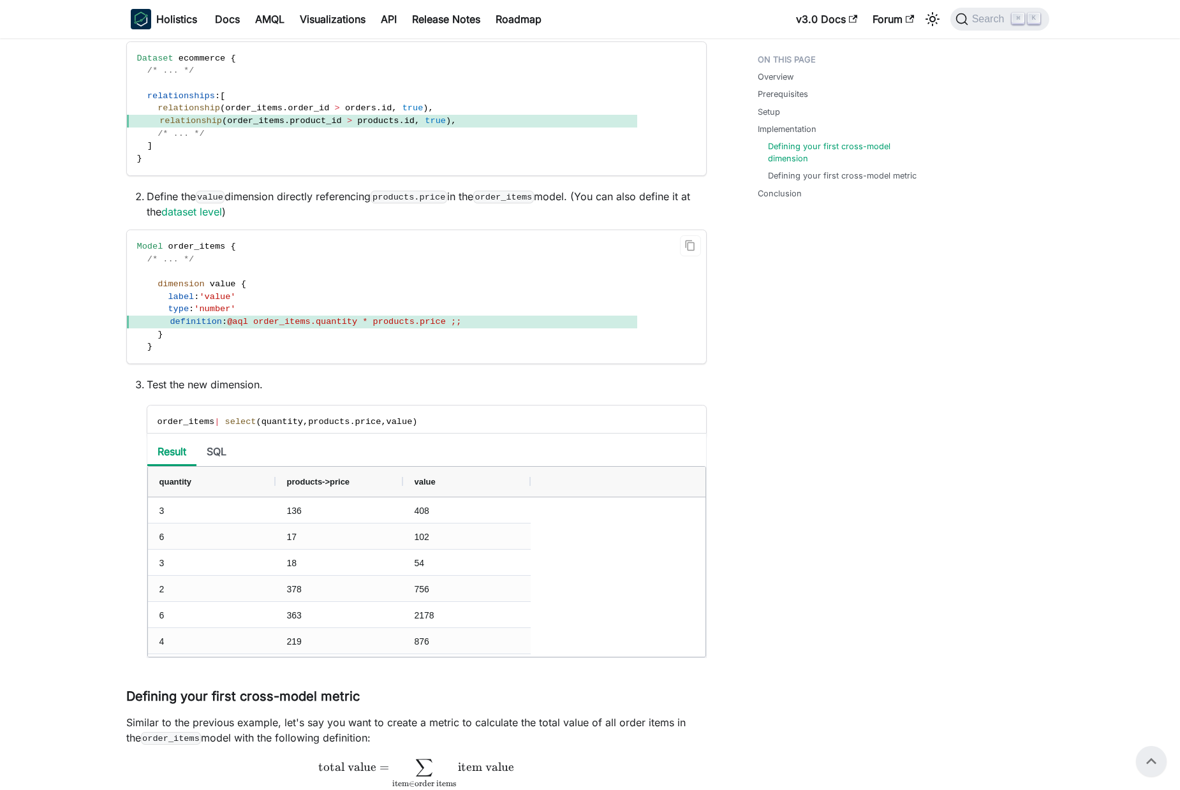
click at [174, 286] on span "dimension" at bounding box center [181, 284] width 47 height 10
click at [43, 324] on main "On this page Create Cross-Model Calculation Knowledge Checkpoint A grasp of the…" at bounding box center [580, 123] width 1161 height 2867
click at [155, 197] on li "Define the value dimension directly referencing products.price in the order_ite…" at bounding box center [427, 204] width 560 height 31
drag, startPoint x: 155, startPoint y: 197, endPoint x: 334, endPoint y: 191, distance: 179.4
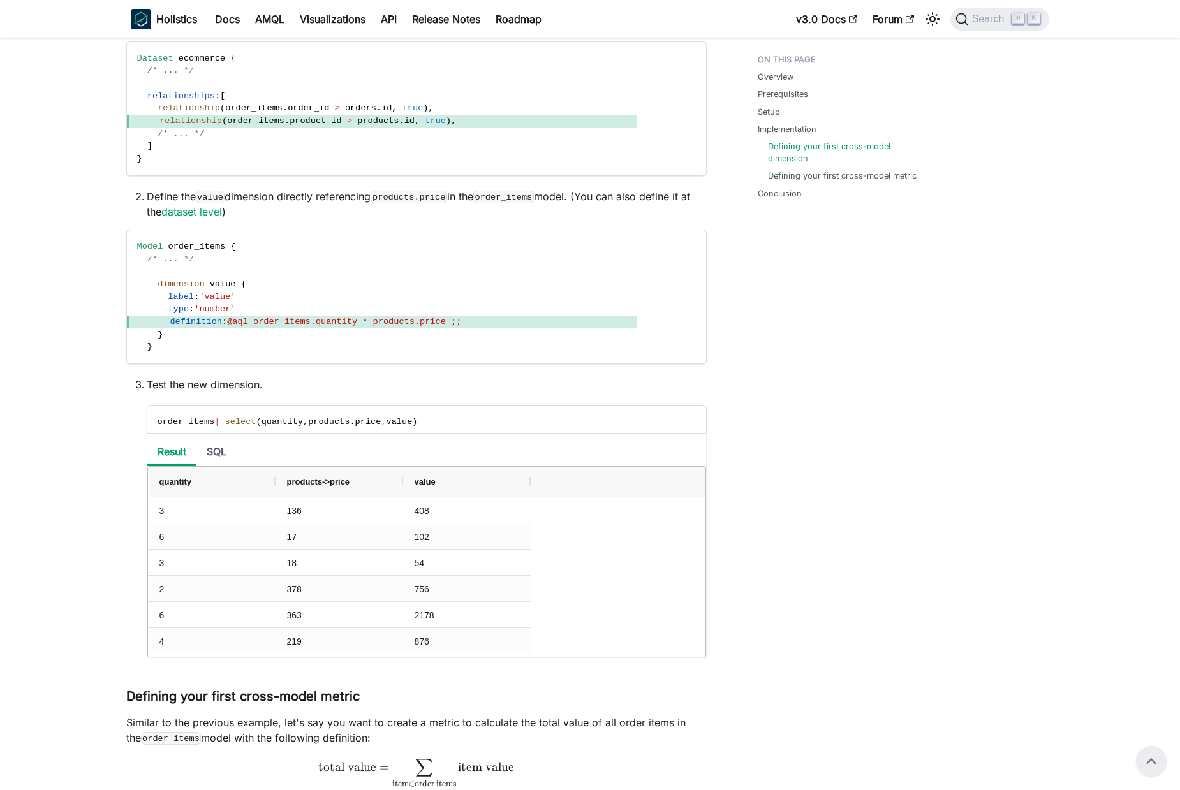
click at [375, 189] on li "Define the value dimension directly referencing products.price in the order_ite…" at bounding box center [427, 204] width 560 height 31
click at [290, 193] on li "Define the value dimension directly referencing products.price in the order_ite…" at bounding box center [427, 204] width 560 height 31
click at [172, 193] on li "Define the value dimension directly referencing products.price in the order_ite…" at bounding box center [427, 204] width 560 height 31
drag, startPoint x: 172, startPoint y: 193, endPoint x: 634, endPoint y: 196, distance: 462.6
click at [634, 196] on li "Define the value dimension directly referencing products.price in the order_ite…" at bounding box center [427, 204] width 560 height 31
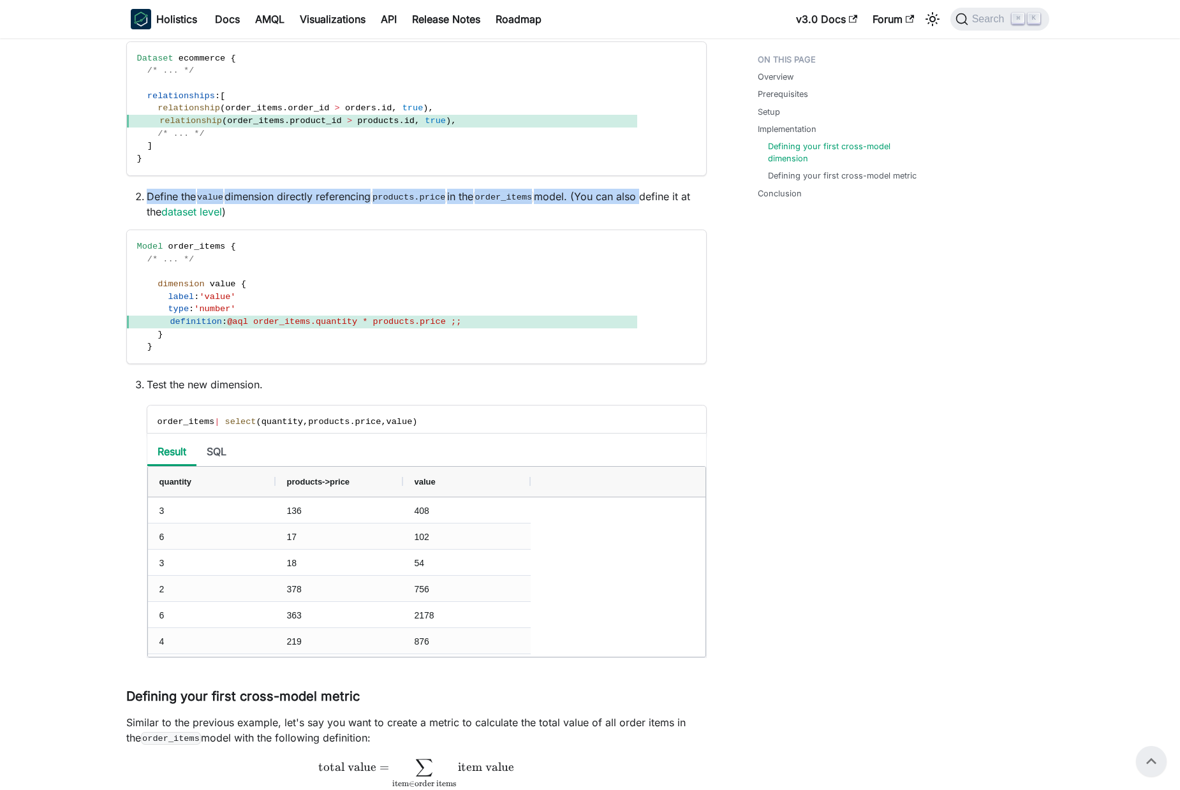
click at [447, 198] on code "products.price" at bounding box center [409, 197] width 76 height 13
click at [198, 193] on li "Define the value dimension directly referencing products.price in the order_ite…" at bounding box center [427, 204] width 560 height 31
drag, startPoint x: 198, startPoint y: 193, endPoint x: 592, endPoint y: 204, distance: 394.4
click at [592, 204] on li "Define the value dimension directly referencing products.price in the order_ite…" at bounding box center [427, 204] width 560 height 31
click at [44, 396] on main "On this page Create Cross-Model Calculation Knowledge Checkpoint A grasp of the…" at bounding box center [580, 123] width 1161 height 2867
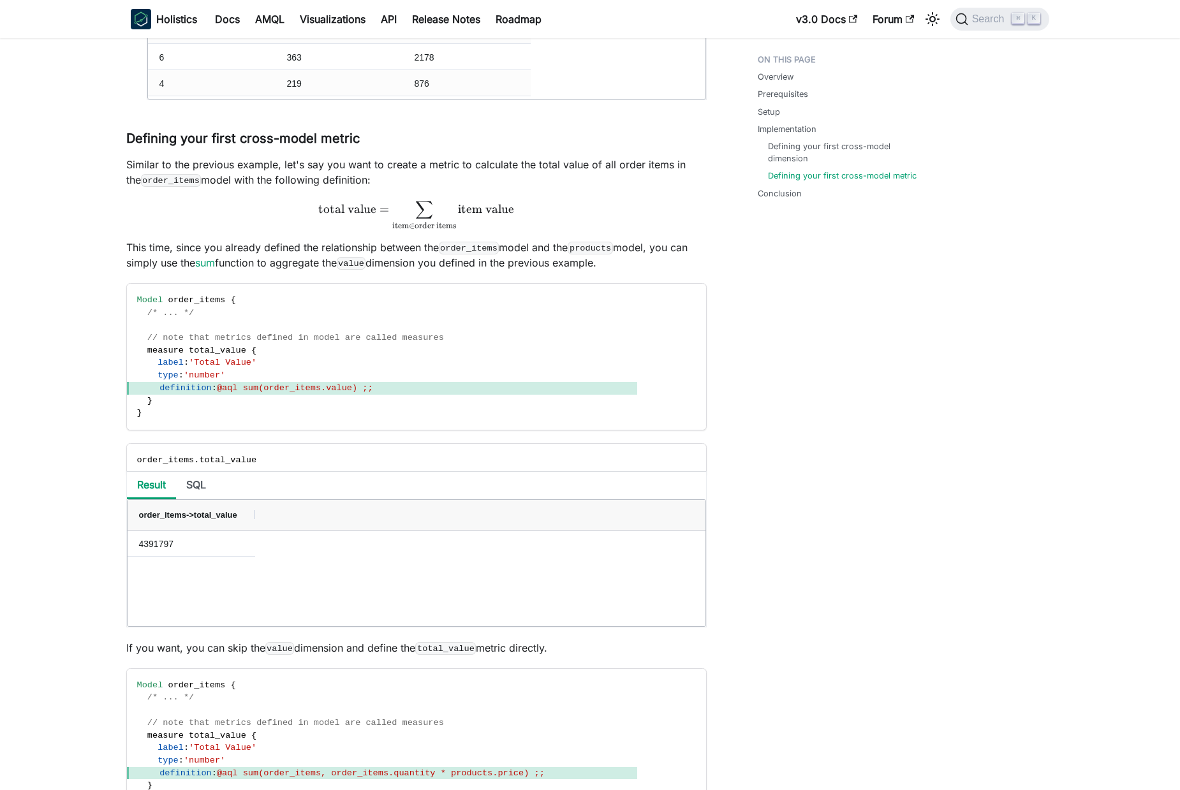
scroll to position [1908, 0]
click at [234, 263] on p "This time, since you already defined the relationship between the order_items m…" at bounding box center [416, 254] width 581 height 31
drag, startPoint x: 234, startPoint y: 263, endPoint x: 578, endPoint y: 268, distance: 344.6
click at [578, 269] on p "This time, since you already defined the relationship between the order_items m…" at bounding box center [416, 254] width 581 height 31
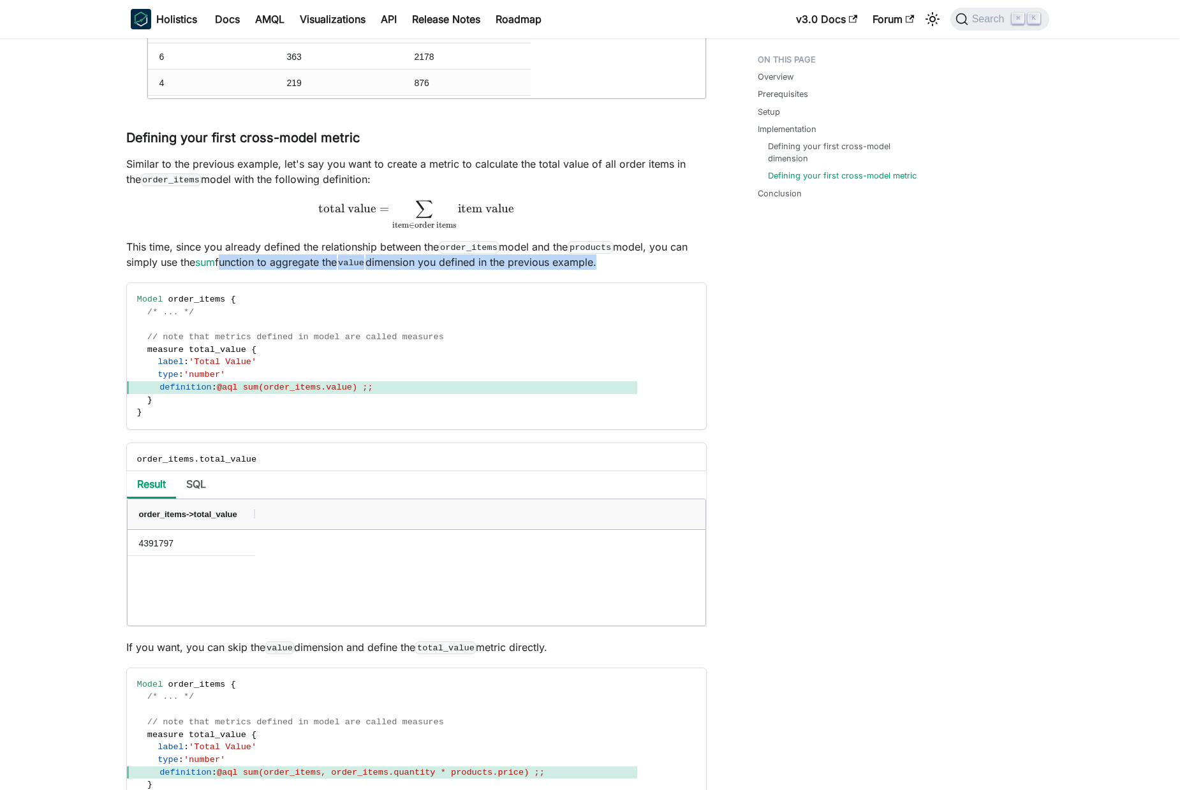
drag, startPoint x: 507, startPoint y: 260, endPoint x: 567, endPoint y: 259, distance: 60.6
click at [506, 260] on p "This time, since you already defined the relationship between the order_items m…" at bounding box center [416, 254] width 581 height 31
click at [568, 259] on p "This time, since you already defined the relationship between the order_items m…" at bounding box center [416, 254] width 581 height 31
drag, startPoint x: 568, startPoint y: 259, endPoint x: 246, endPoint y: 258, distance: 322.8
click at [246, 258] on p "This time, since you already defined the relationship between the order_items m…" at bounding box center [416, 254] width 581 height 31
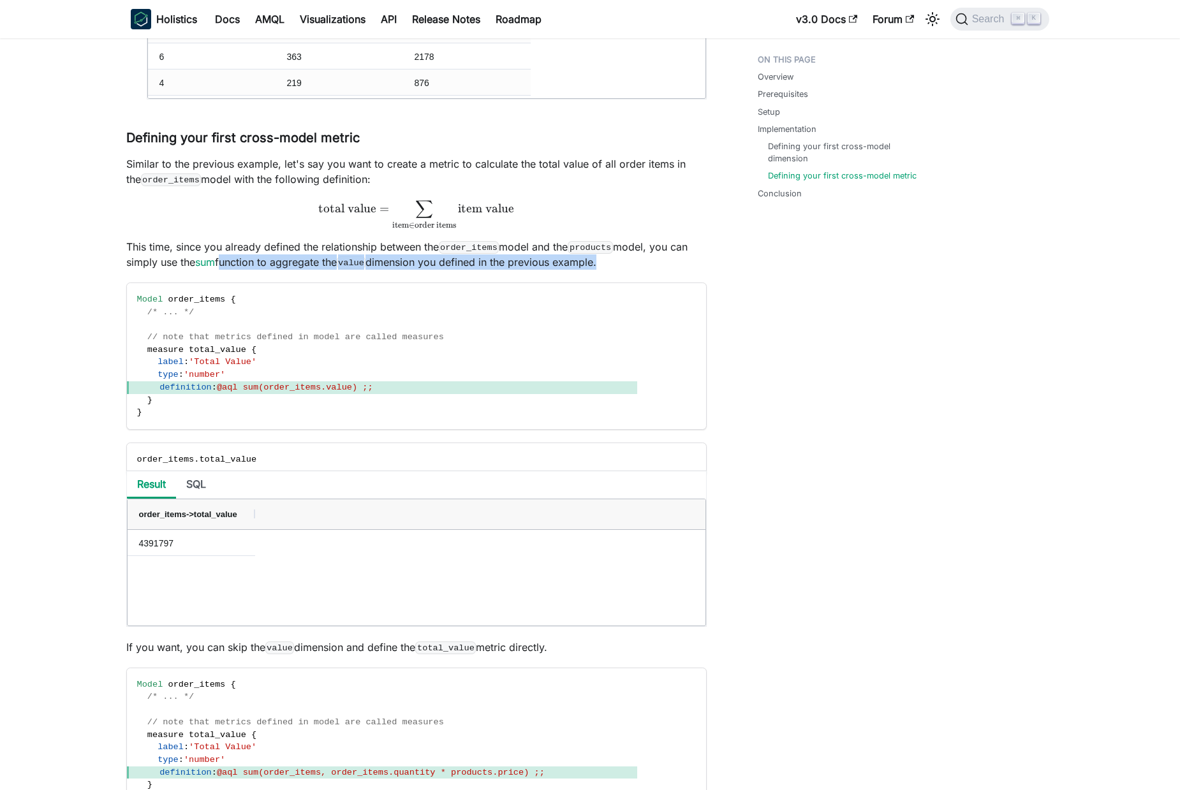
click at [422, 261] on p "This time, since you already defined the relationship between the order_items m…" at bounding box center [416, 254] width 581 height 31
click at [127, 242] on p "This time, since you already defined the relationship between the order_items m…" at bounding box center [416, 254] width 581 height 31
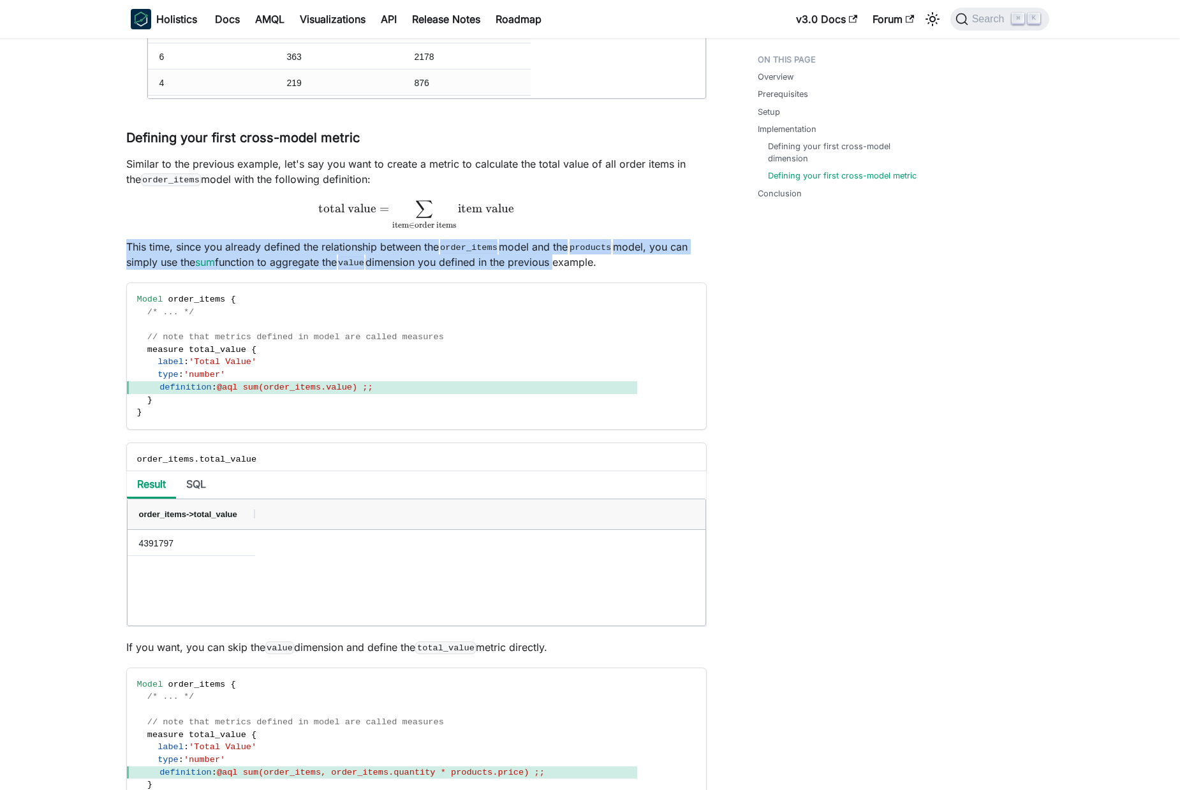
drag, startPoint x: 127, startPoint y: 242, endPoint x: 607, endPoint y: 264, distance: 480.9
click at [524, 259] on p "This time, since you already defined the relationship between the order_items m…" at bounding box center [416, 254] width 581 height 31
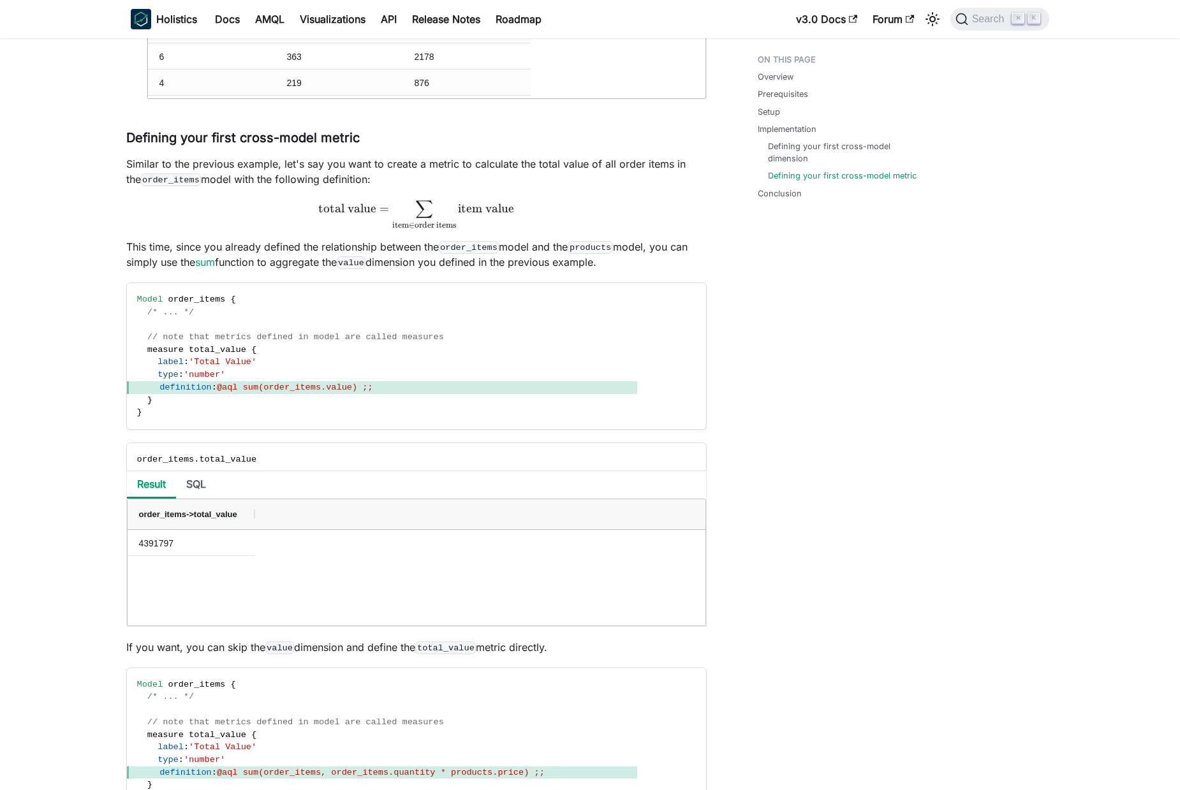
click at [256, 246] on p "This time, since you already defined the relationship between the order_items m…" at bounding box center [416, 254] width 581 height 31
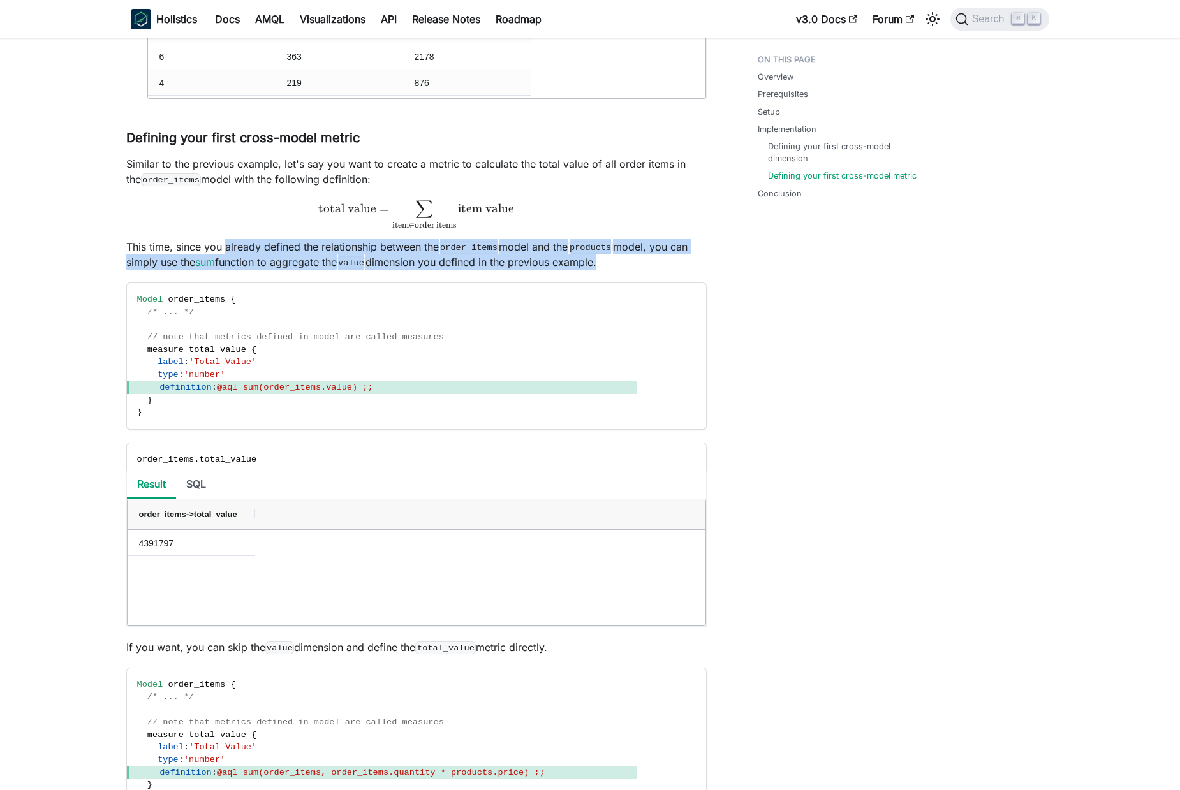
drag, startPoint x: 256, startPoint y: 246, endPoint x: 573, endPoint y: 258, distance: 317.3
click at [573, 258] on p "This time, since you already defined the relationship between the order_items m…" at bounding box center [416, 254] width 581 height 31
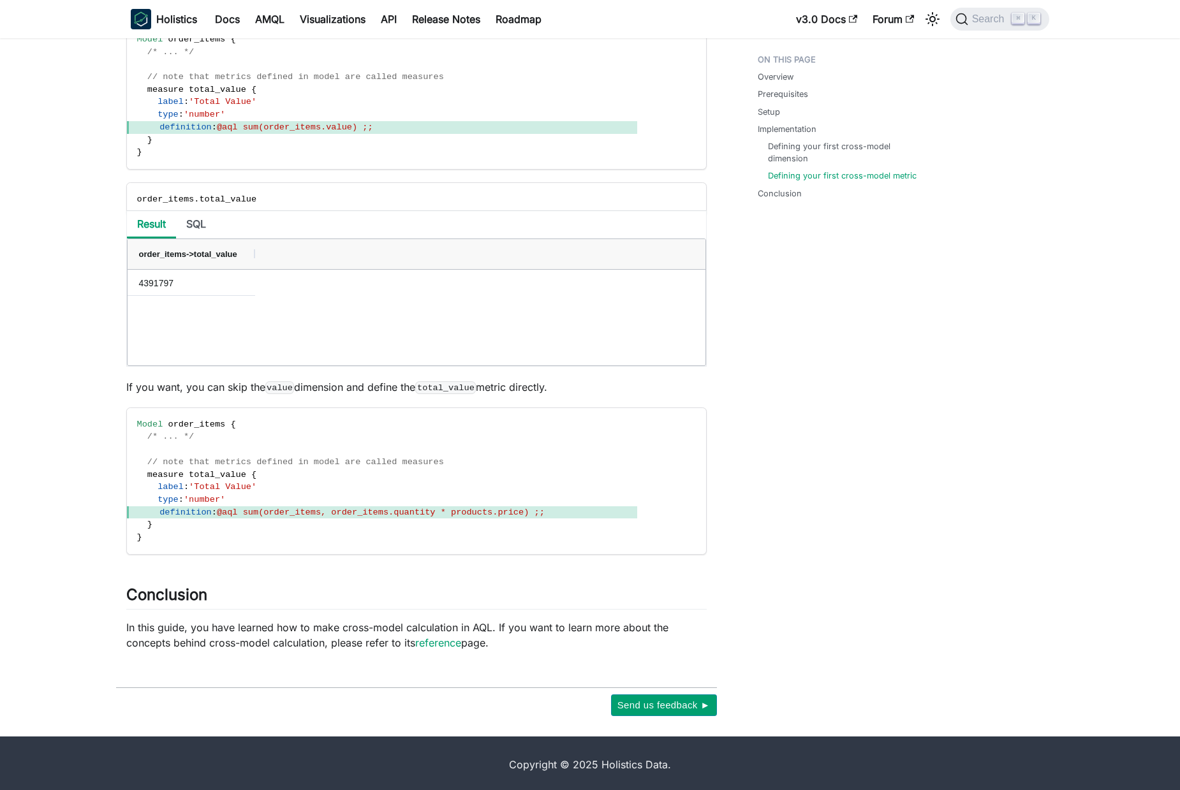
scroll to position [2169, 0]
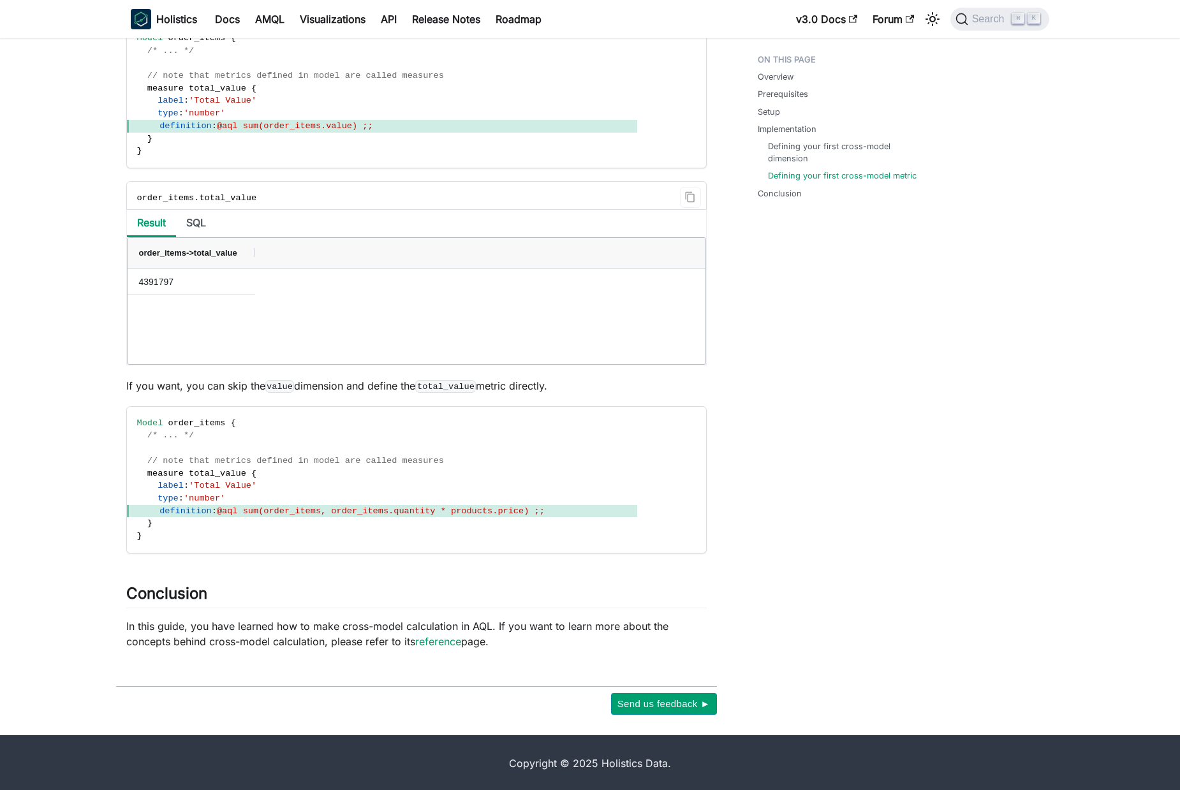
click at [238, 198] on span "total_value" at bounding box center [227, 198] width 57 height 10
click at [153, 385] on p "If you want, you can skip the value dimension and define the total_value metric…" at bounding box center [416, 385] width 581 height 15
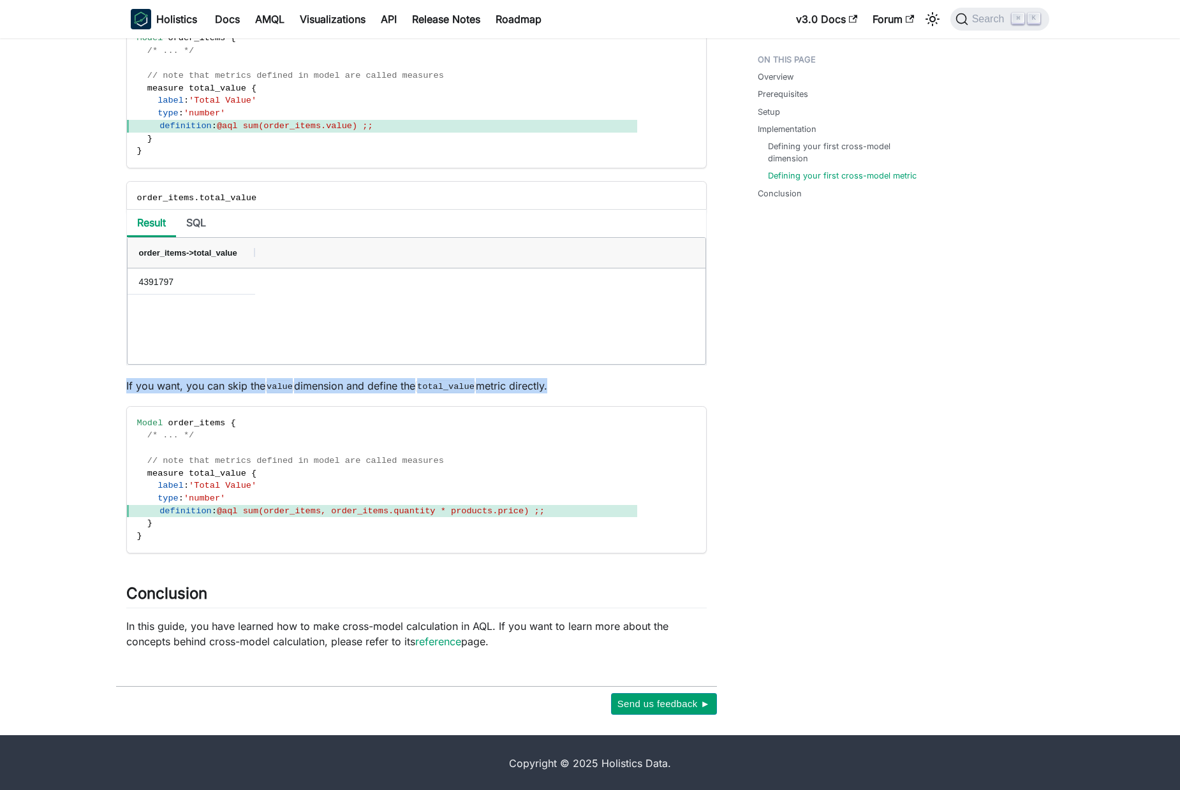
click at [153, 385] on p "If you want, you can skip the value dimension and define the total_value metric…" at bounding box center [416, 385] width 581 height 15
click at [203, 385] on p "If you want, you can skip the value dimension and define the total_value metric…" at bounding box center [416, 385] width 581 height 15
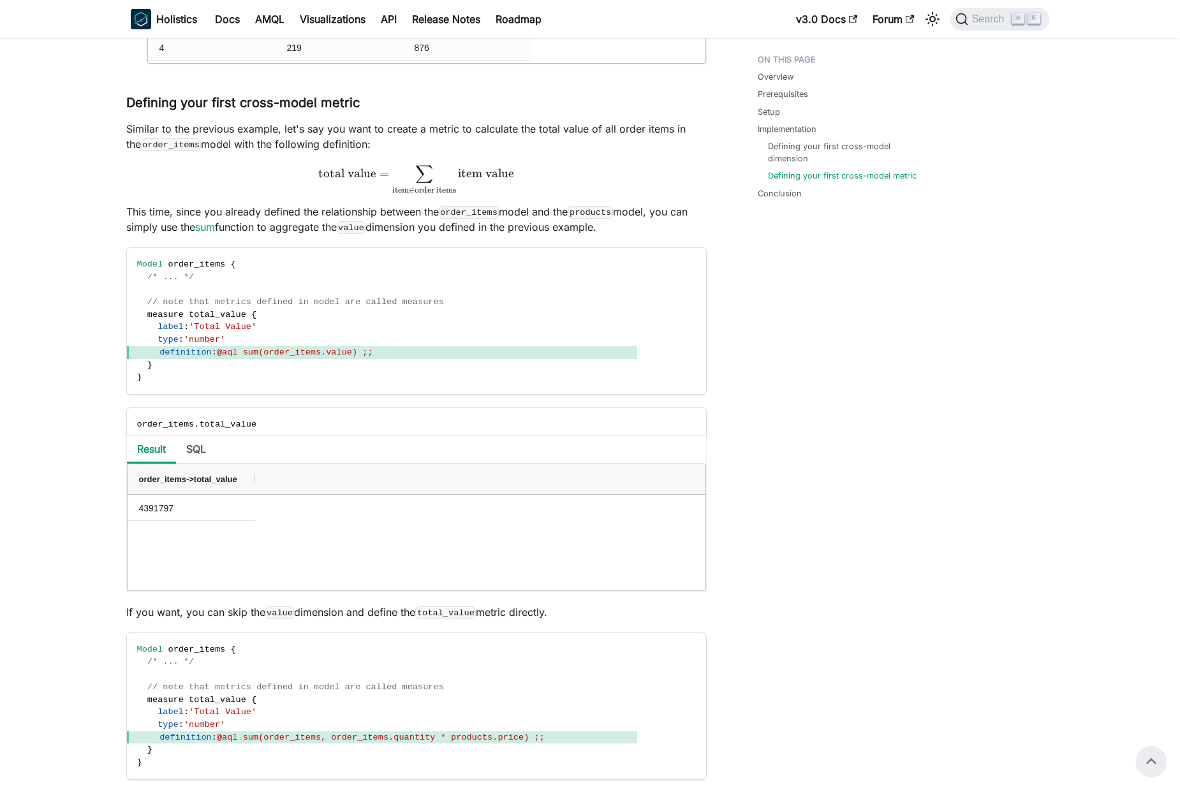
scroll to position [1891, 0]
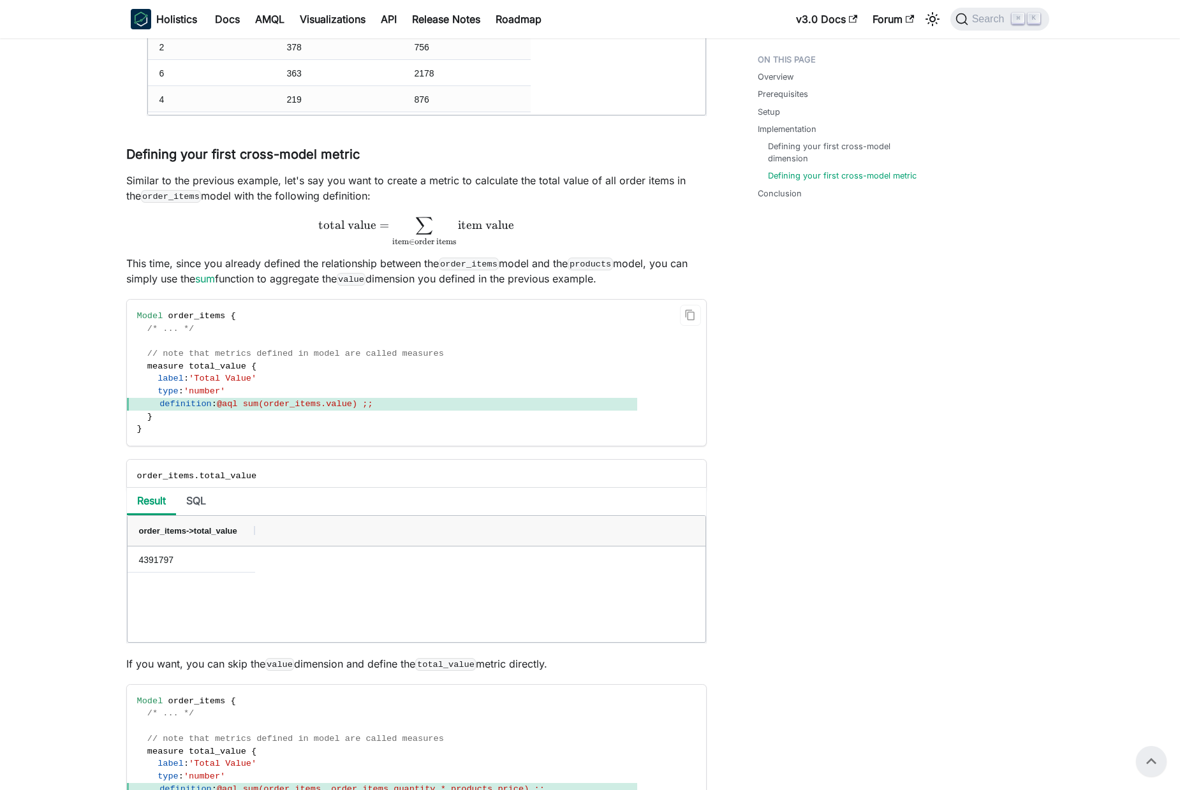
click at [164, 402] on span "definition" at bounding box center [186, 404] width 52 height 10
drag, startPoint x: 164, startPoint y: 402, endPoint x: 396, endPoint y: 404, distance: 232.2
click at [396, 404] on span "definition : @aql sum(order_items.value) ;;" at bounding box center [382, 404] width 510 height 13
click at [156, 366] on span "measure" at bounding box center [165, 367] width 36 height 10
drag, startPoint x: 156, startPoint y: 366, endPoint x: 201, endPoint y: 419, distance: 69.7
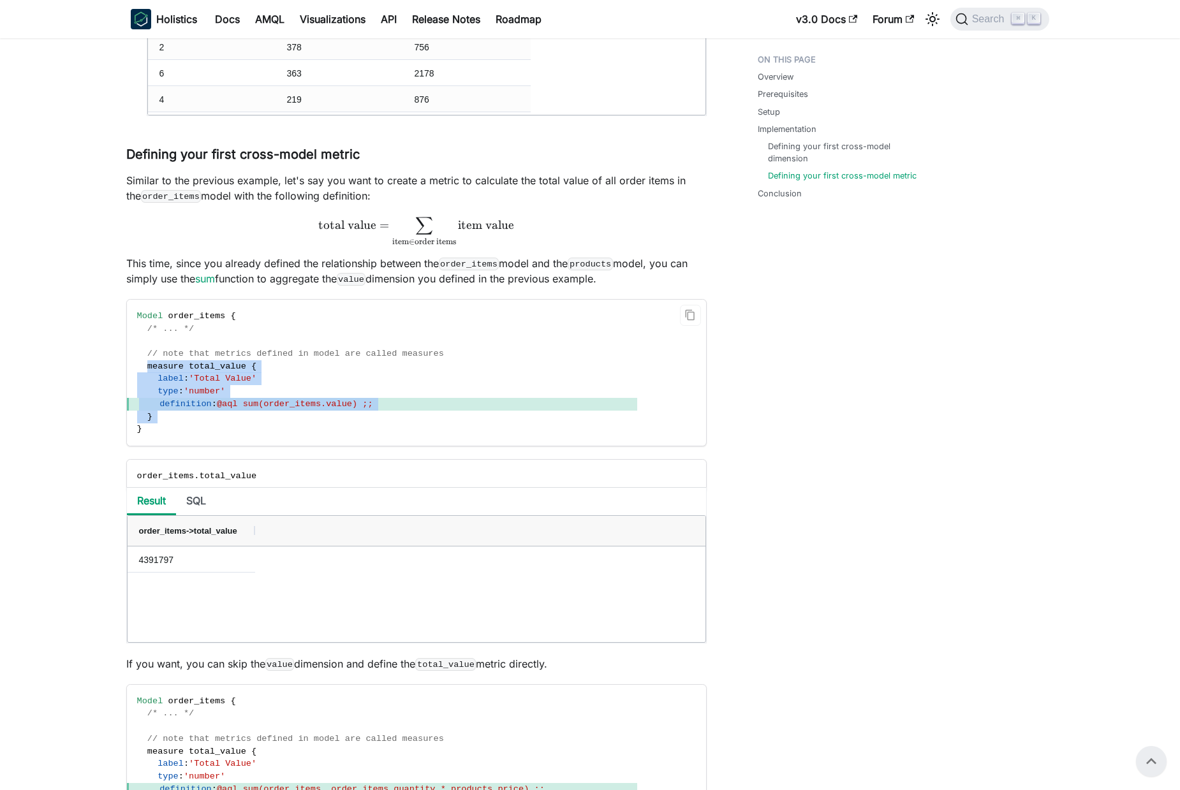
click at [201, 419] on code "Model order_items { /* ... */ // note that metrics defined in model are called …" at bounding box center [382, 373] width 510 height 146
click at [332, 409] on span "definition : @aql sum(order_items.value) ;;" at bounding box center [382, 404] width 510 height 13
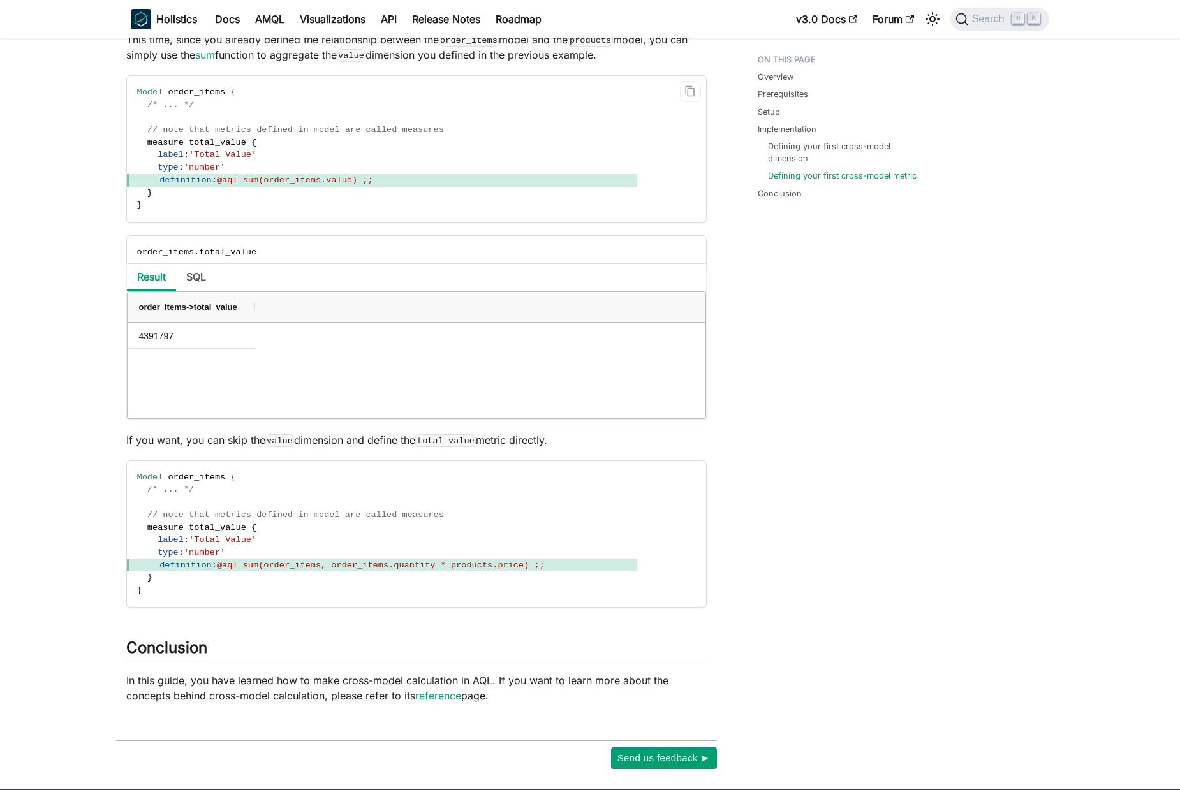
scroll to position [2169, 0]
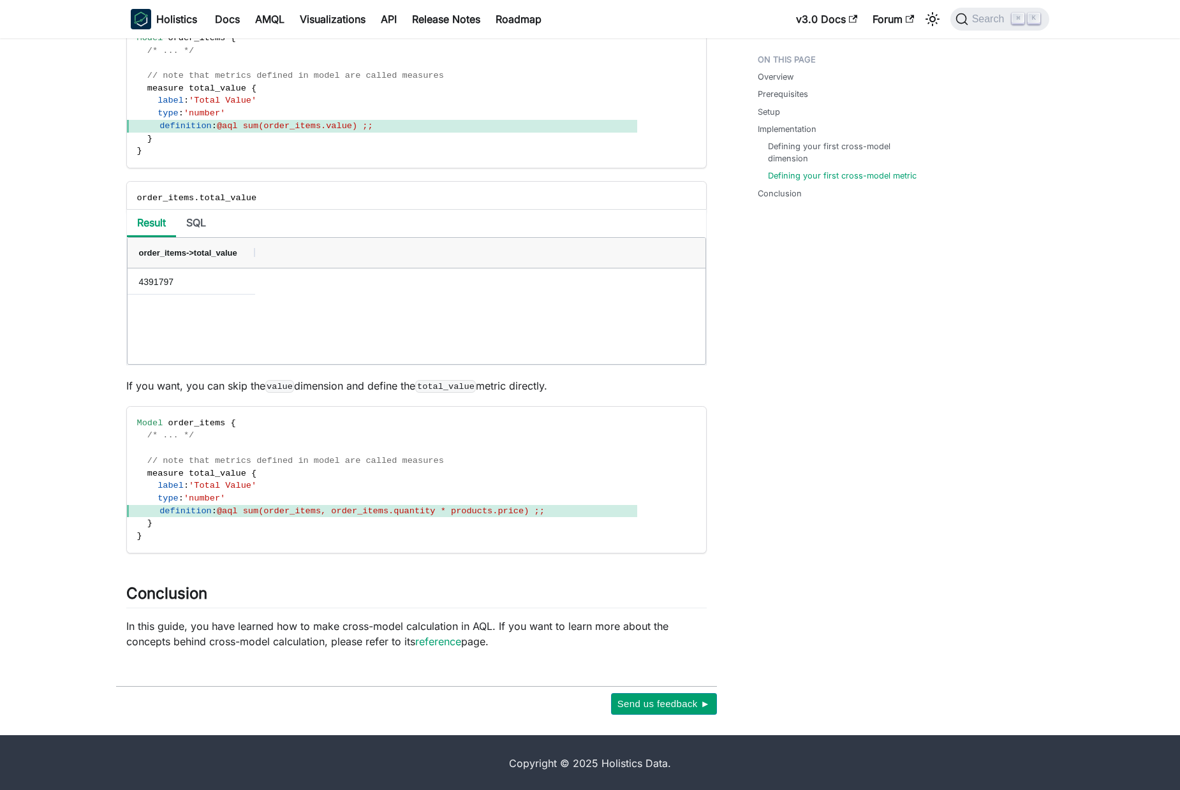
click at [139, 384] on p "If you want, you can skip the value dimension and define the total_value metric…" at bounding box center [416, 385] width 581 height 15
drag, startPoint x: 139, startPoint y: 384, endPoint x: 516, endPoint y: 385, distance: 377.1
click at [517, 385] on p "If you want, you can skip the value dimension and define the total_value metric…" at bounding box center [416, 385] width 581 height 15
click at [441, 389] on code "total_value" at bounding box center [445, 386] width 61 height 13
click at [531, 383] on p "If you want, you can skip the value dimension and define the total_value metric…" at bounding box center [416, 385] width 581 height 15
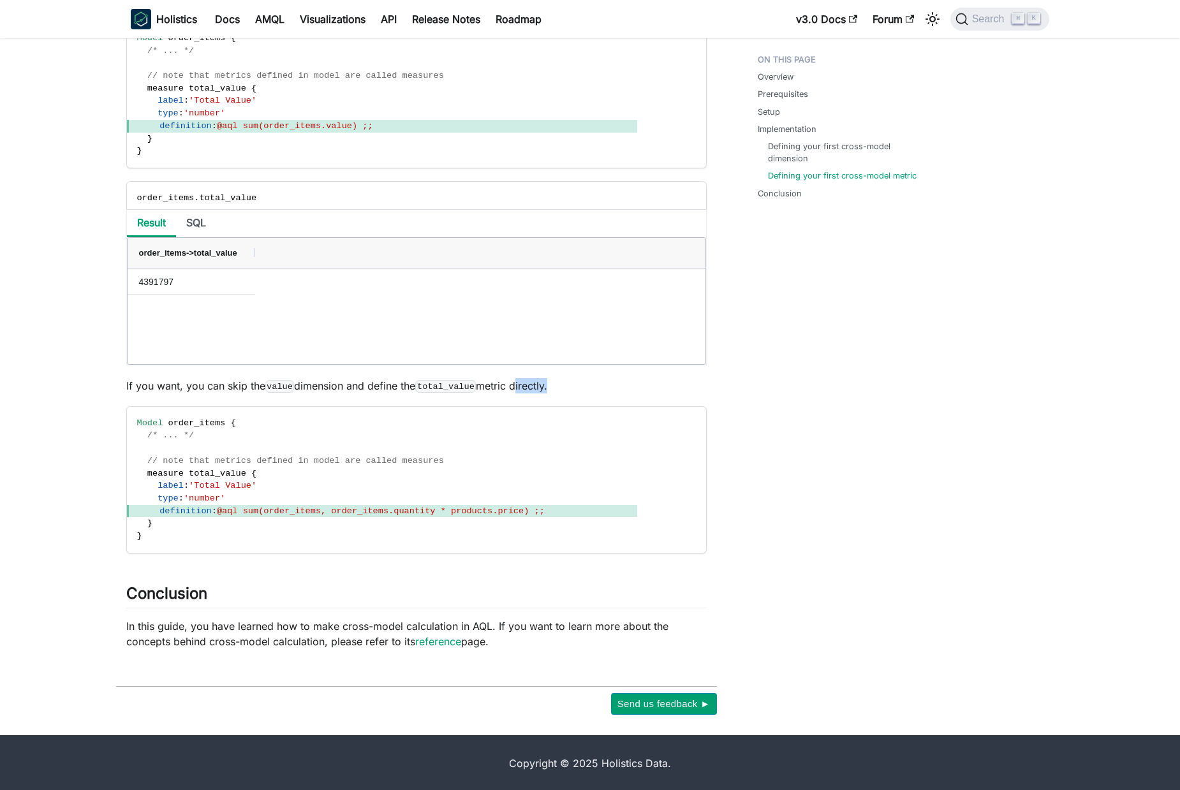
click at [531, 383] on p "If you want, you can skip the value dimension and define the total_value metric…" at bounding box center [416, 385] width 581 height 15
click at [508, 383] on p "If you want, you can skip the value dimension and define the total_value metric…" at bounding box center [416, 385] width 581 height 15
click at [137, 383] on p "If you want, you can skip the value dimension and define the total_value metric…" at bounding box center [416, 385] width 581 height 15
drag, startPoint x: 137, startPoint y: 383, endPoint x: 550, endPoint y: 385, distance: 412.8
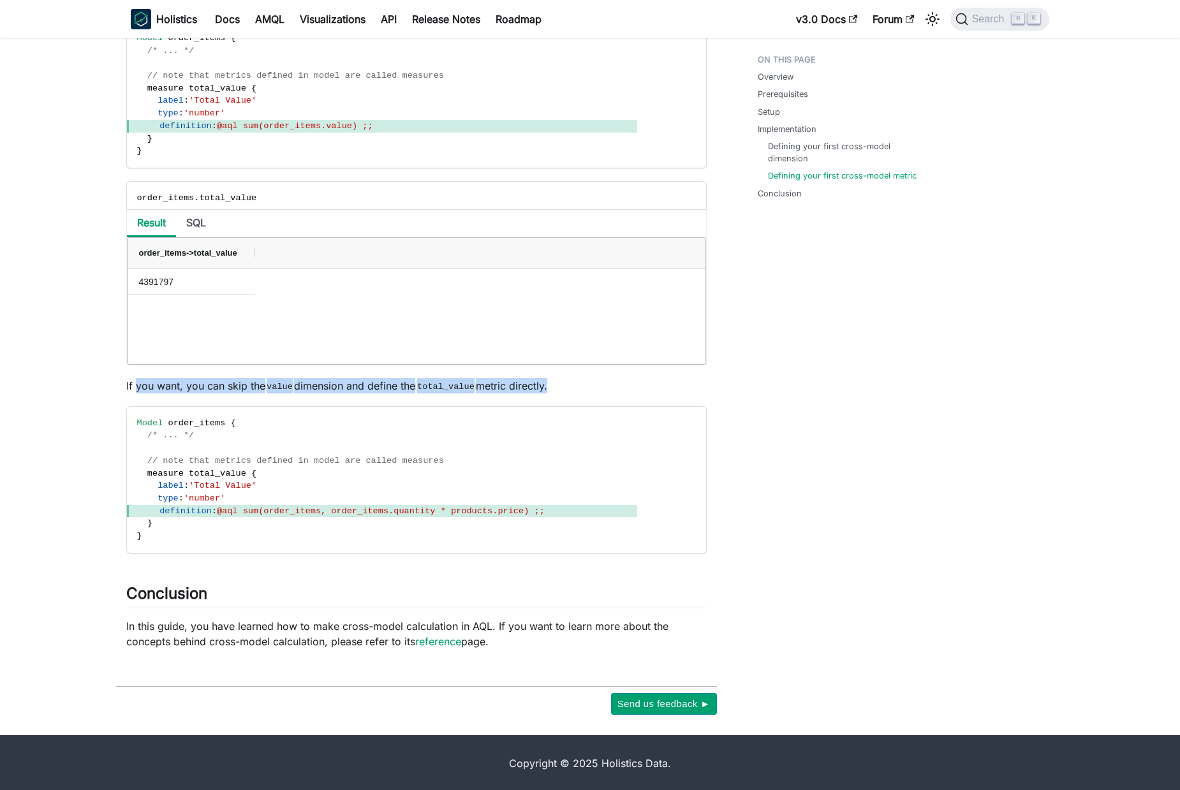
click at [550, 385] on p "If you want, you can skip the value dimension and define the total_value metric…" at bounding box center [416, 385] width 581 height 15
drag, startPoint x: 472, startPoint y: 390, endPoint x: 539, endPoint y: 385, distance: 67.1
click at [471, 390] on code "total_value" at bounding box center [445, 386] width 61 height 13
click at [540, 385] on p "If you want, you can skip the value dimension and define the total_value metric…" at bounding box center [416, 385] width 581 height 15
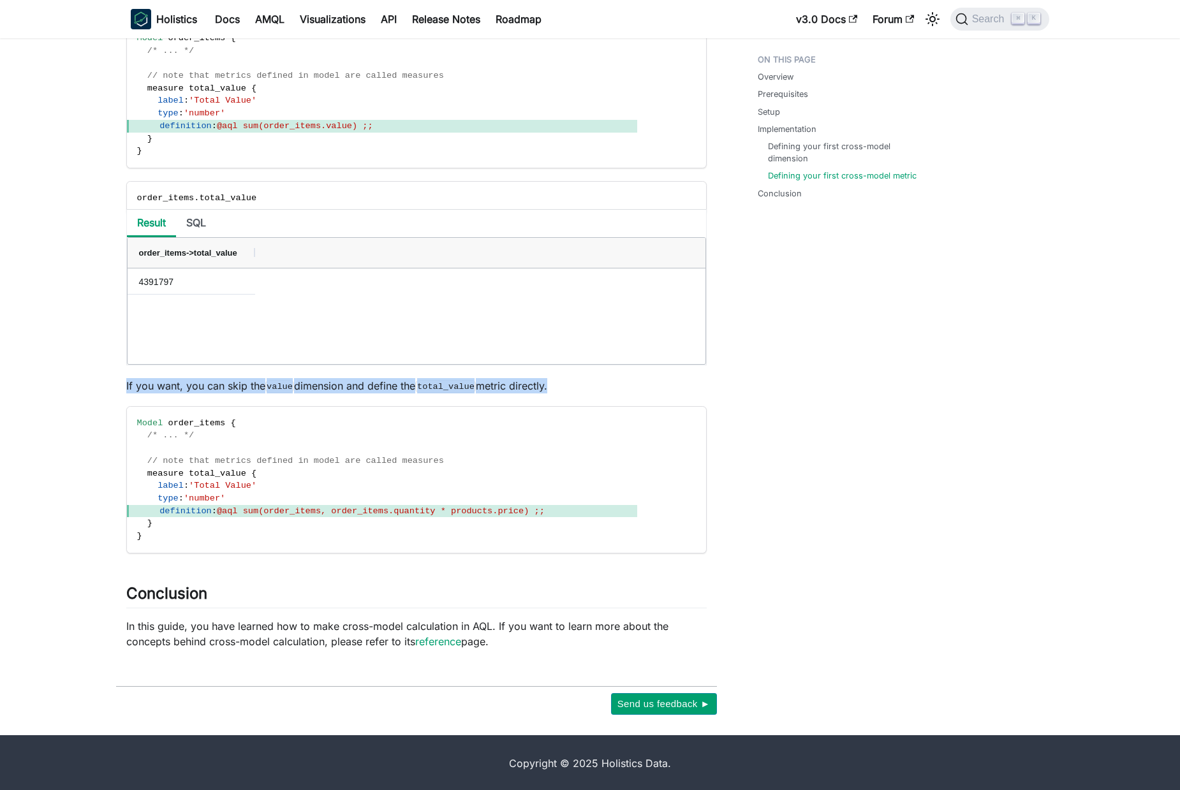
click at [540, 385] on p "If you want, you can skip the value dimension and define the total_value metric…" at bounding box center [416, 385] width 581 height 15
click at [498, 387] on p "If you want, you can skip the value dimension and define the total_value metric…" at bounding box center [416, 385] width 581 height 15
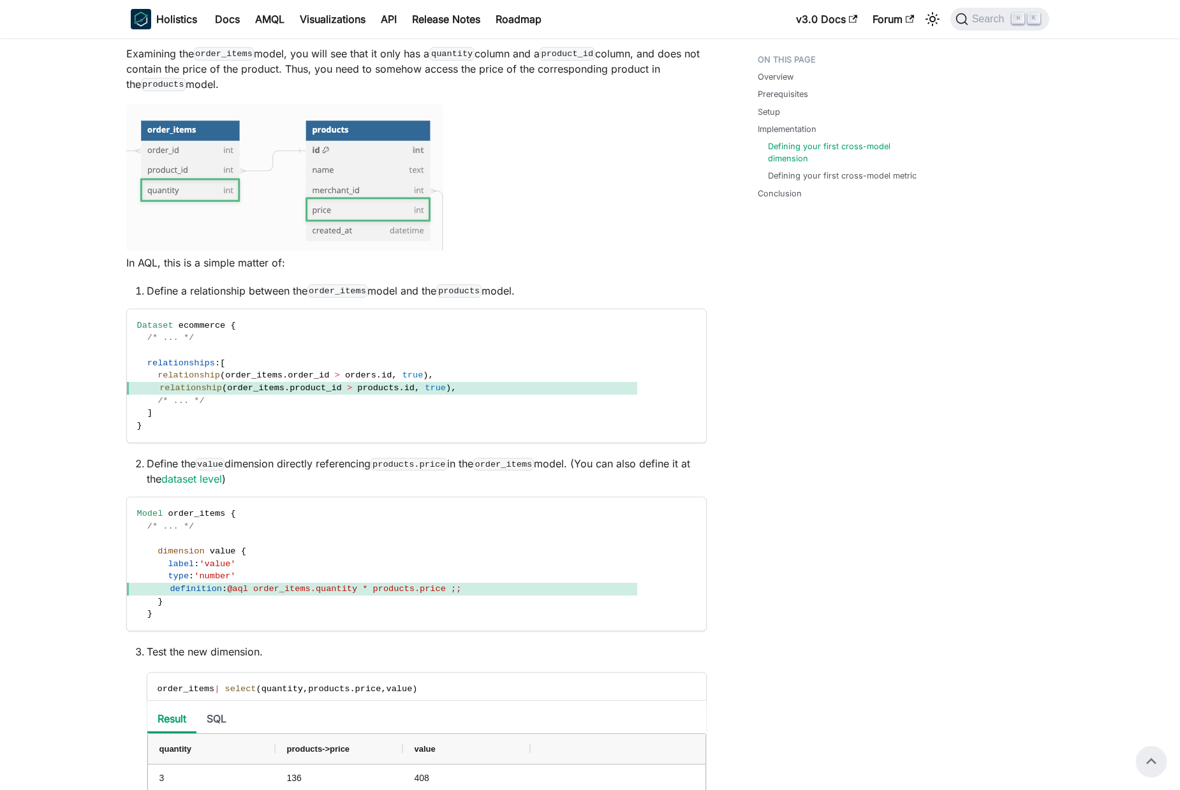
scroll to position [1074, 0]
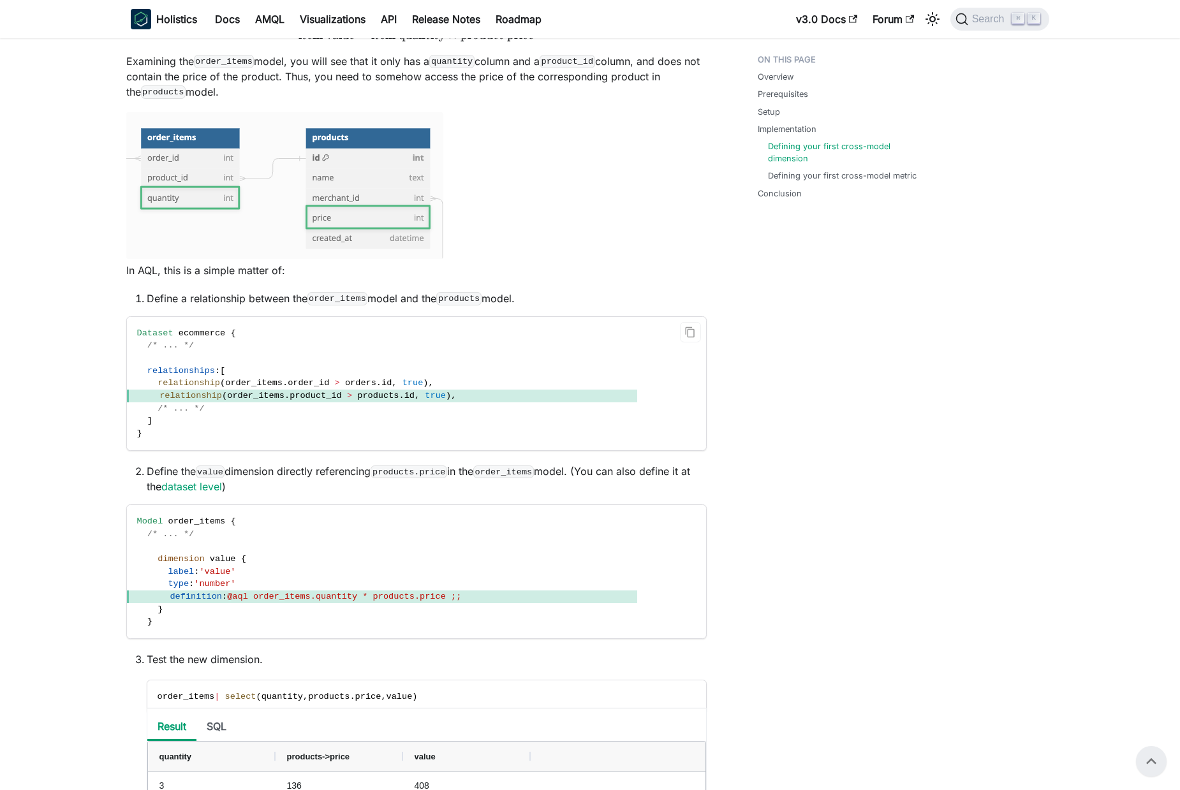
drag, startPoint x: 841, startPoint y: 387, endPoint x: 615, endPoint y: 379, distance: 226.0
click at [843, 387] on div "Overview Prerequisites Setup Implementation Defining your first cross-model dim…" at bounding box center [837, 393] width 211 height 2836
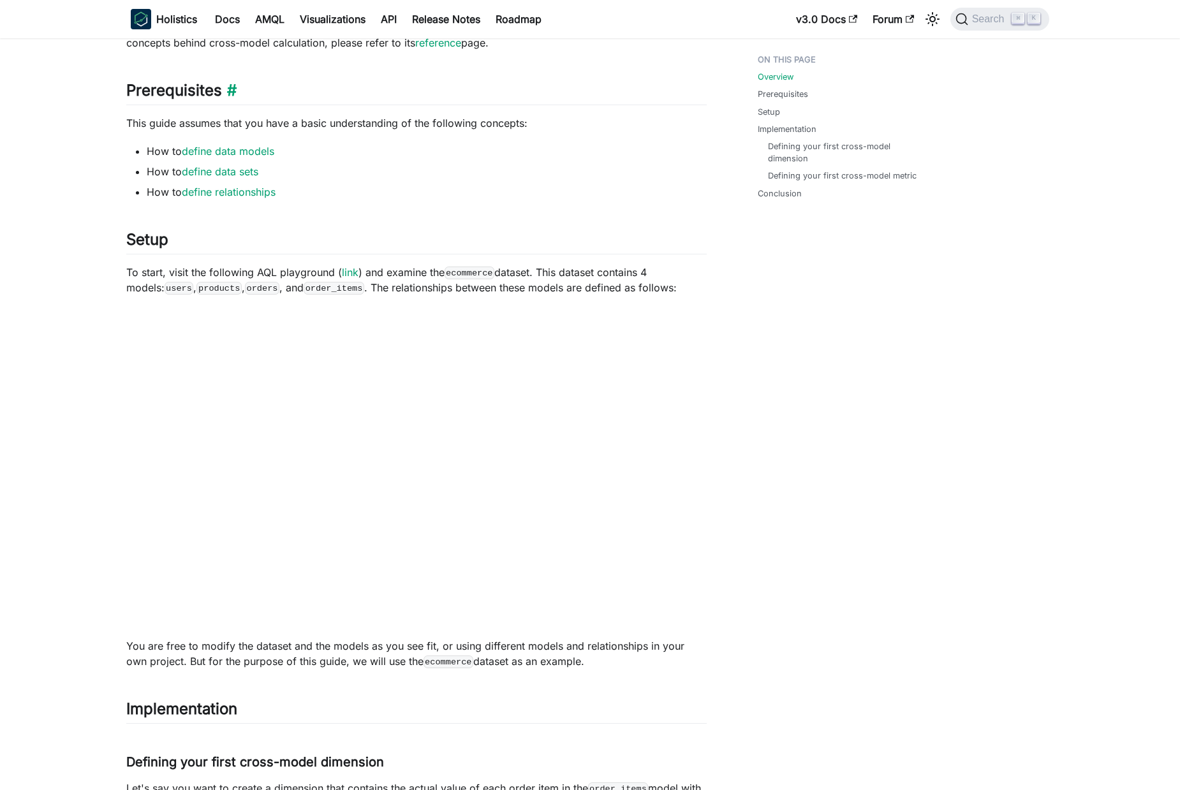
scroll to position [409, 0]
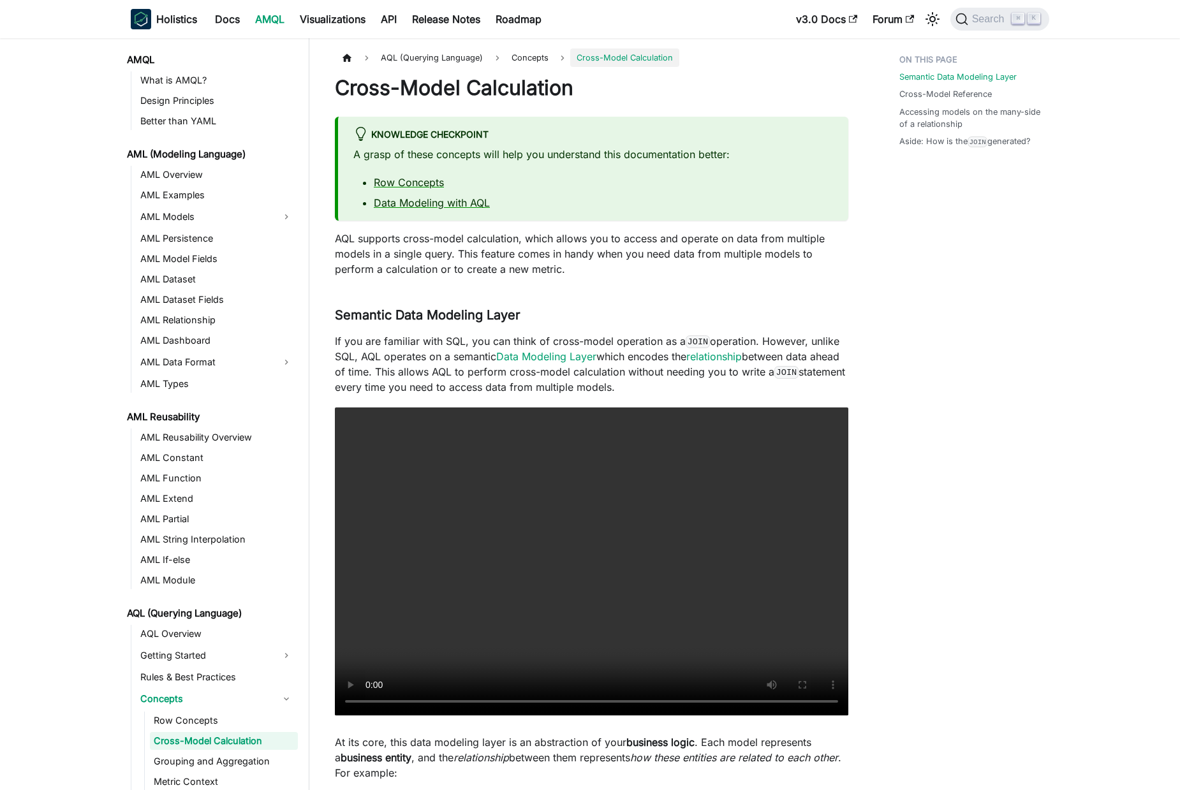
scroll to position [110, 0]
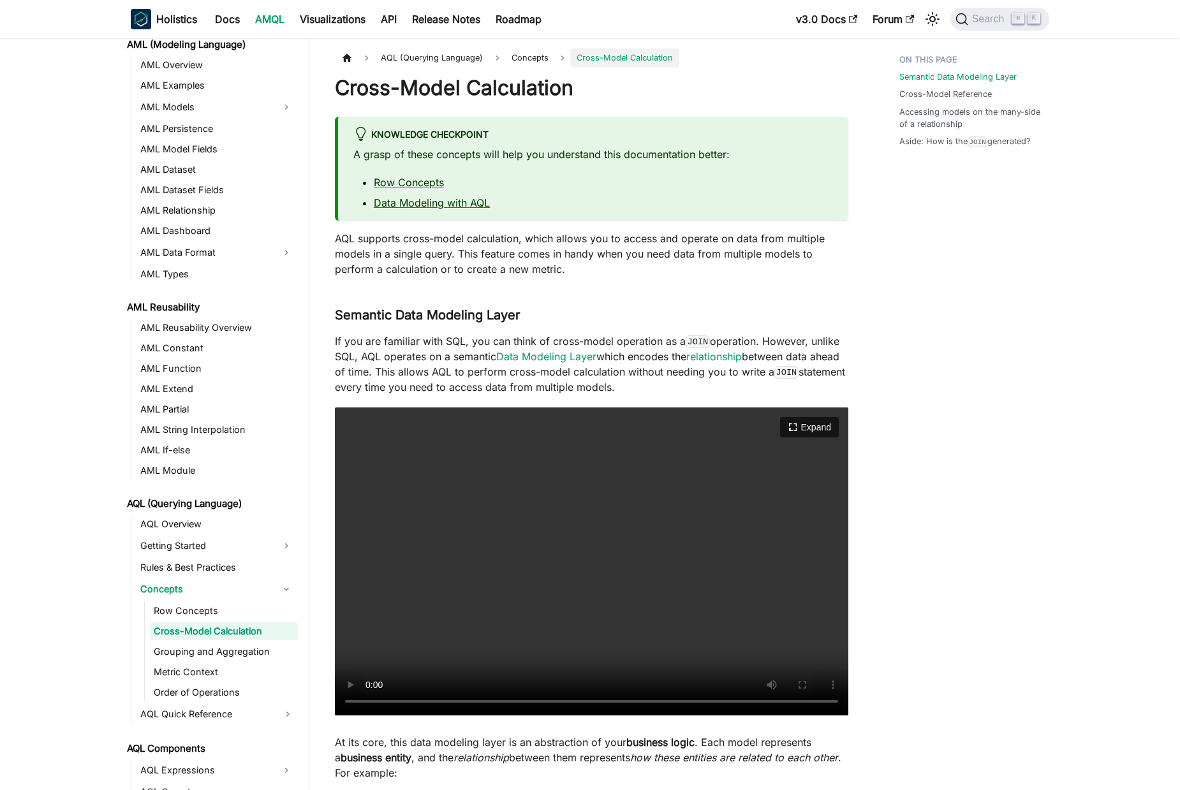
drag, startPoint x: 540, startPoint y: 524, endPoint x: 527, endPoint y: 519, distance: 13.7
click at [539, 525] on video "Your browser does not support embedding video, but you can download it ." at bounding box center [592, 562] width 514 height 308
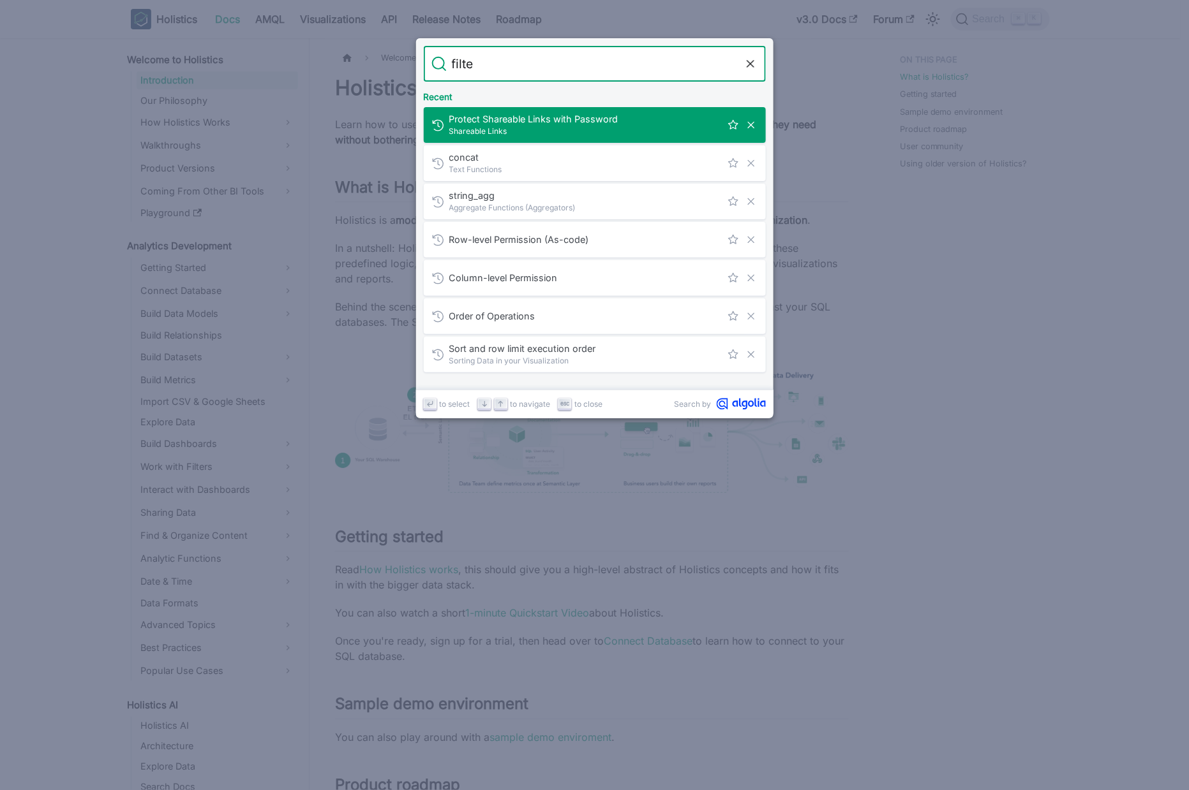
type input "filter"
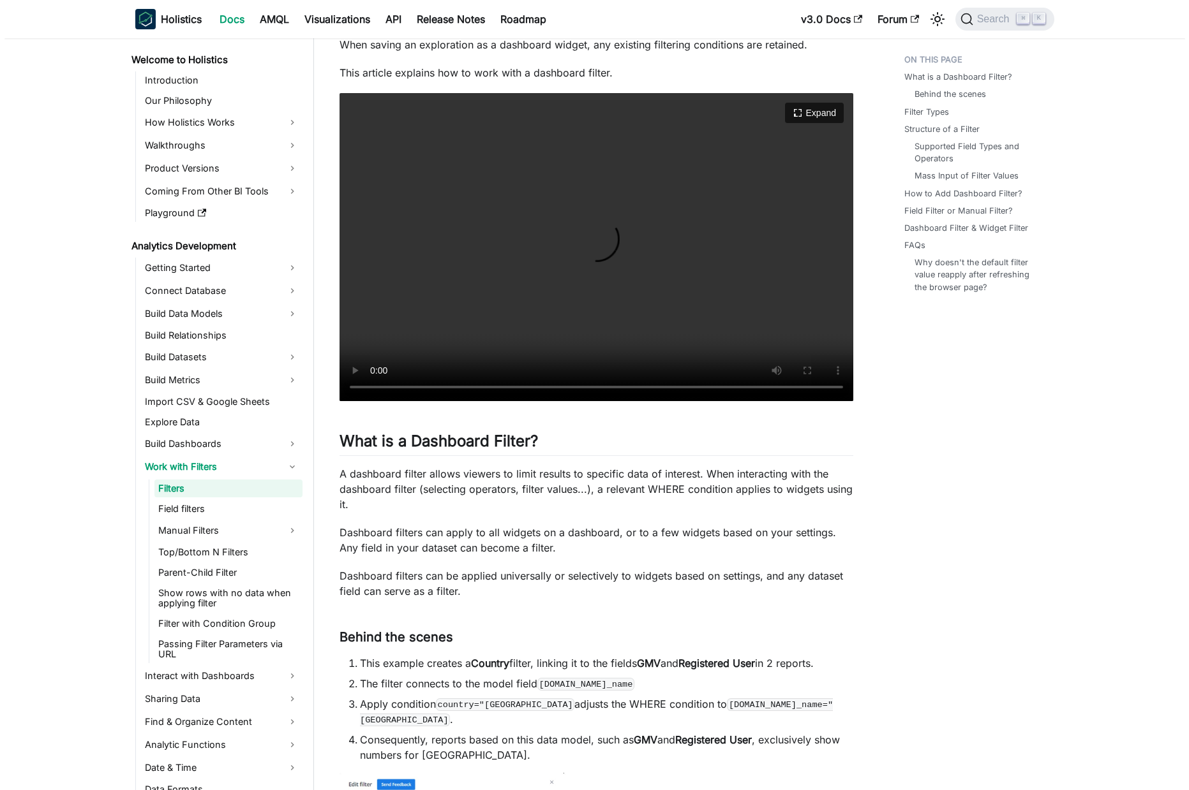
scroll to position [139, 0]
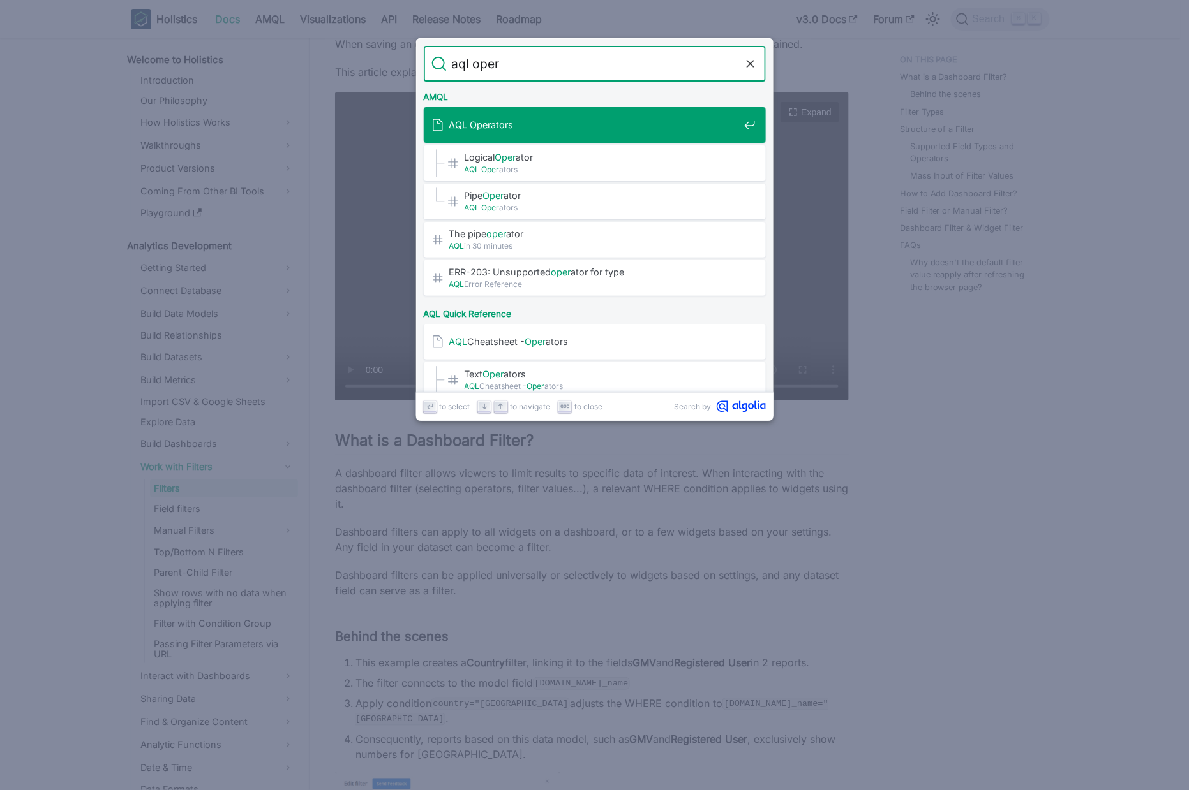
type input "aql opera"
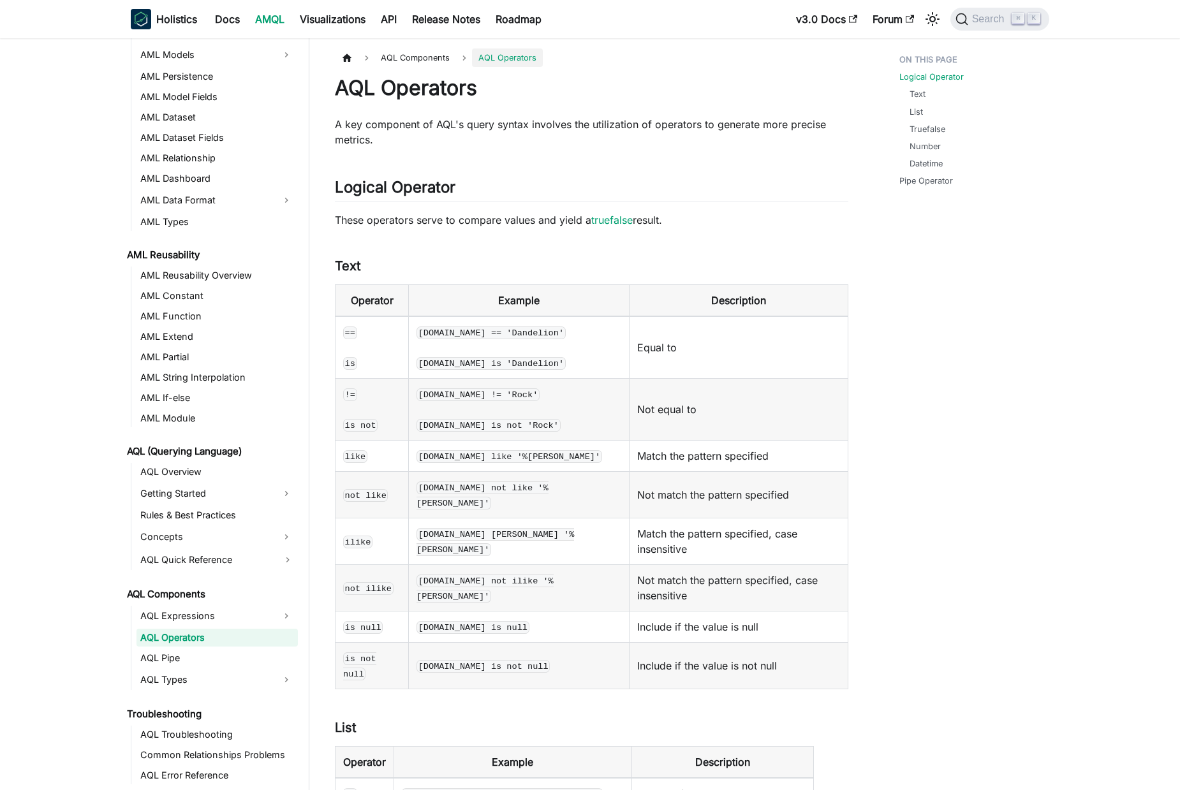
scroll to position [168, 0]
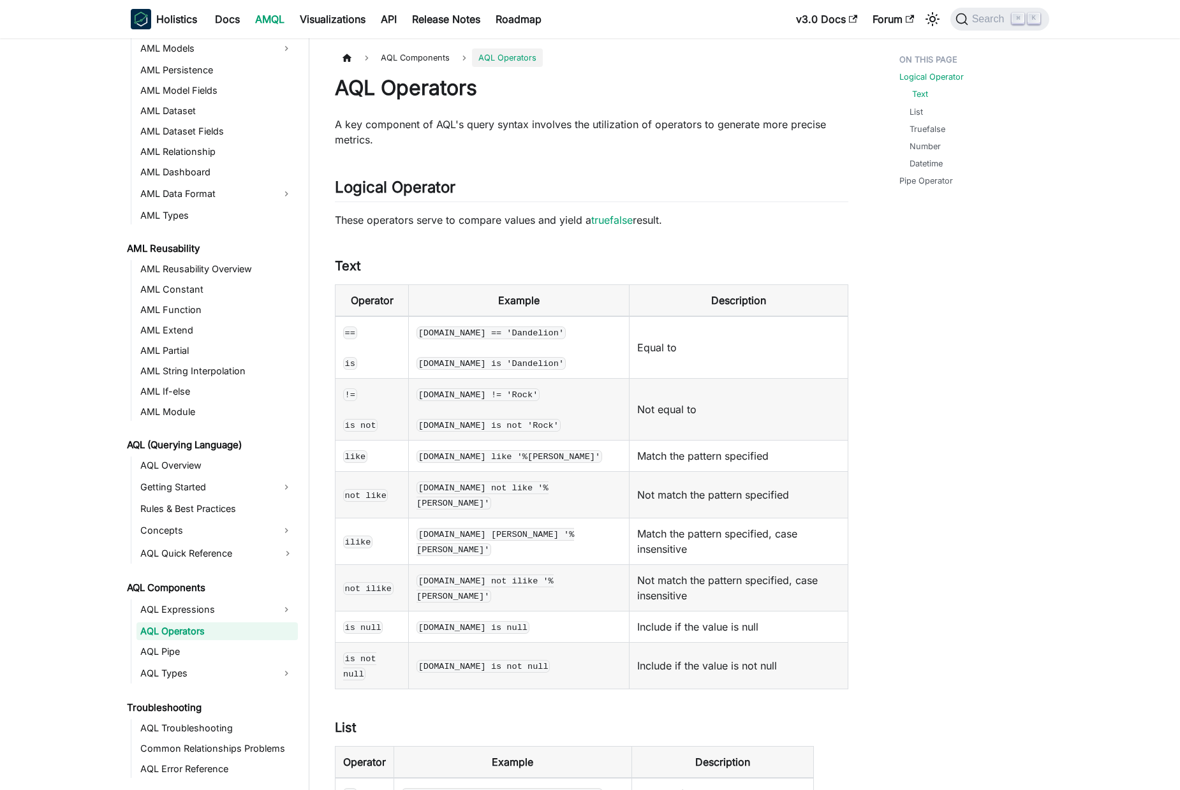
click at [917, 93] on link "Text" at bounding box center [920, 94] width 16 height 12
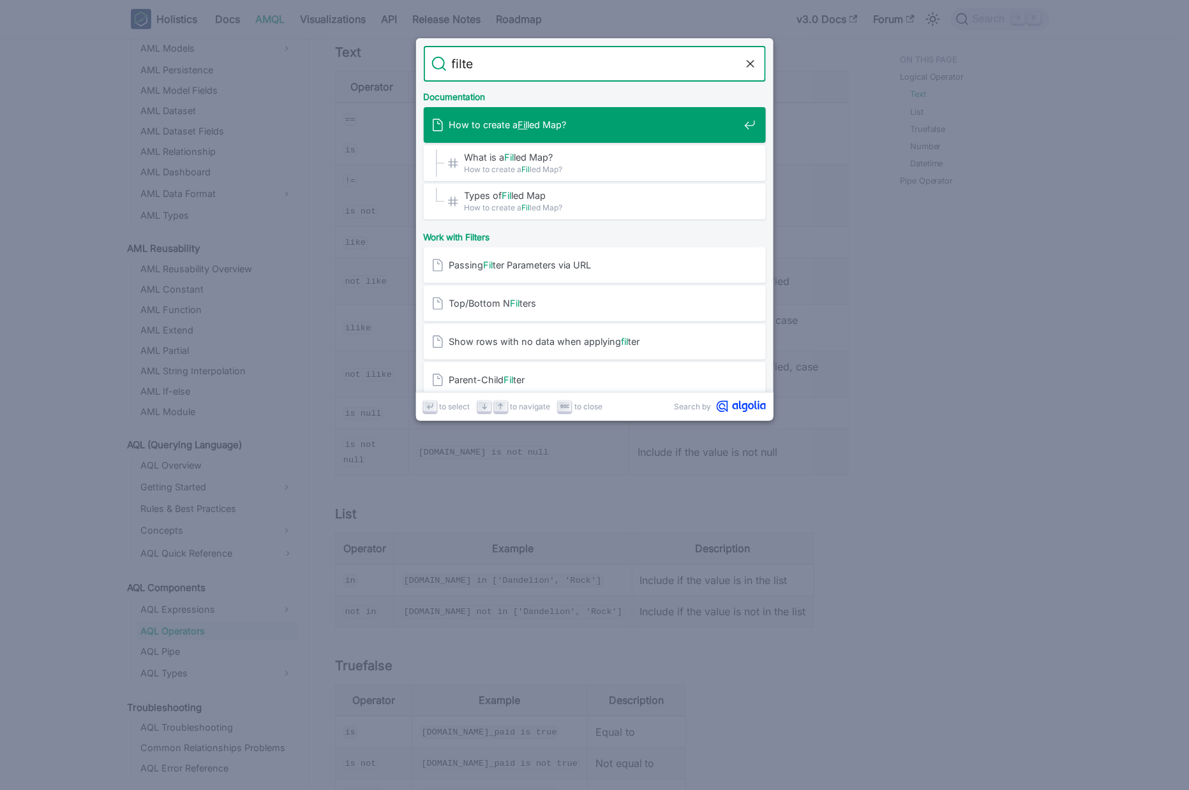
type input "filter"
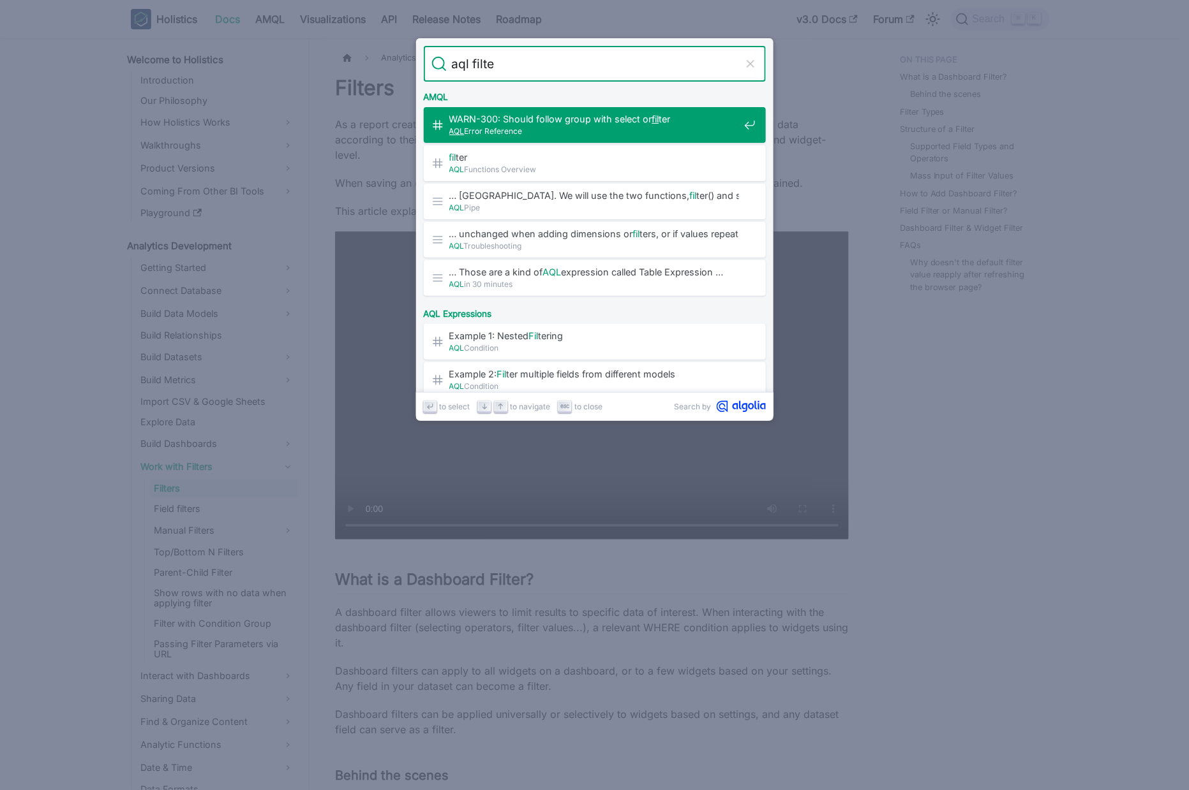
type input "aql filter"
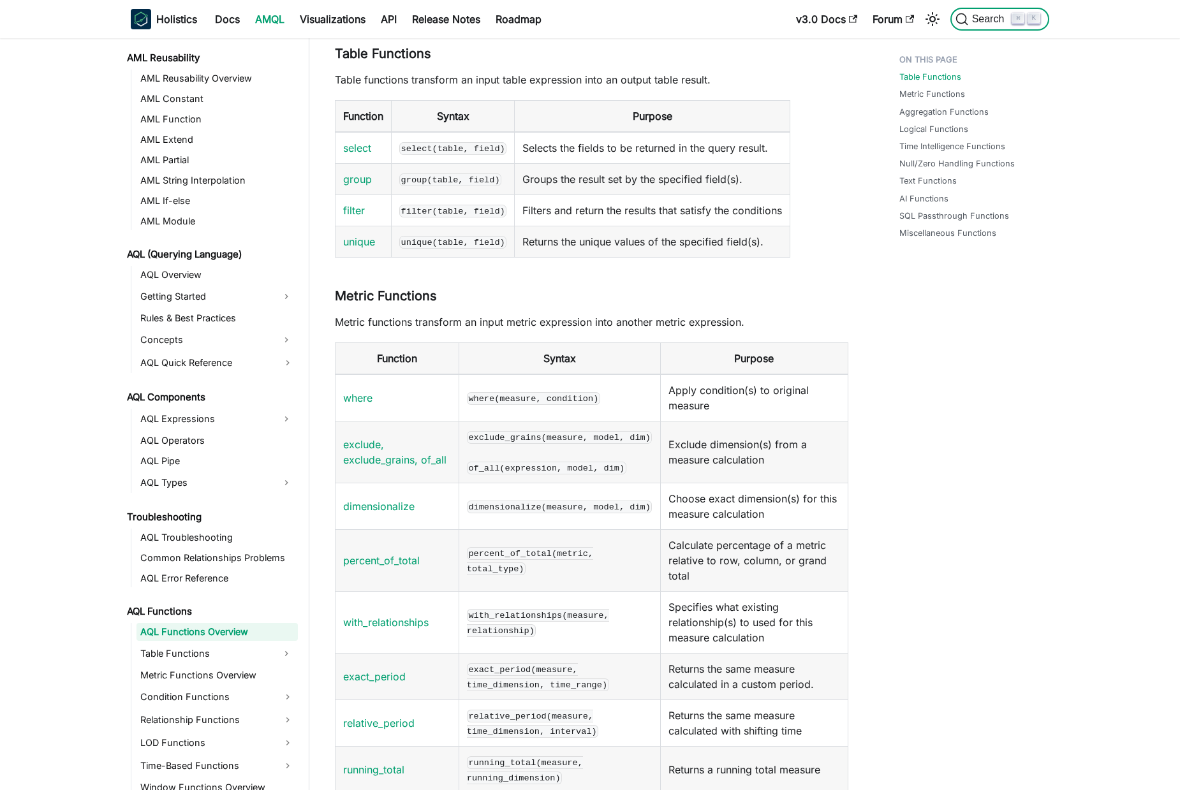
scroll to position [360, 0]
click at [349, 208] on link "filter" at bounding box center [354, 210] width 22 height 13
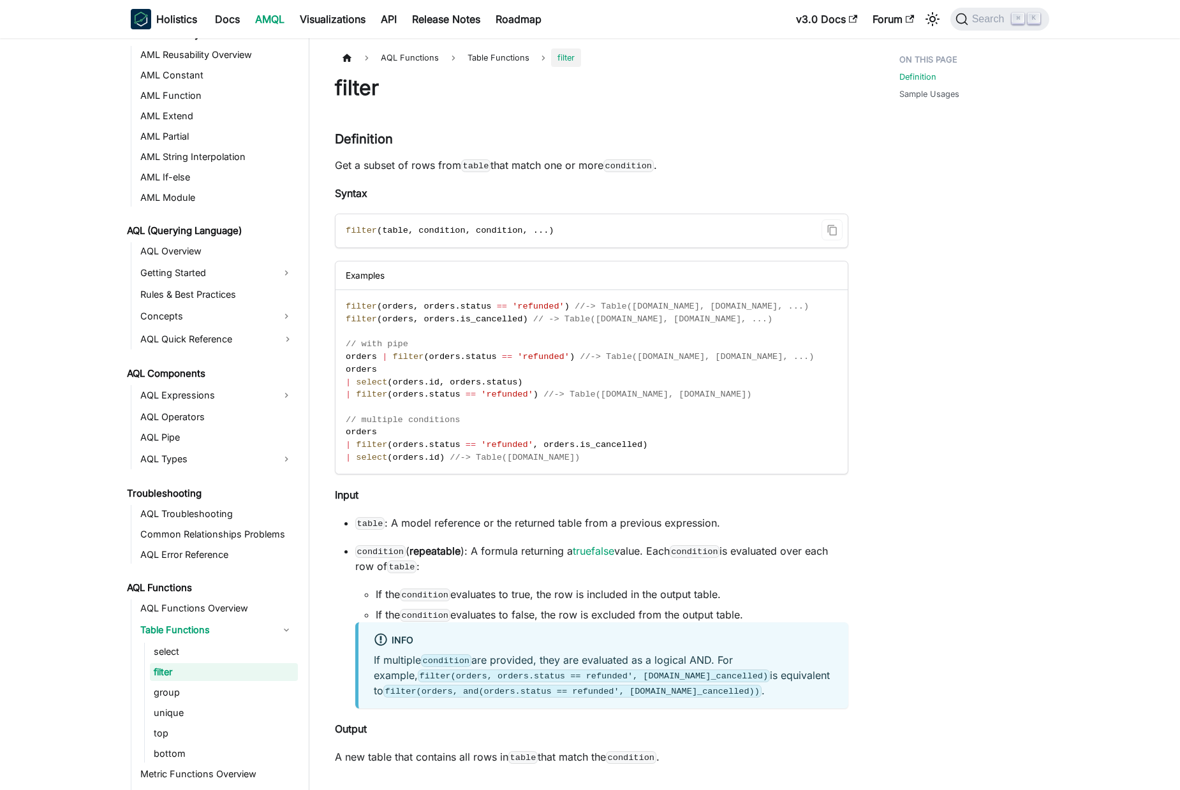
click at [385, 228] on span "table" at bounding box center [395, 231] width 26 height 10
drag, startPoint x: 385, startPoint y: 228, endPoint x: 484, endPoint y: 232, distance: 98.3
click at [500, 232] on span "filter ( table , condition , condition , . . . )" at bounding box center [450, 231] width 208 height 10
click at [430, 231] on span "condition" at bounding box center [442, 231] width 47 height 10
click at [346, 306] on span "filter" at bounding box center [361, 307] width 31 height 10
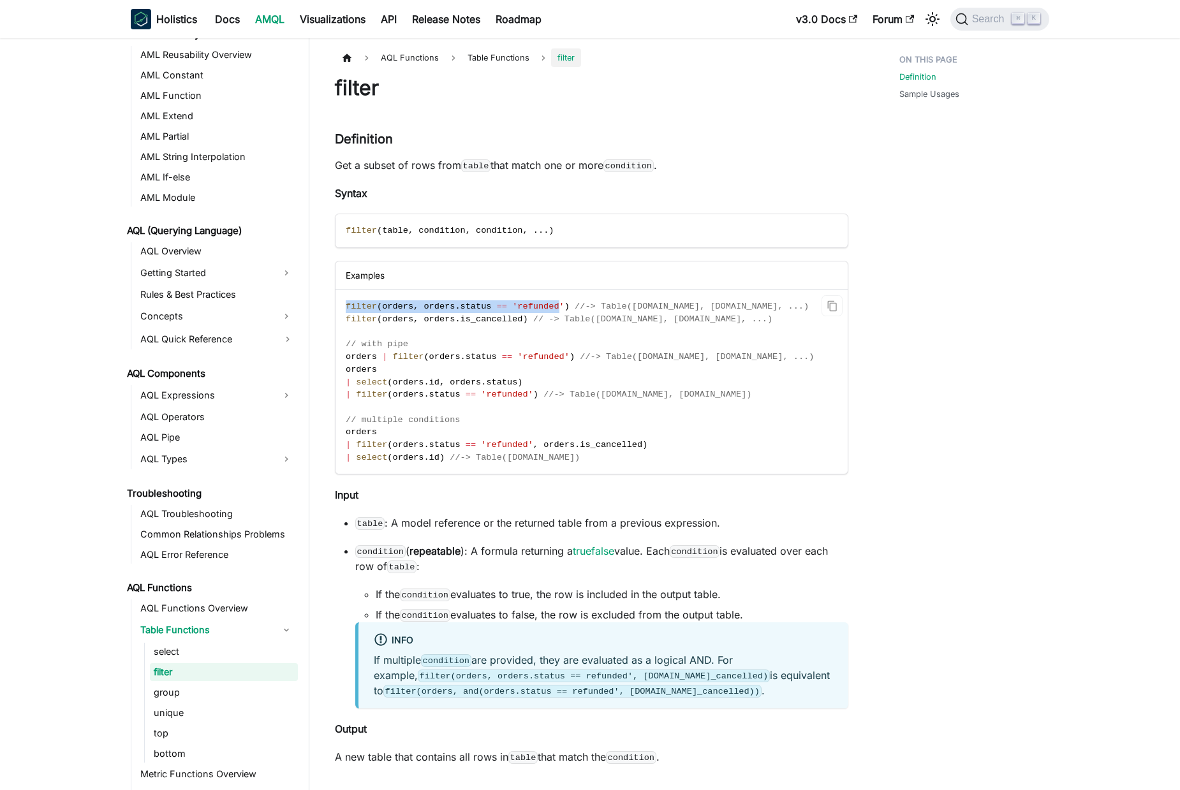
drag, startPoint x: 346, startPoint y: 306, endPoint x: 523, endPoint y: 305, distance: 176.1
click at [523, 305] on span "filter ( orders , orders . status == 'refunded' ) //-> Table(orders.id, orders.…" at bounding box center [577, 307] width 463 height 10
drag, startPoint x: 430, startPoint y: 325, endPoint x: 348, endPoint y: 318, distance: 82.6
click at [429, 325] on code "filter ( orders , orders . status == 'refunded' ) //-> Table(orders.id, orders.…" at bounding box center [591, 382] width 510 height 184
click at [348, 318] on span "filter" at bounding box center [361, 320] width 31 height 10
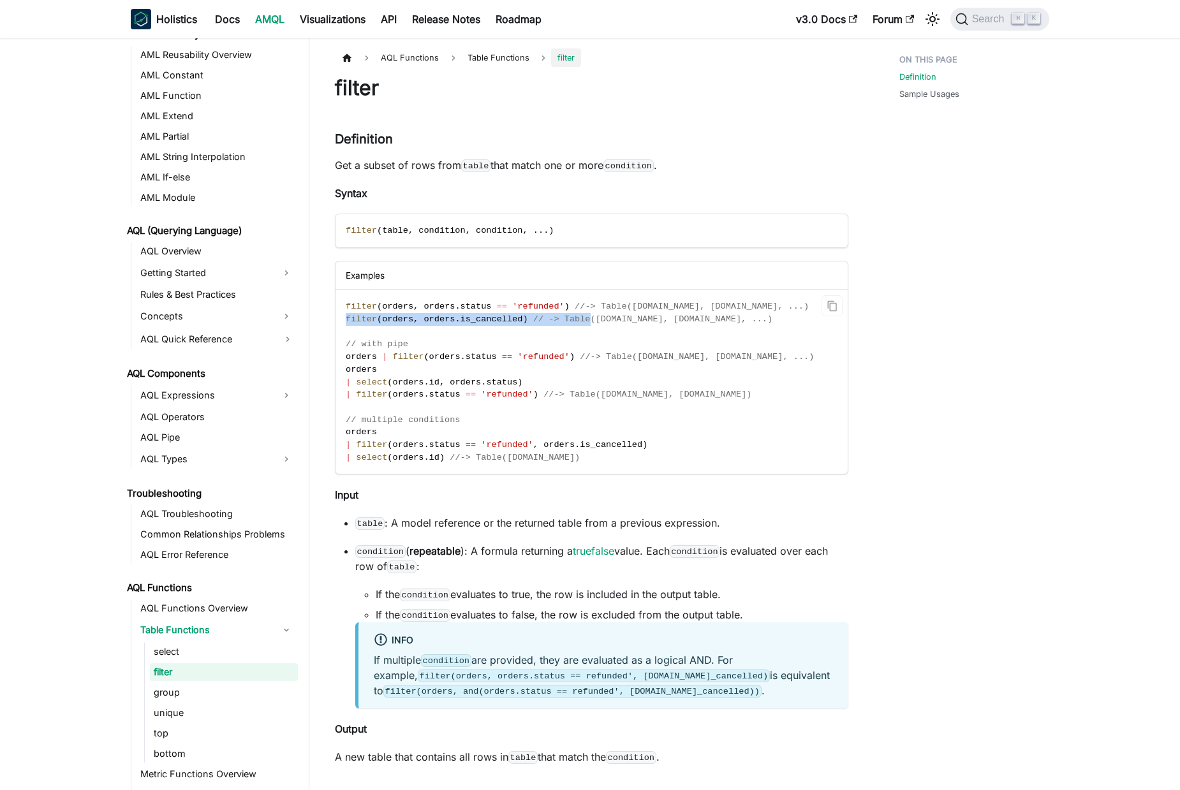
drag, startPoint x: 382, startPoint y: 318, endPoint x: 567, endPoint y: 316, distance: 184.4
click at [564, 316] on span "filter ( orders , orders . is_cancelled ) // -> Table(orders.id, orders.status,…" at bounding box center [559, 320] width 427 height 10
click at [659, 316] on span "// -> Table(orders.id, orders.status, ...)" at bounding box center [652, 320] width 239 height 10
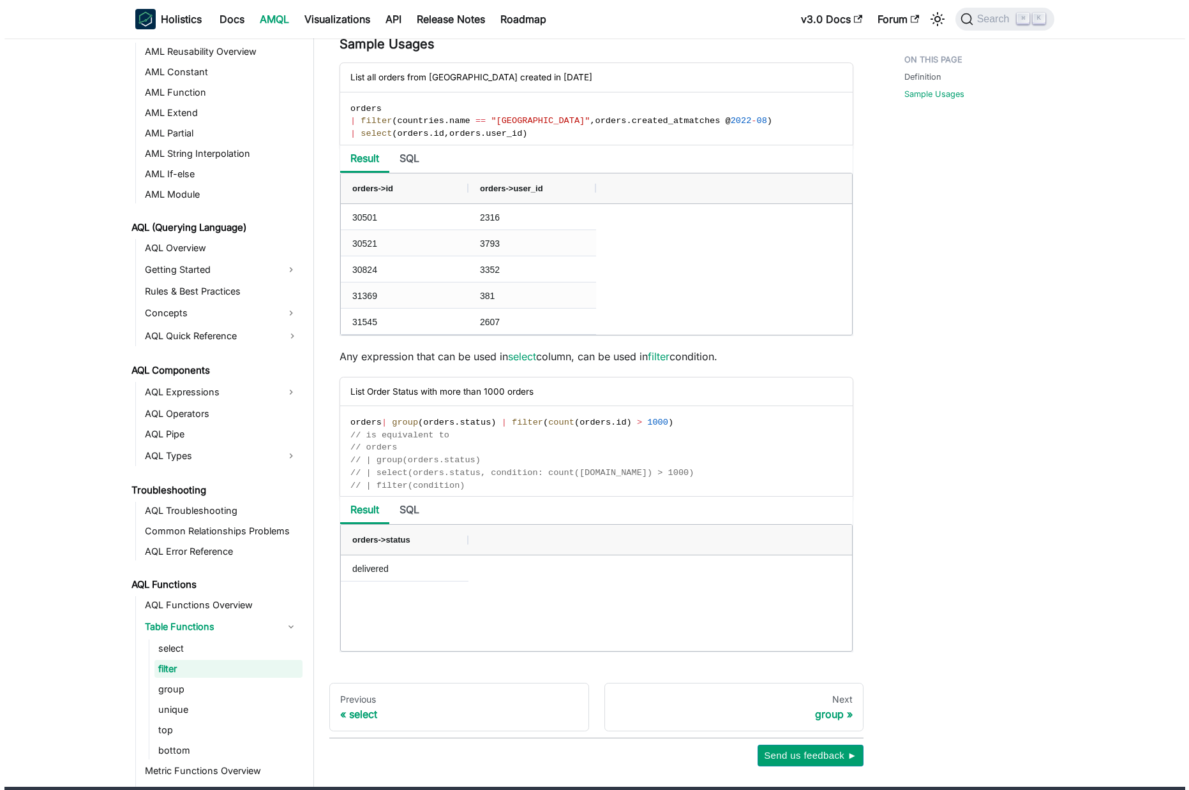
scroll to position [810, 0]
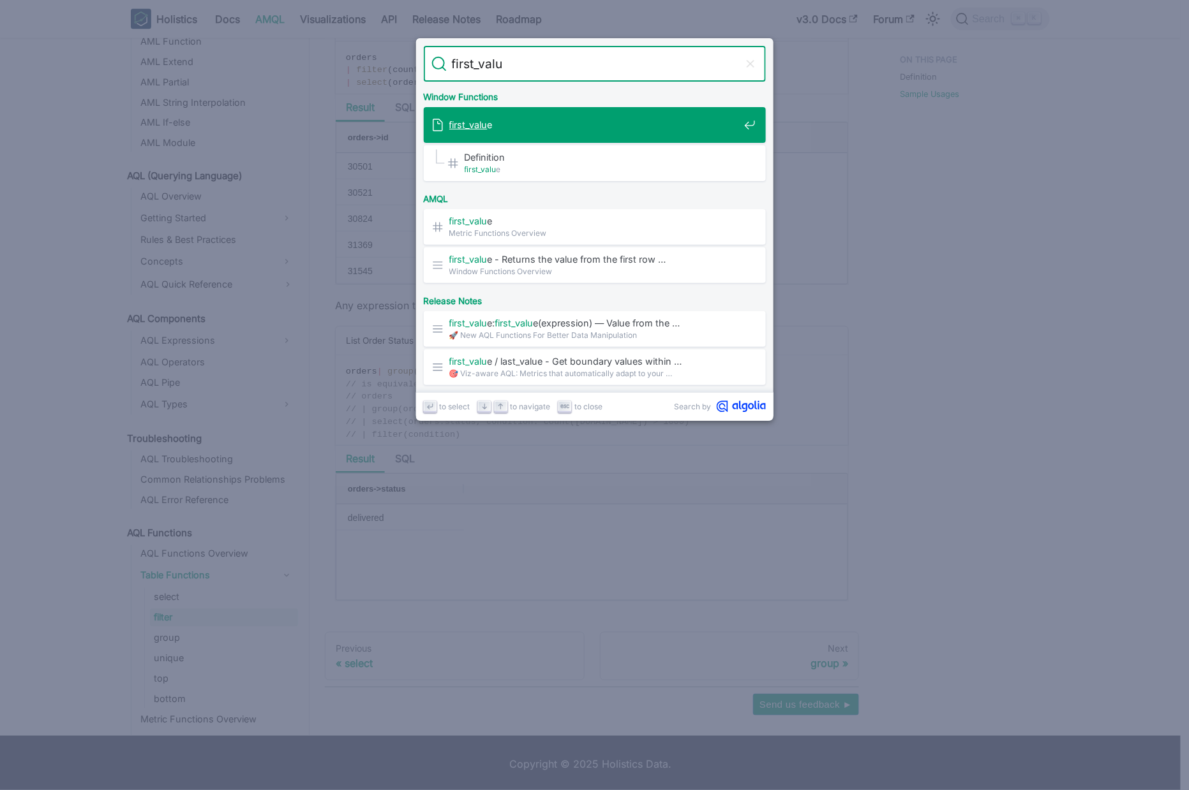
type input "first_value"
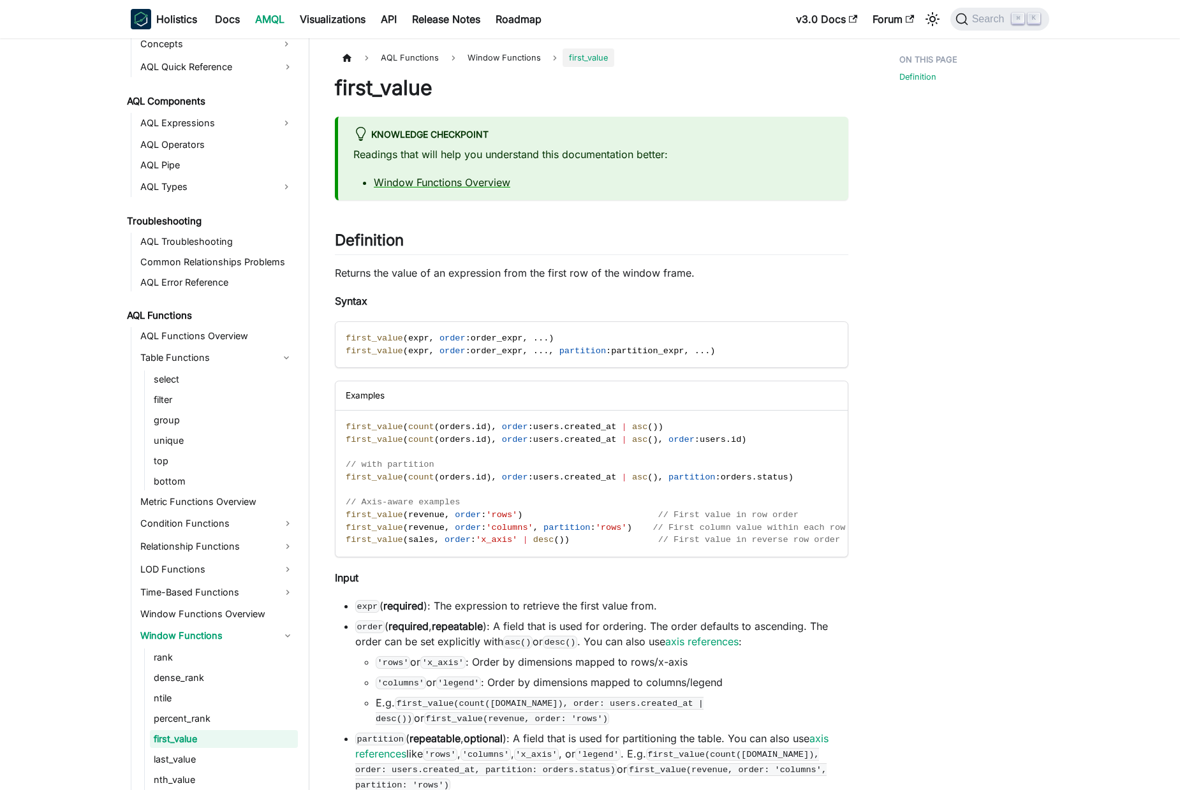
scroll to position [660, 0]
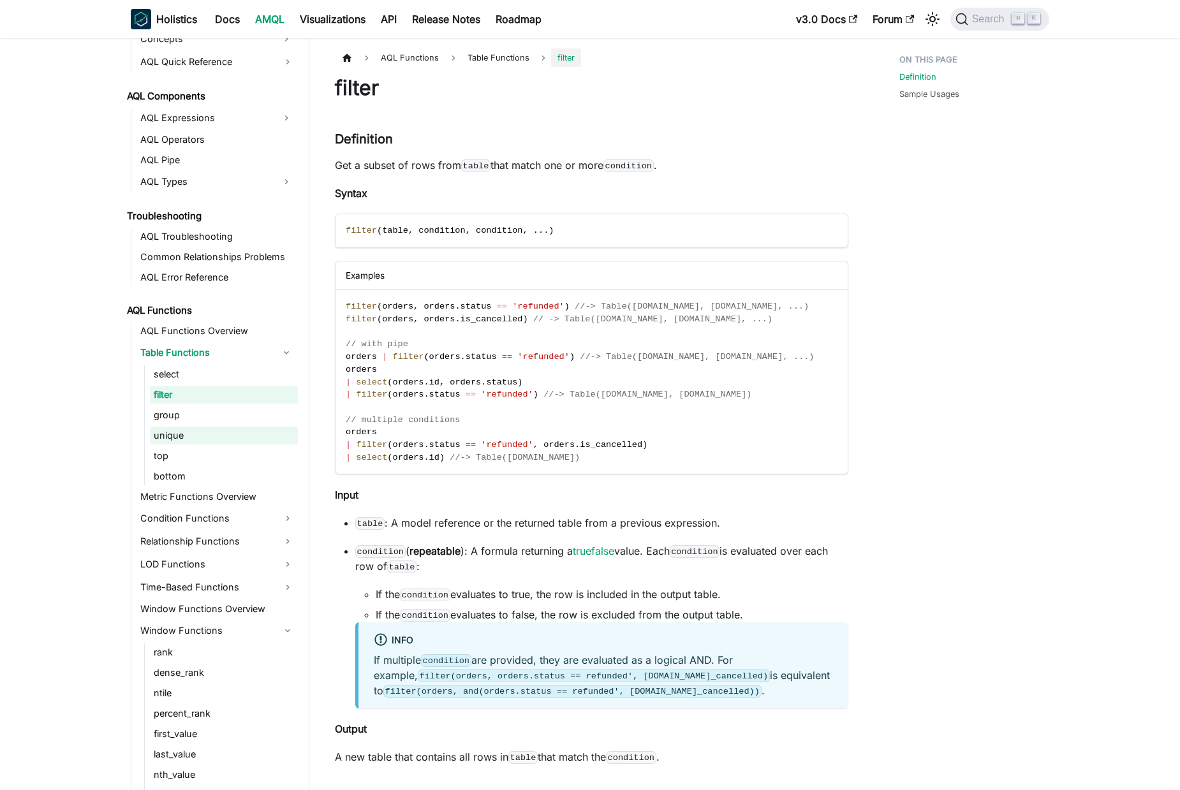
click at [253, 427] on link "unique" at bounding box center [224, 436] width 148 height 18
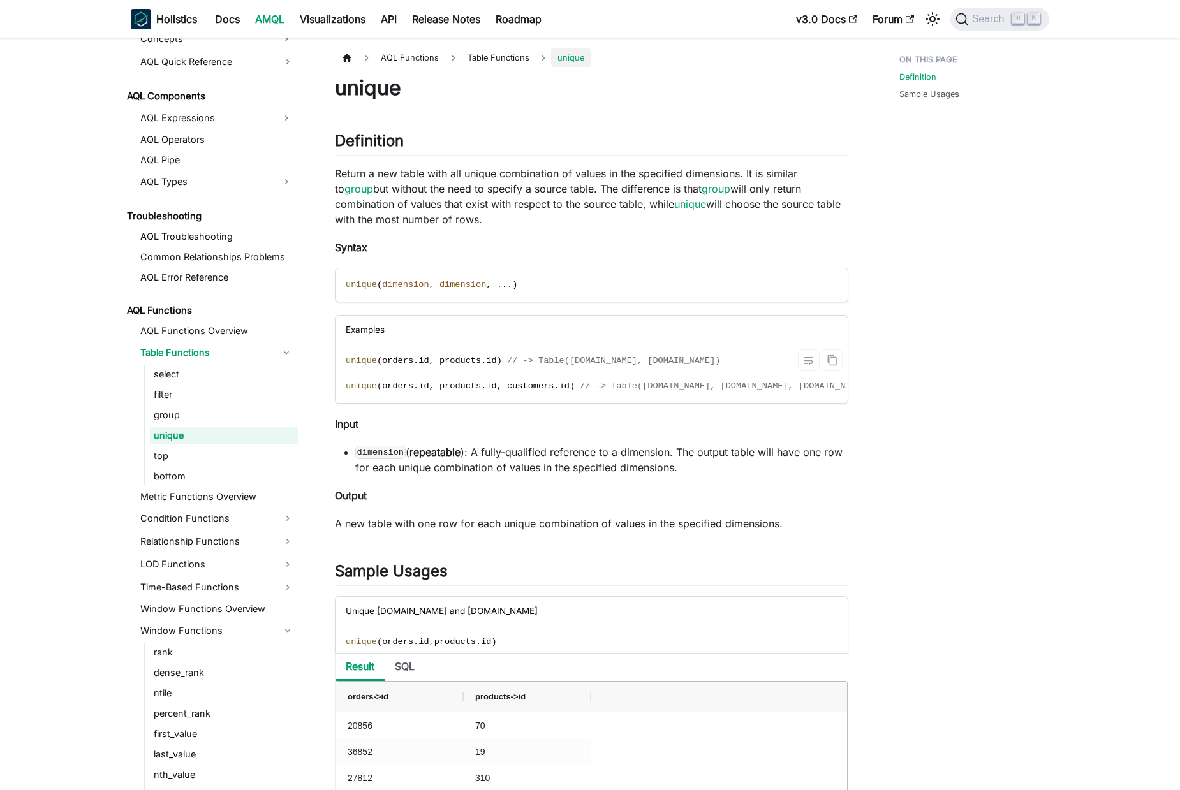
click at [390, 362] on span "orders" at bounding box center [397, 361] width 31 height 10
drag, startPoint x: 390, startPoint y: 362, endPoint x: 503, endPoint y: 355, distance: 112.5
click at [503, 355] on code "unique ( orders . id , products . id ) // -> Table(orders.id, products.id) uniq…" at bounding box center [609, 374] width 546 height 58
click at [469, 375] on code "unique ( orders . id , products . id ) // -> Table(orders.id, products.id) uniq…" at bounding box center [609, 374] width 546 height 58
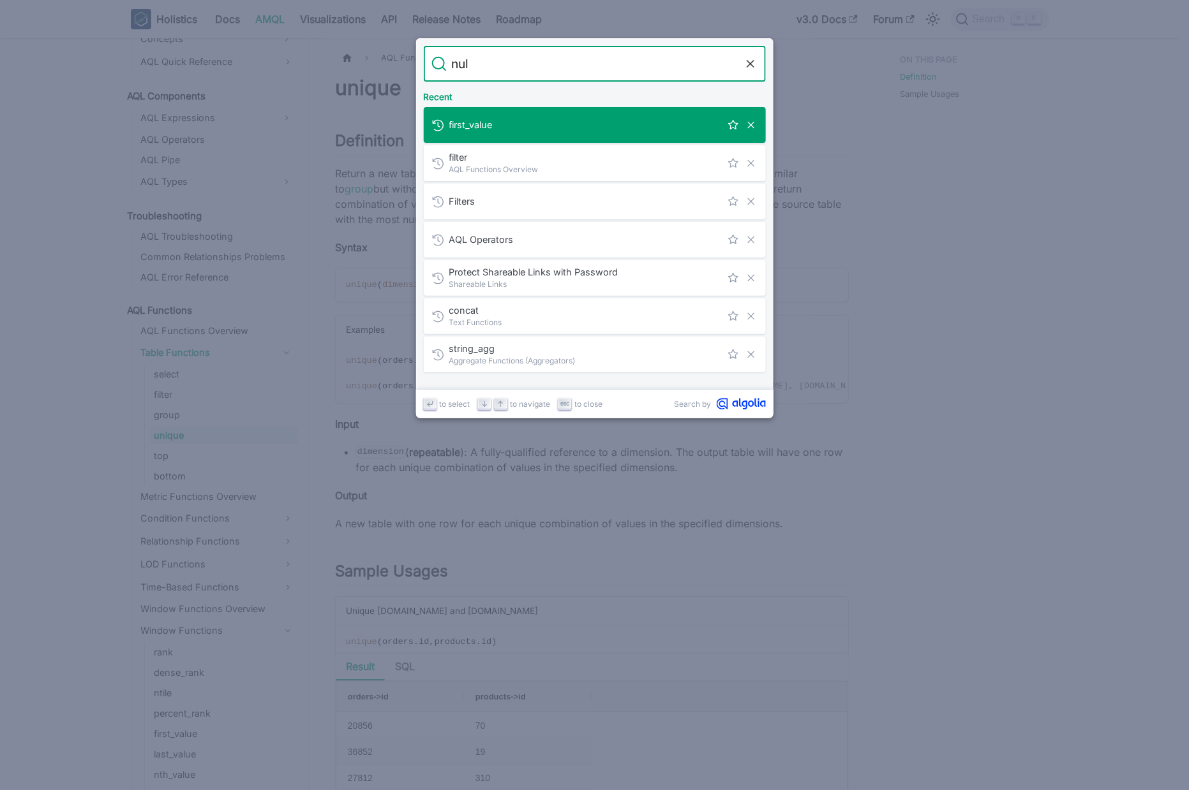
type input "null"
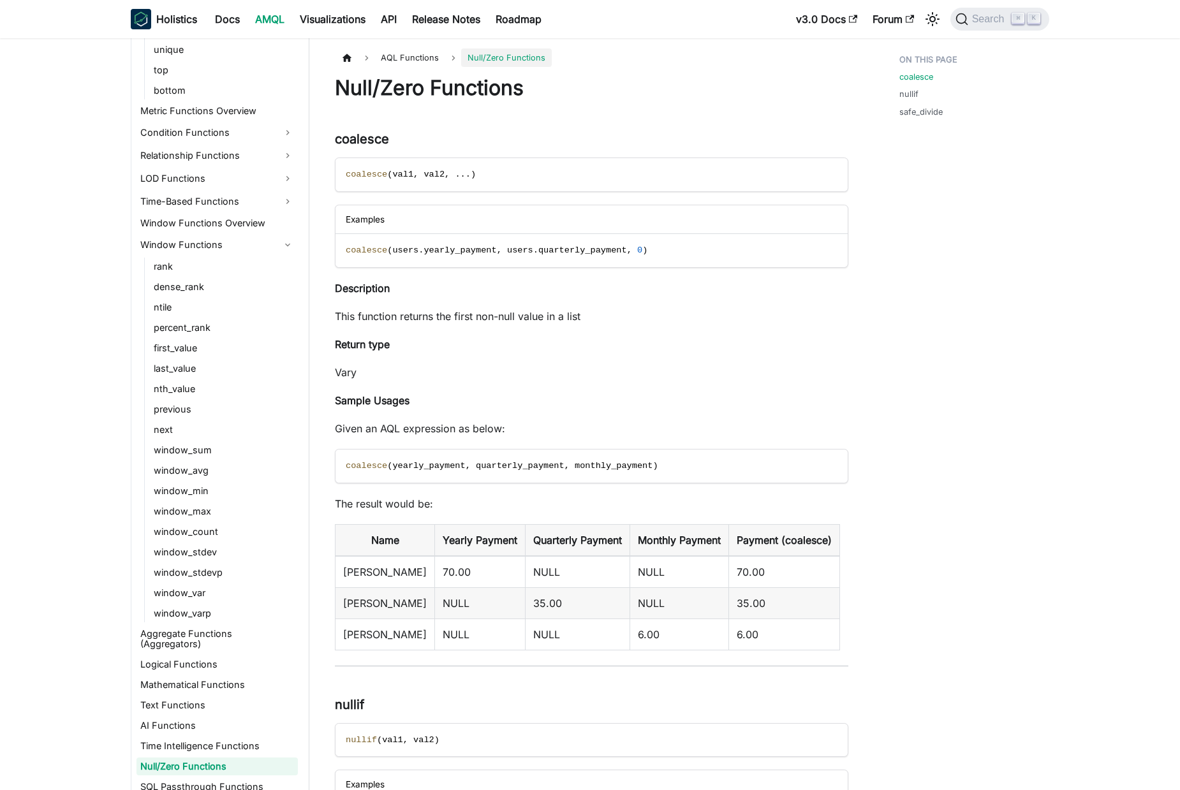
scroll to position [1066, 0]
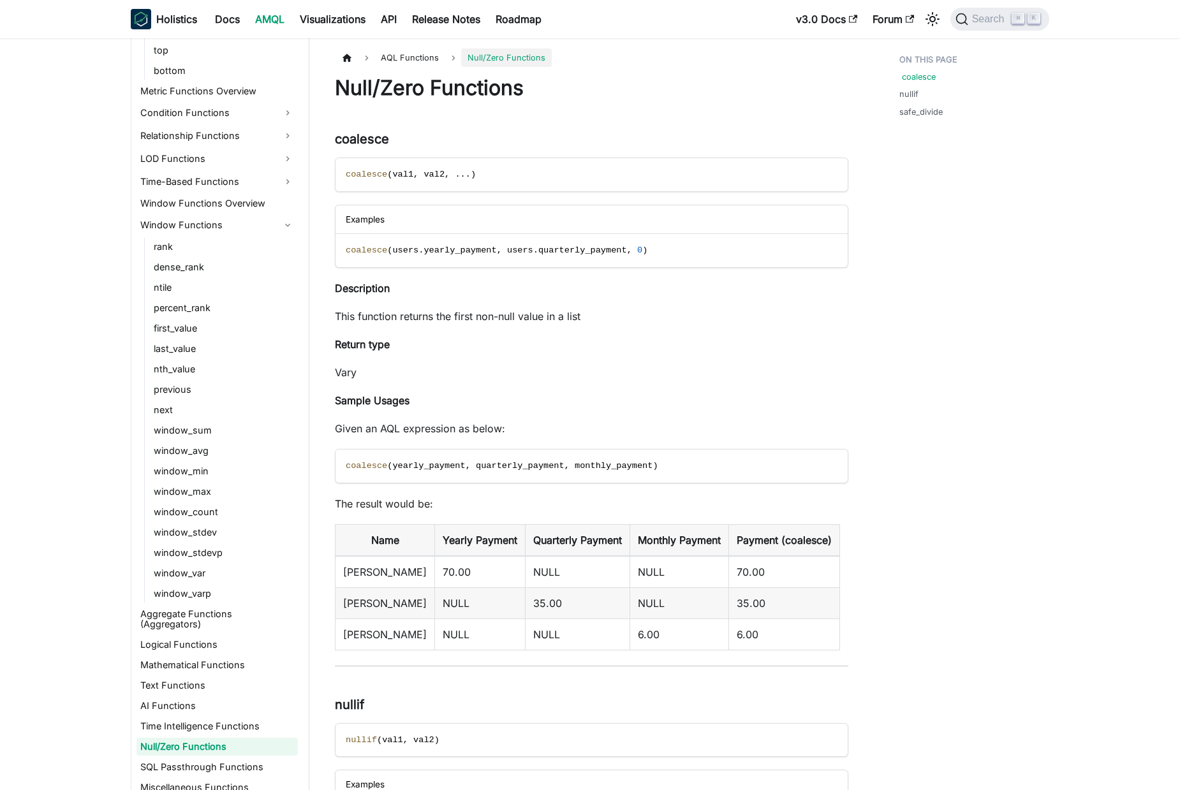
click at [923, 75] on link "coalesce" at bounding box center [919, 77] width 34 height 12
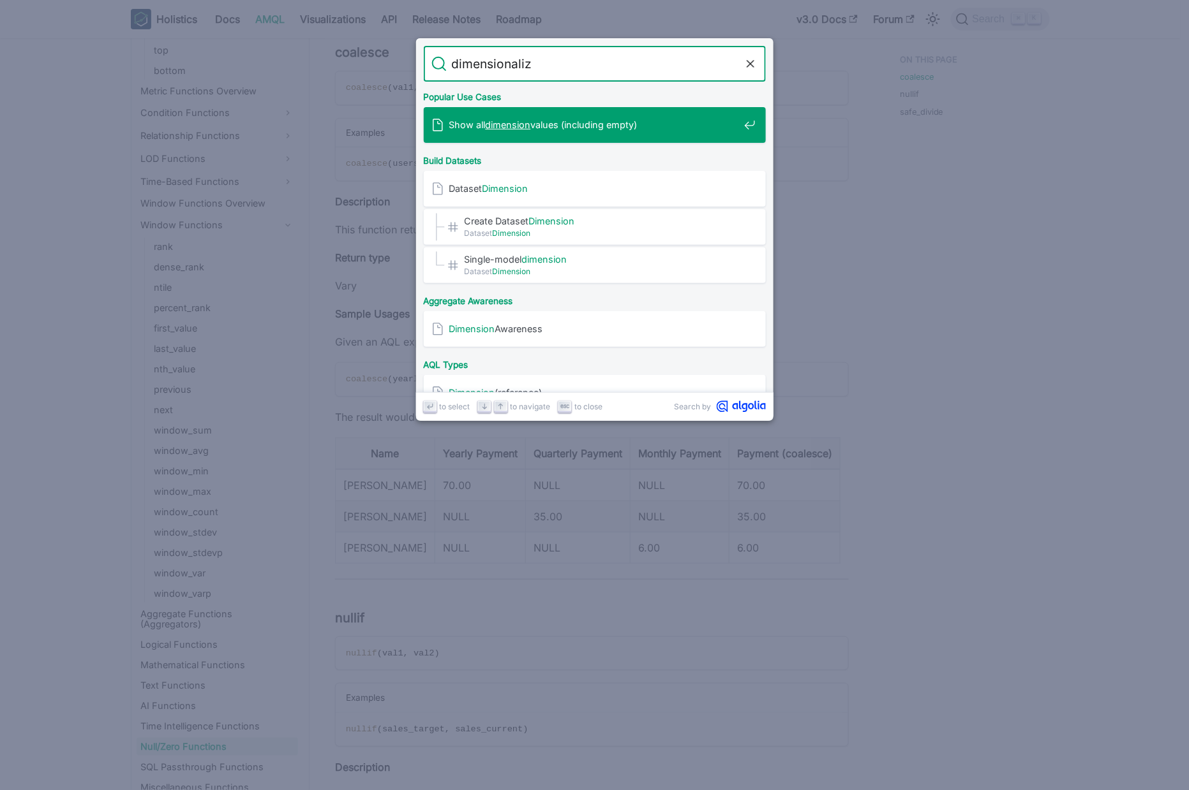
type input "dimensionalize"
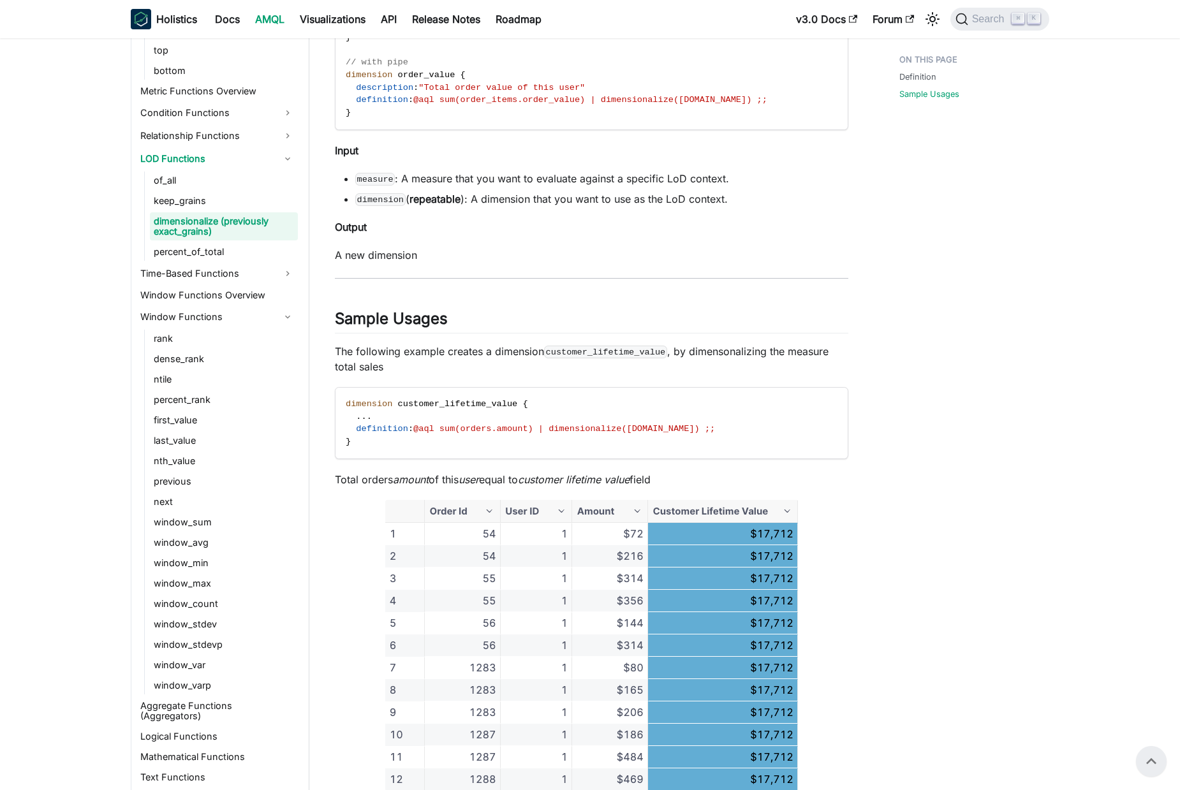
scroll to position [102, 0]
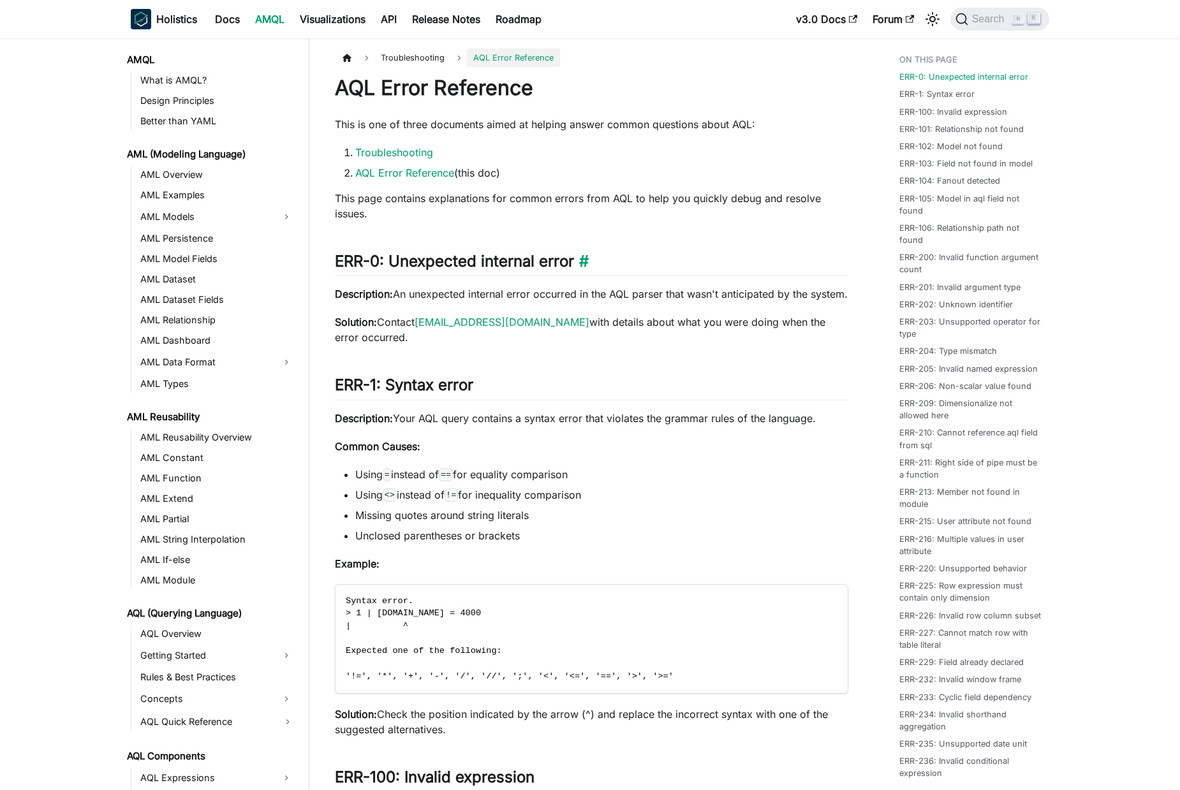
scroll to position [146, 0]
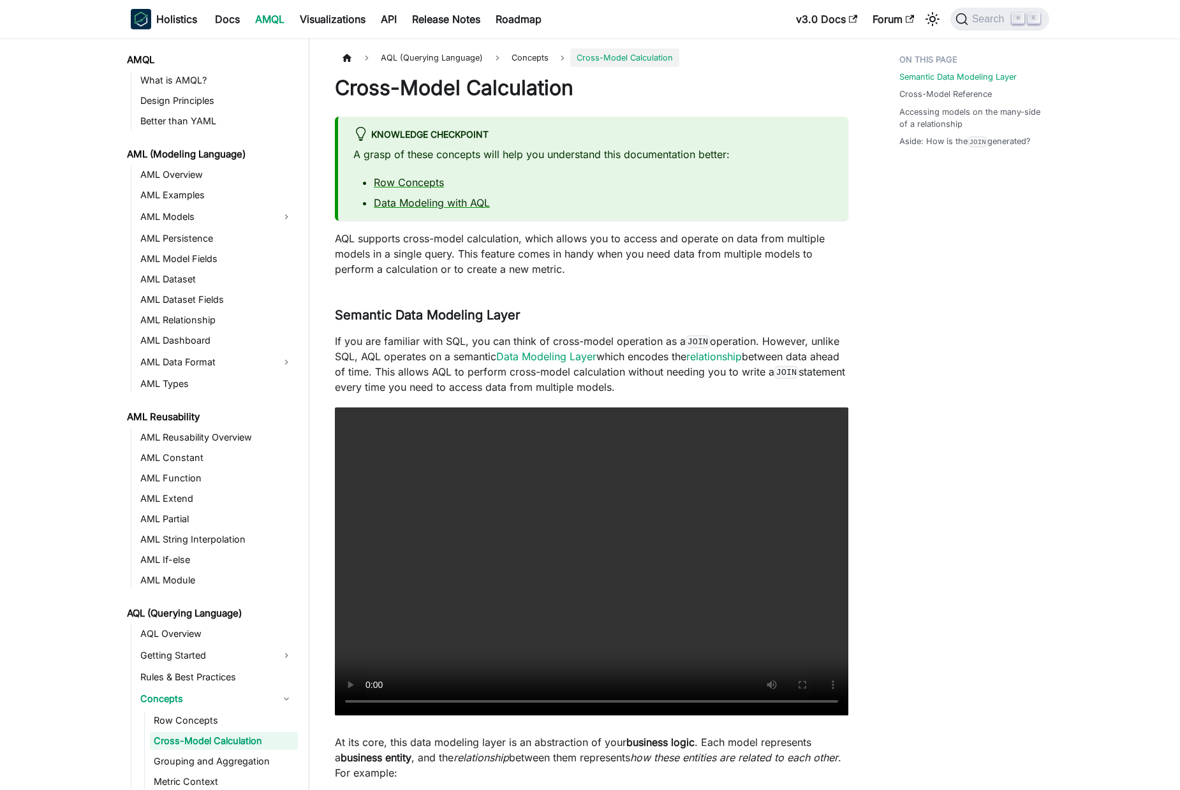
scroll to position [110, 0]
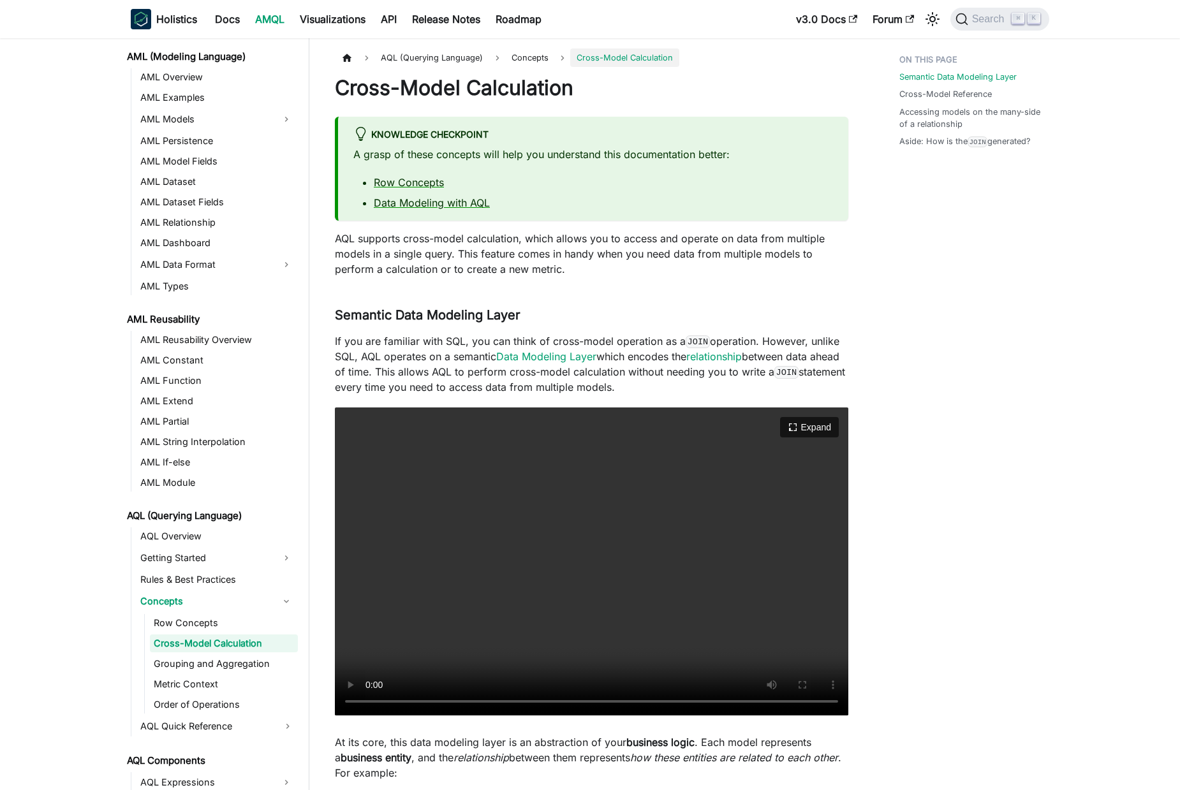
scroll to position [110, 0]
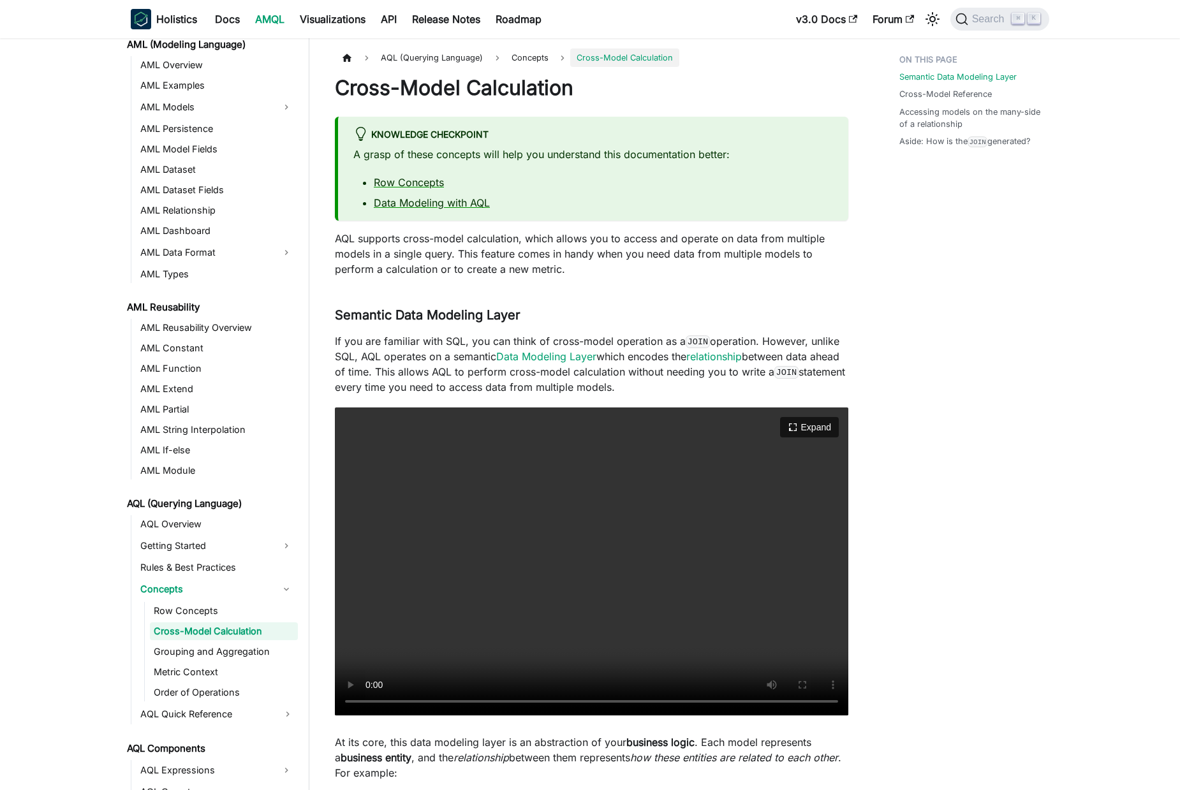
click at [574, 475] on video "Your browser does not support embedding video, but you can download it ." at bounding box center [592, 562] width 514 height 308
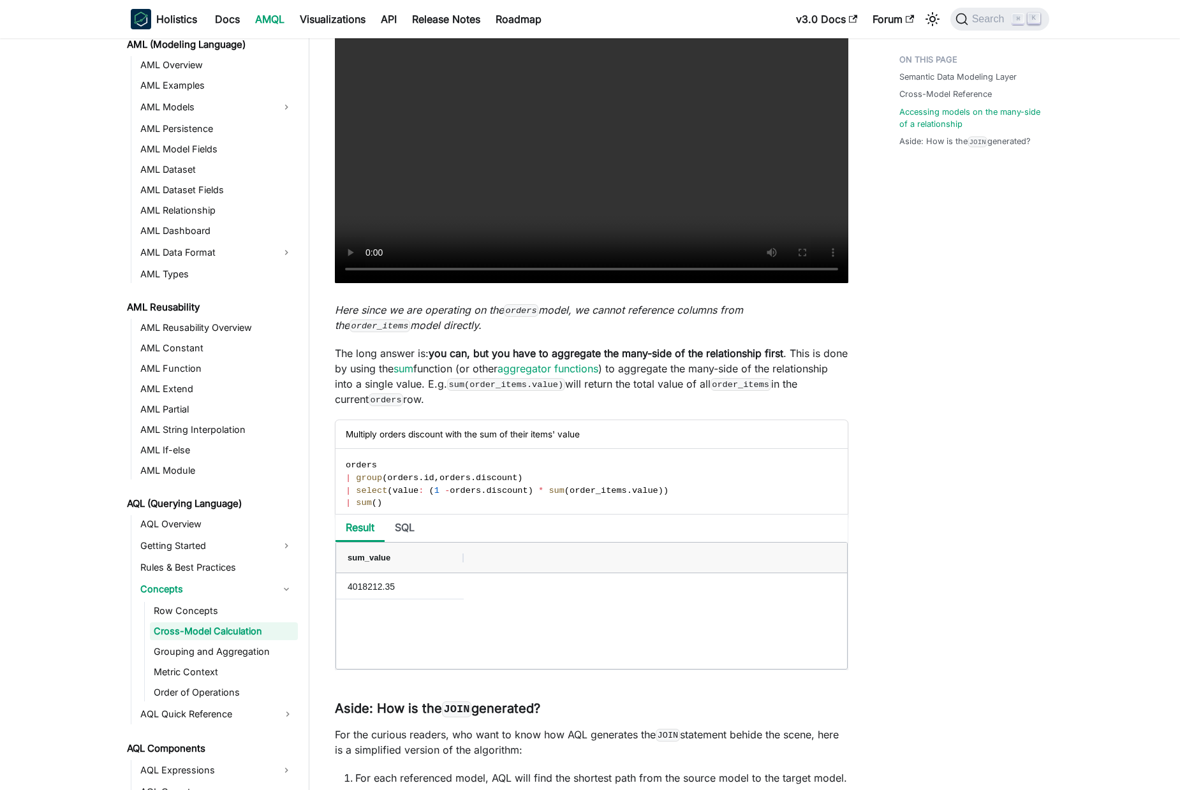
scroll to position [2659, 0]
